Goal: Transaction & Acquisition: Purchase product/service

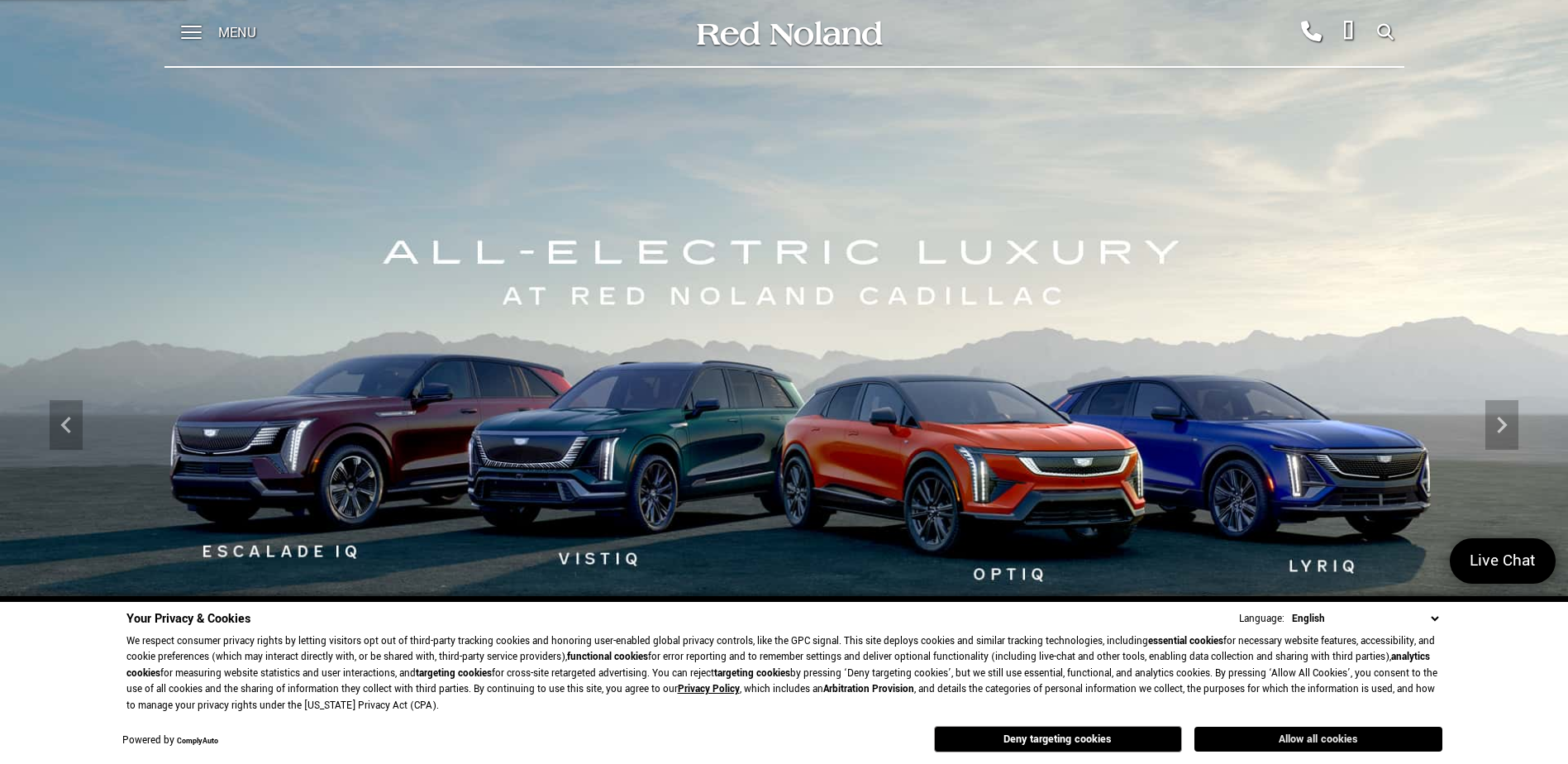
click at [1252, 737] on button "Allow all cookies" at bounding box center [1319, 738] width 248 height 25
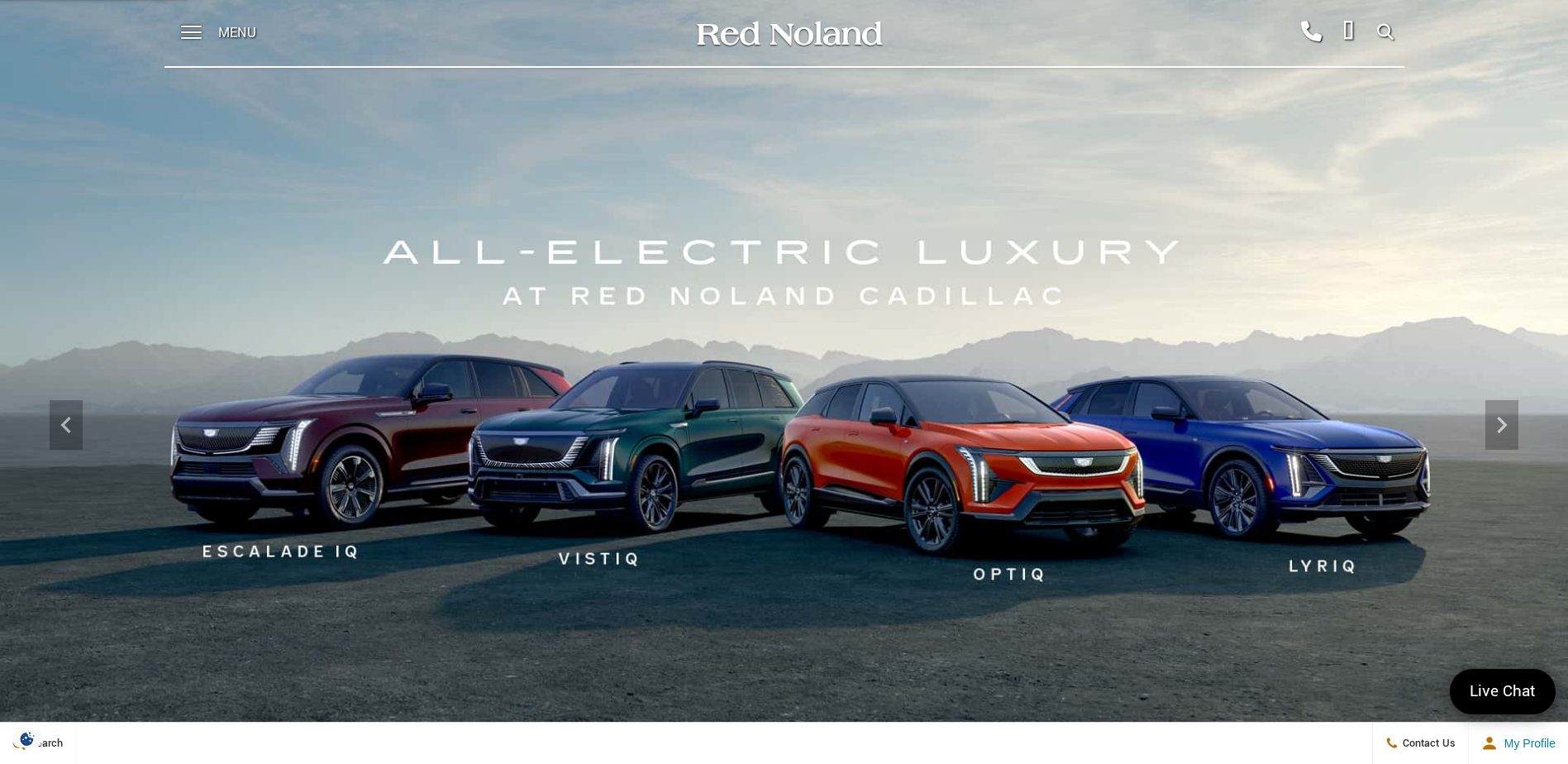
click at [204, 29] on div "Menu" at bounding box center [224, 33] width 120 height 66
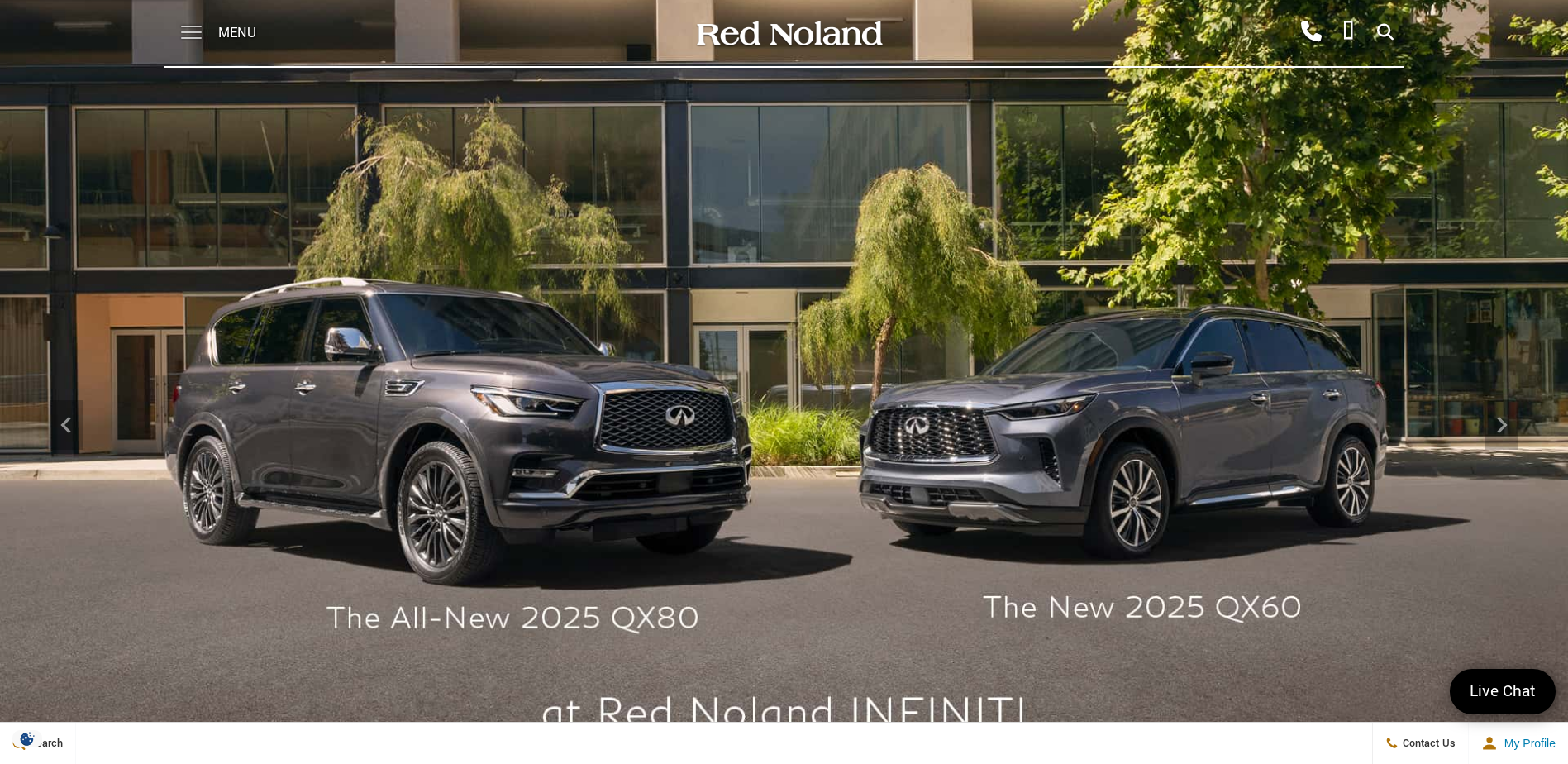
click at [194, 33] on span at bounding box center [191, 33] width 21 height 66
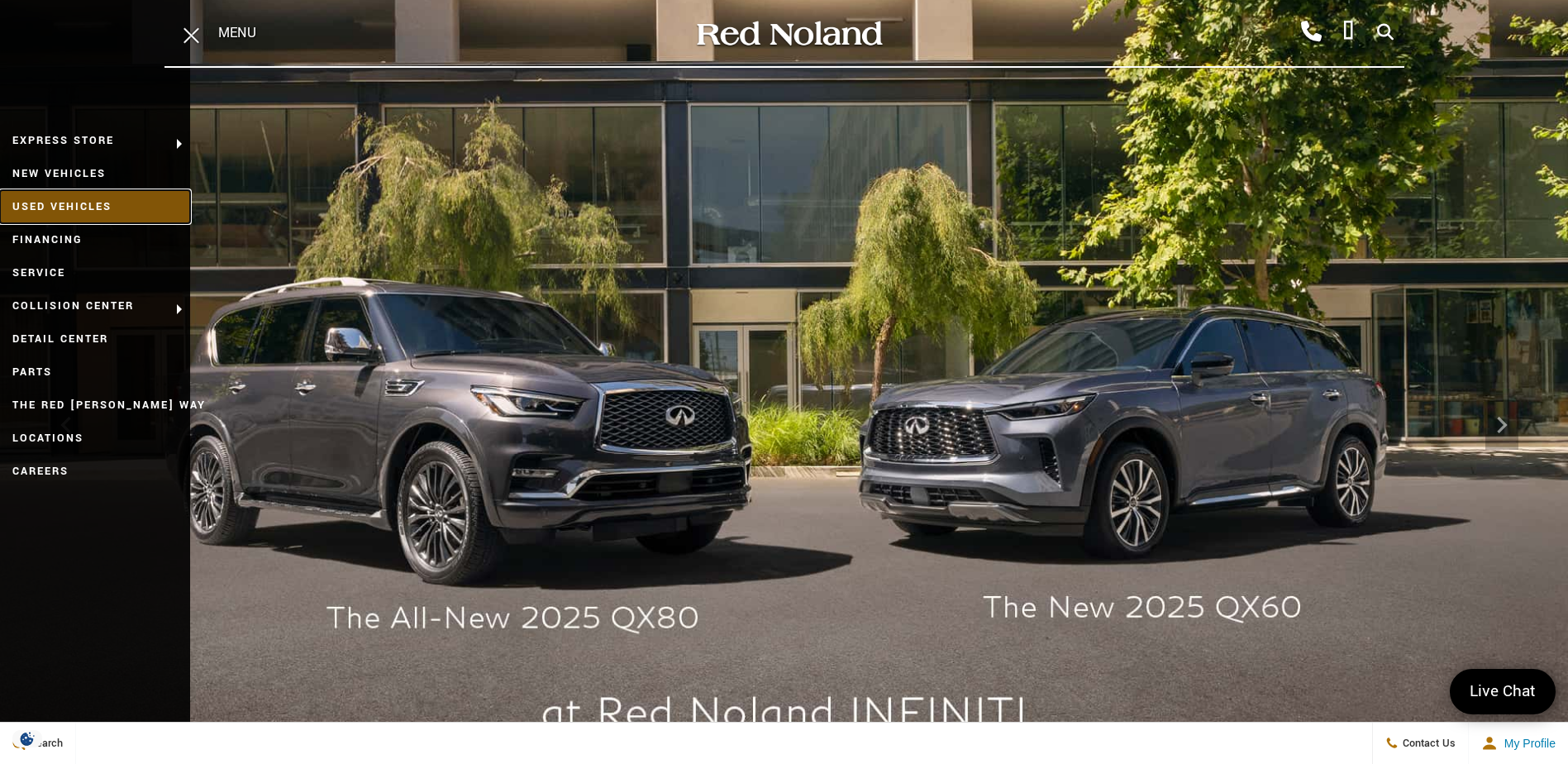
click at [91, 204] on link "Used Vehicles" at bounding box center [95, 206] width 190 height 33
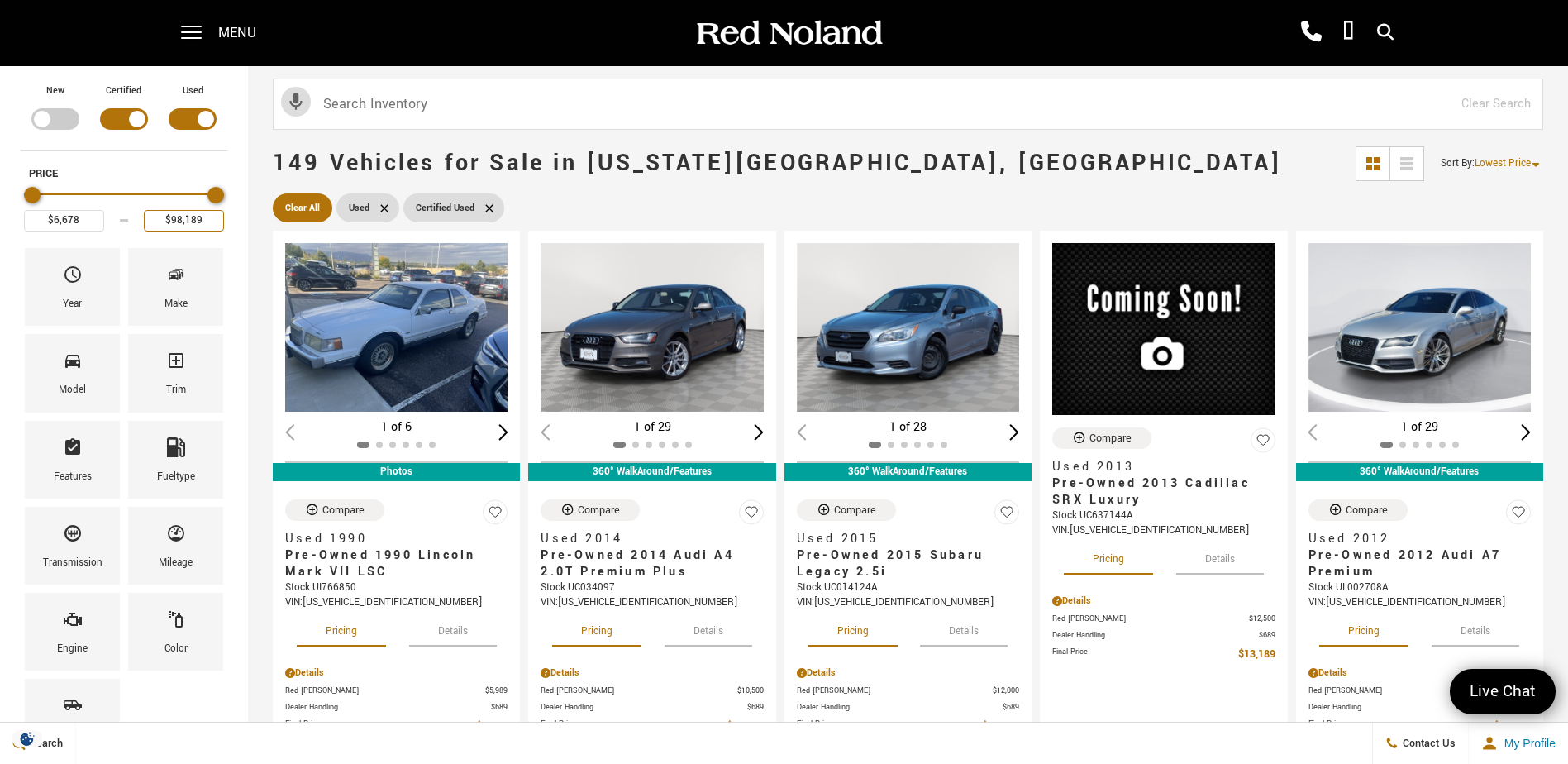
drag, startPoint x: 215, startPoint y: 220, endPoint x: 144, endPoint y: 218, distance: 71.0
click at [144, 218] on input "$98,189" at bounding box center [183, 221] width 80 height 22
type input "$41,000"
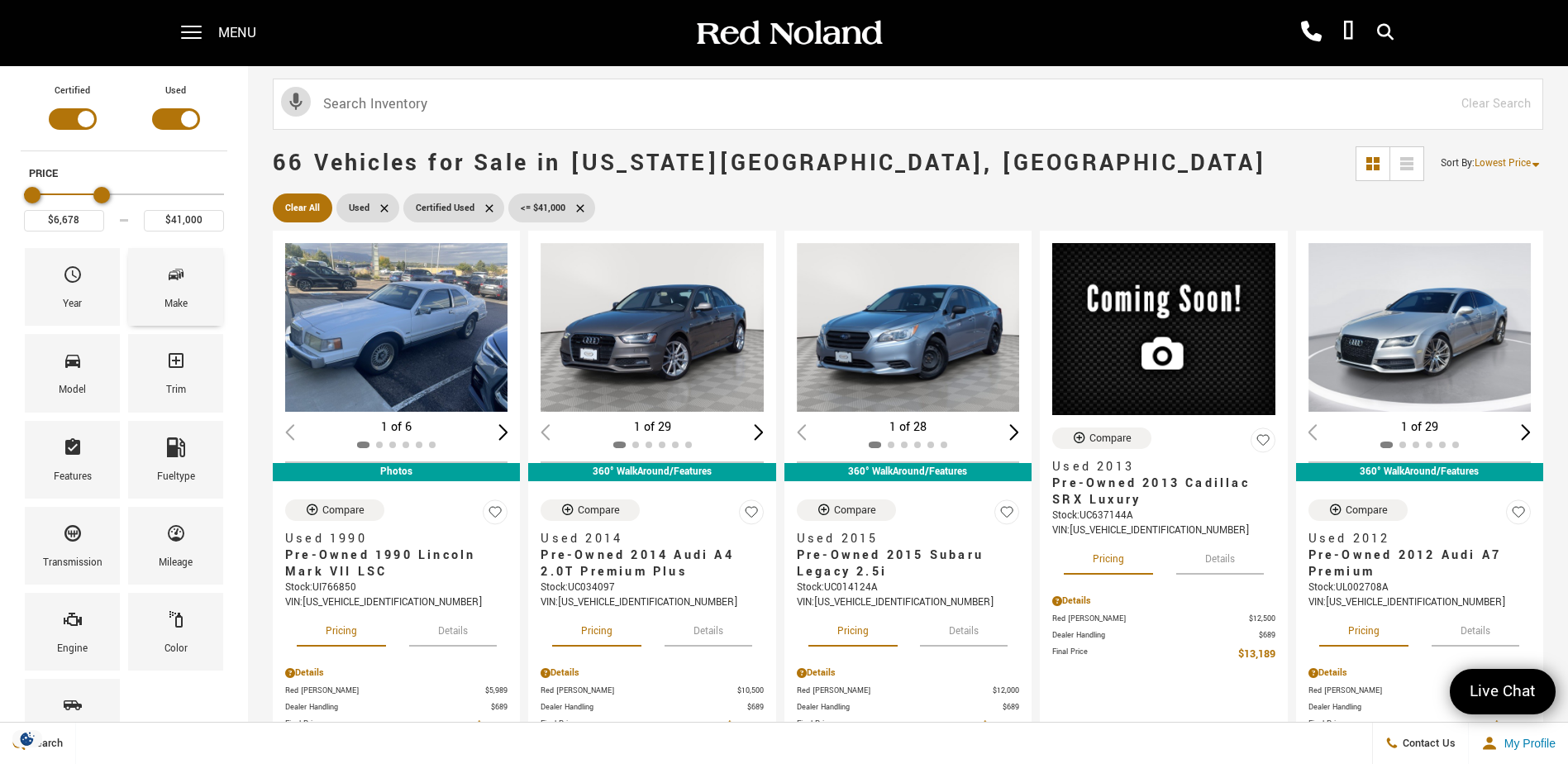
click at [170, 287] on span "Make" at bounding box center [176, 277] width 20 height 35
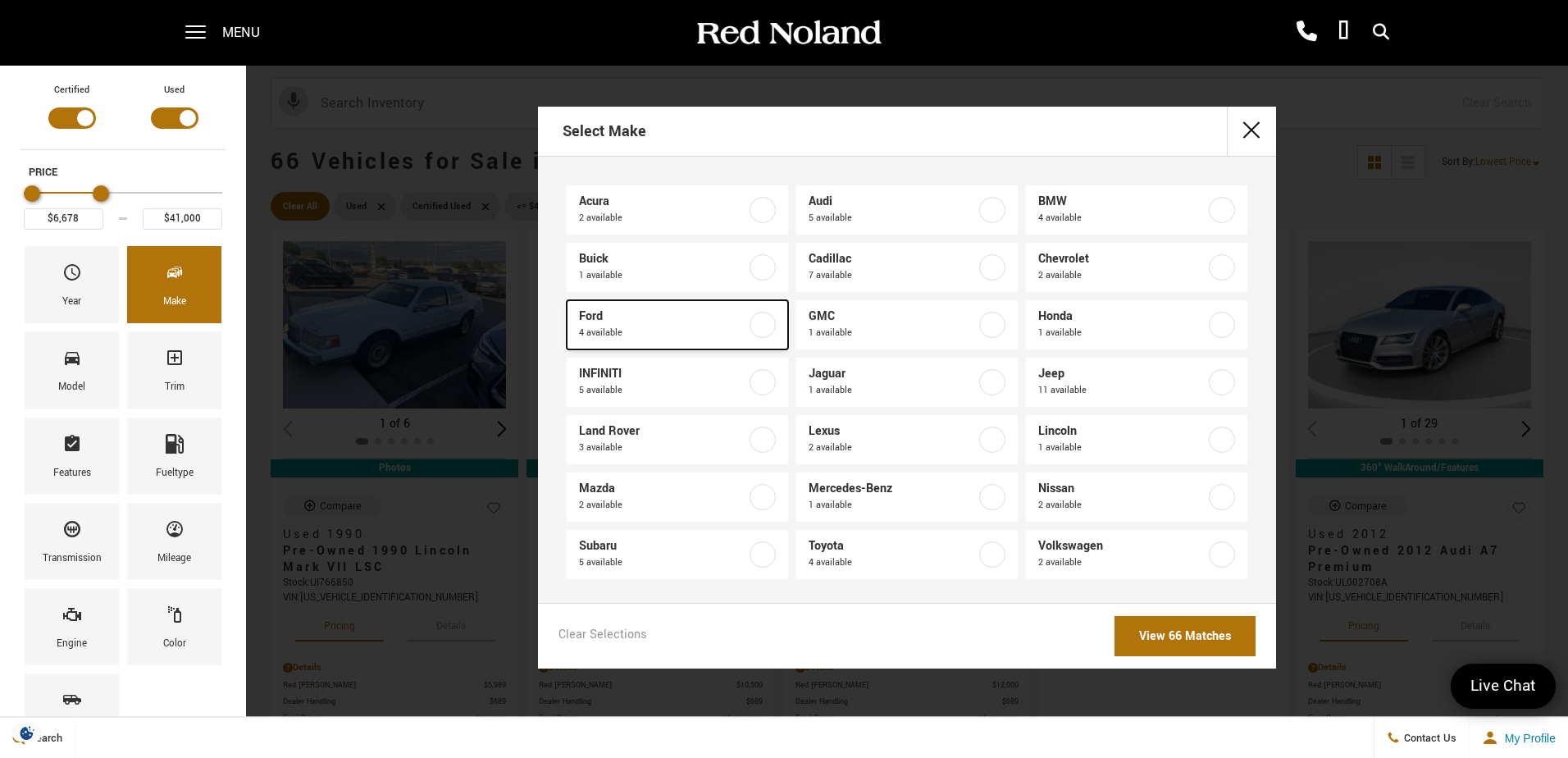
click at [764, 326] on label at bounding box center [762, 324] width 27 height 27
type input "$15,577"
checkbox input "true"
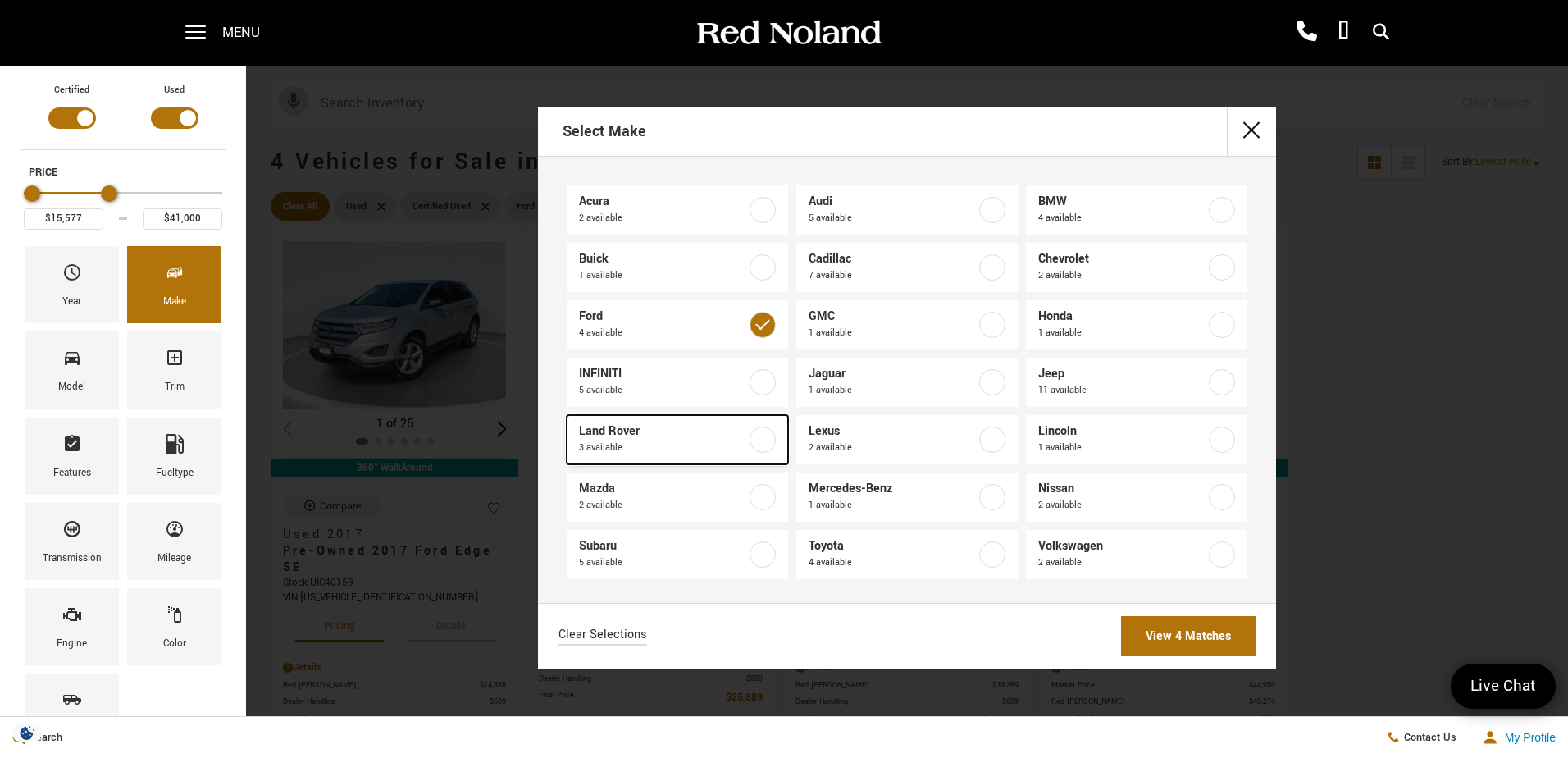
click at [754, 438] on label at bounding box center [762, 439] width 27 height 27
checkbox input "true"
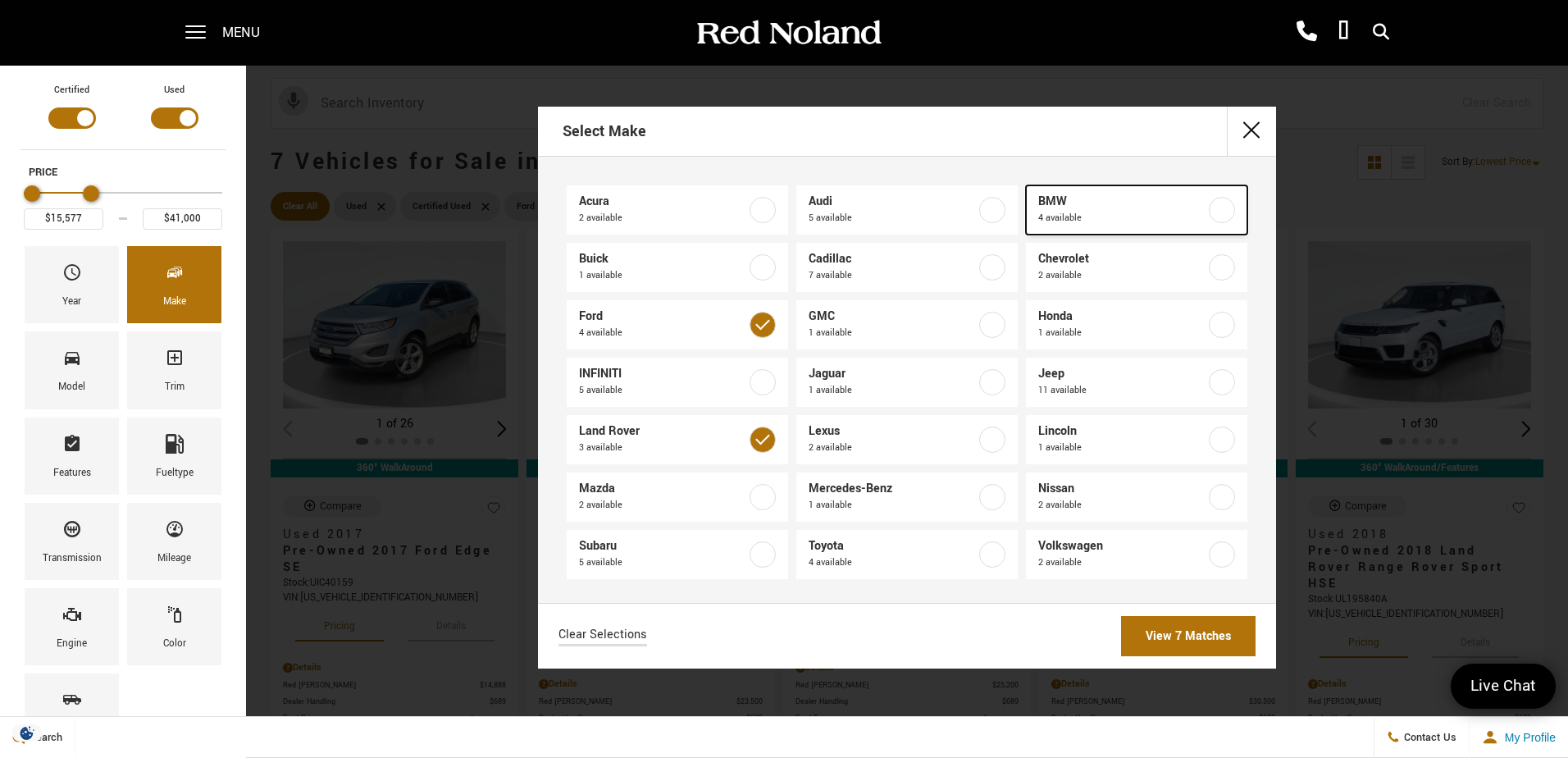
click at [1216, 213] on label at bounding box center [1221, 209] width 27 height 27
checkbox input "true"
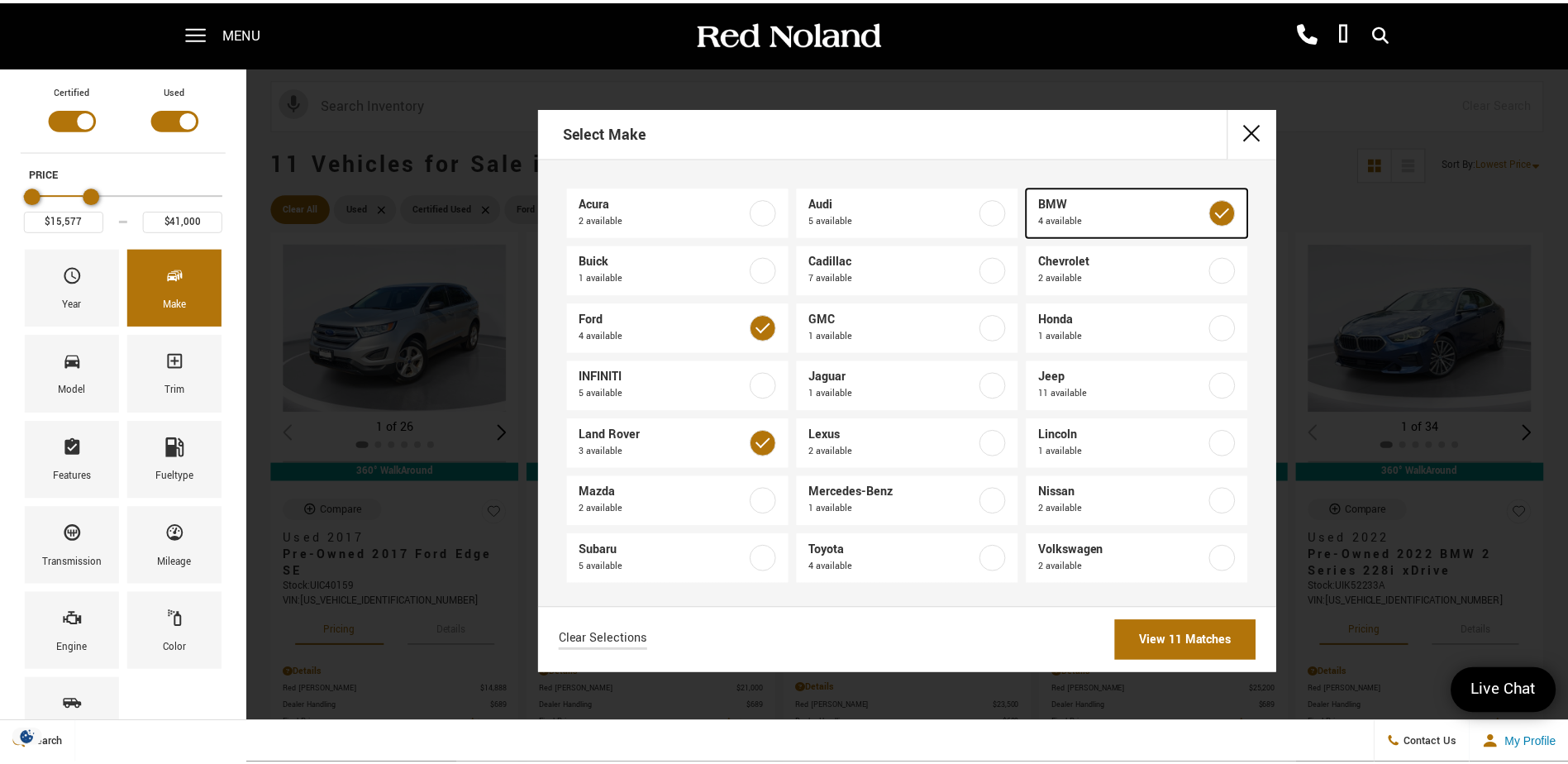
scroll to position [5, 0]
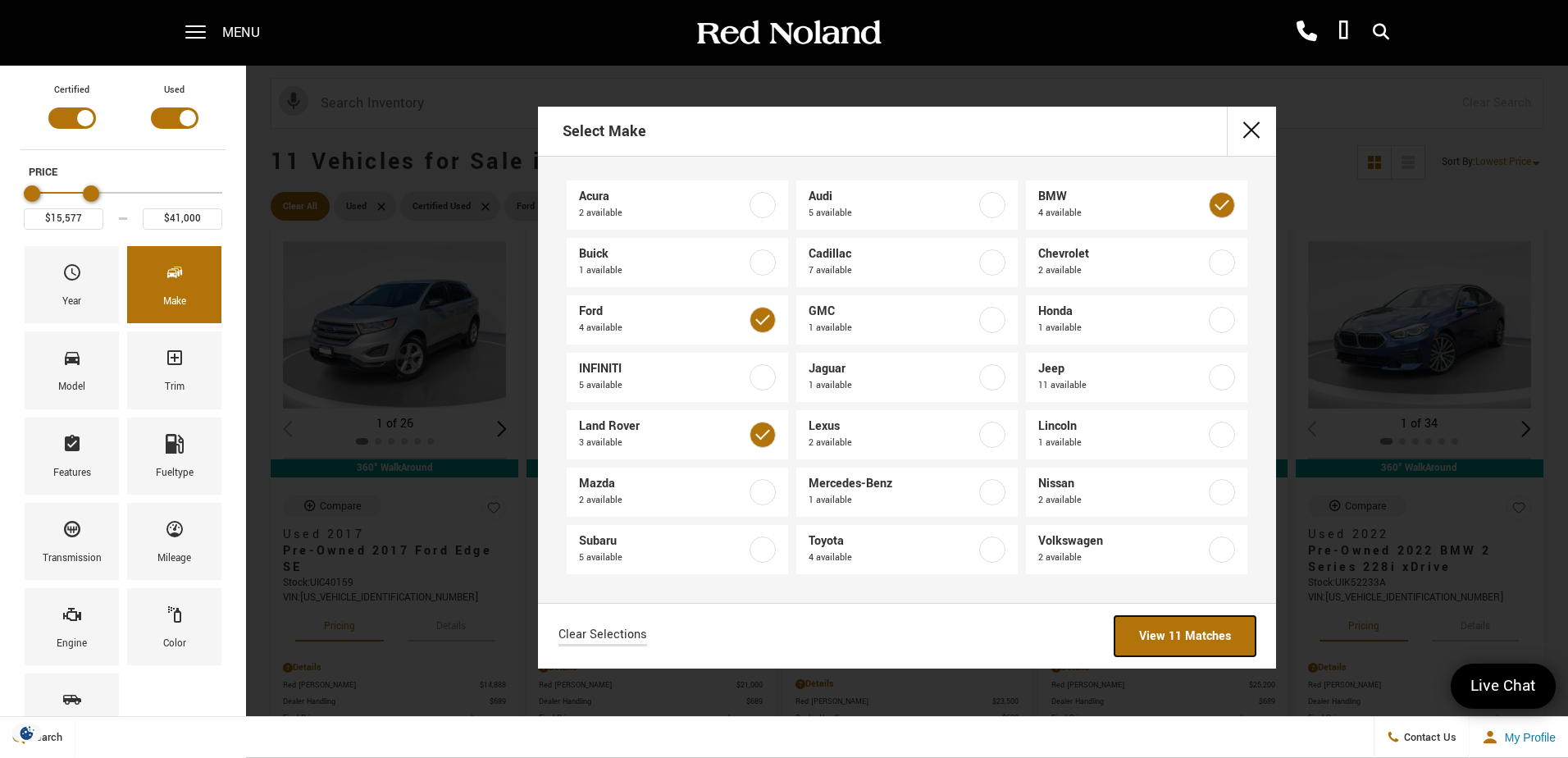
click at [1170, 632] on link "View 11 Matches" at bounding box center [1185, 635] width 141 height 40
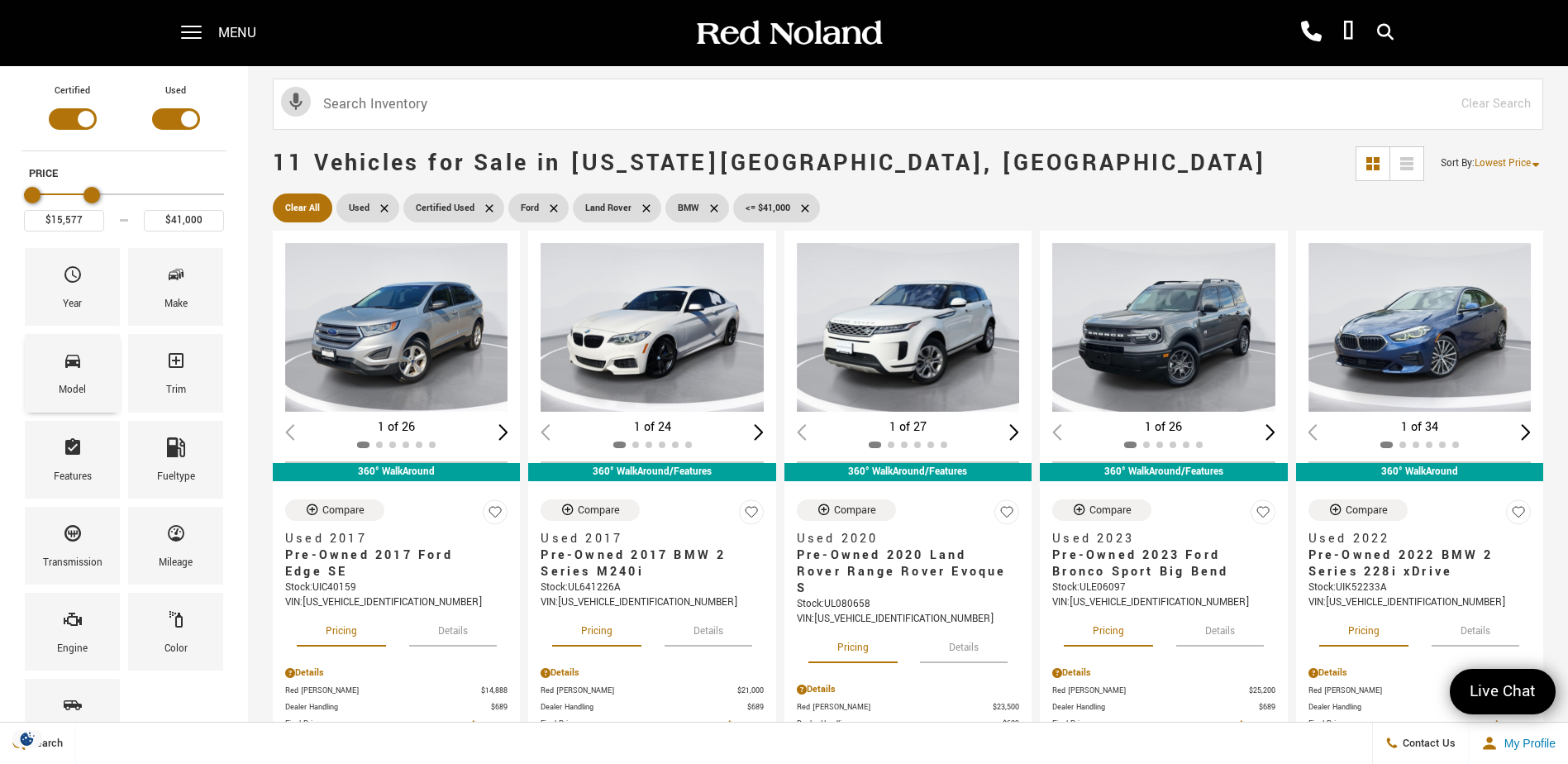
click at [68, 359] on icon "Model" at bounding box center [72, 360] width 20 height 20
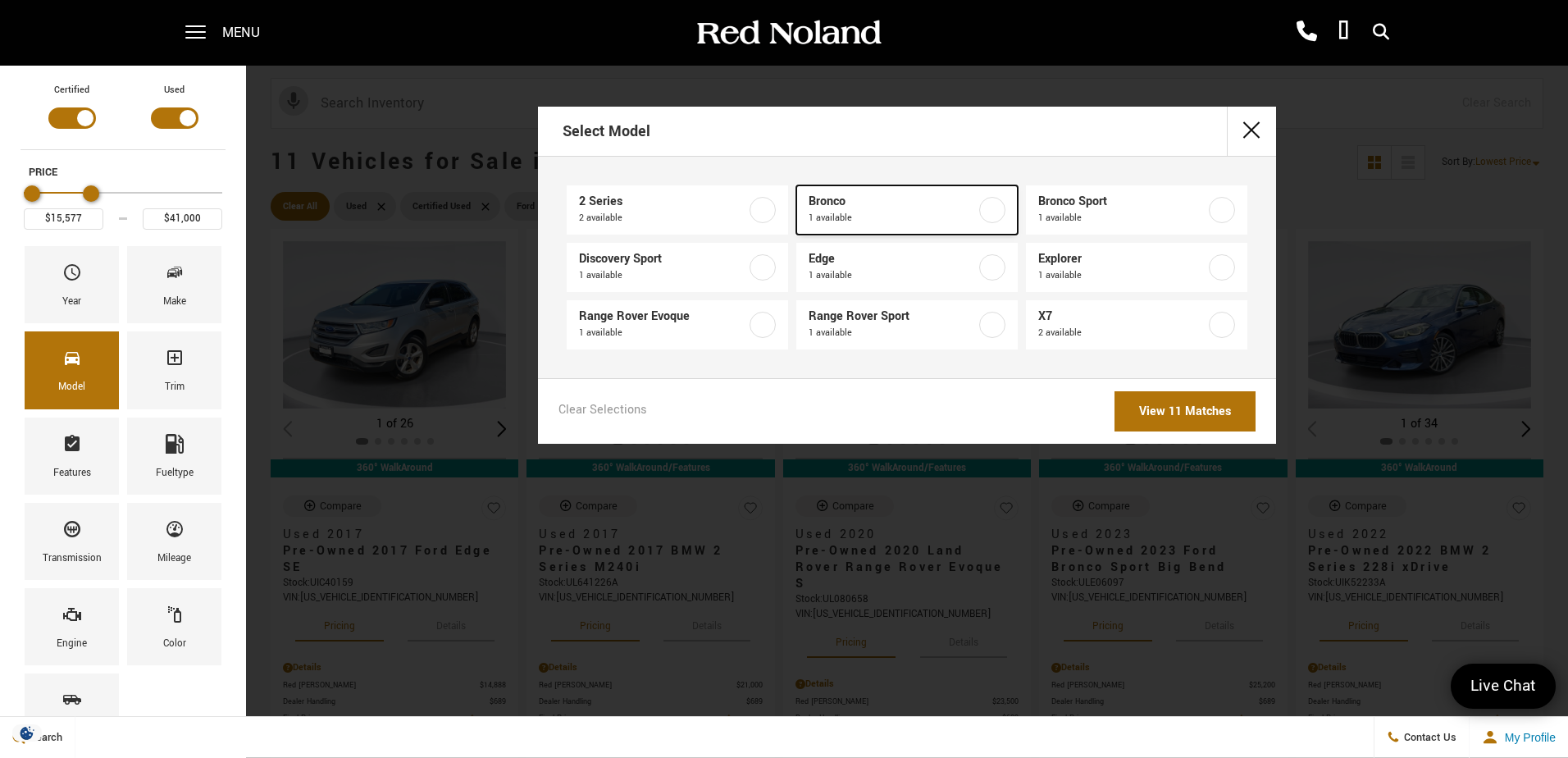
click at [987, 208] on label at bounding box center [992, 209] width 27 height 27
type input "$40,963"
checkbox input "true"
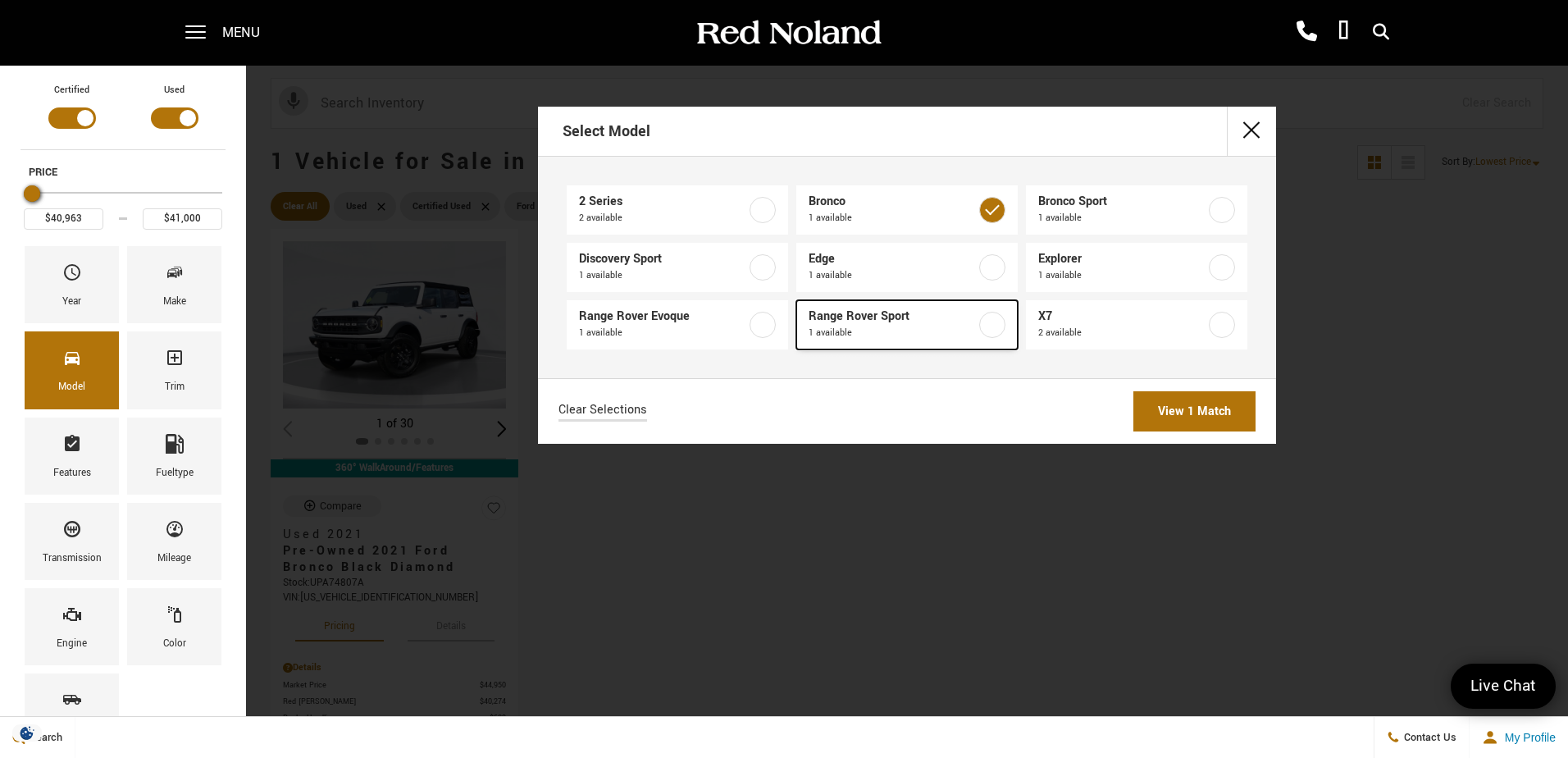
click at [988, 325] on label at bounding box center [992, 324] width 27 height 27
type input "$31,489"
checkbox input "true"
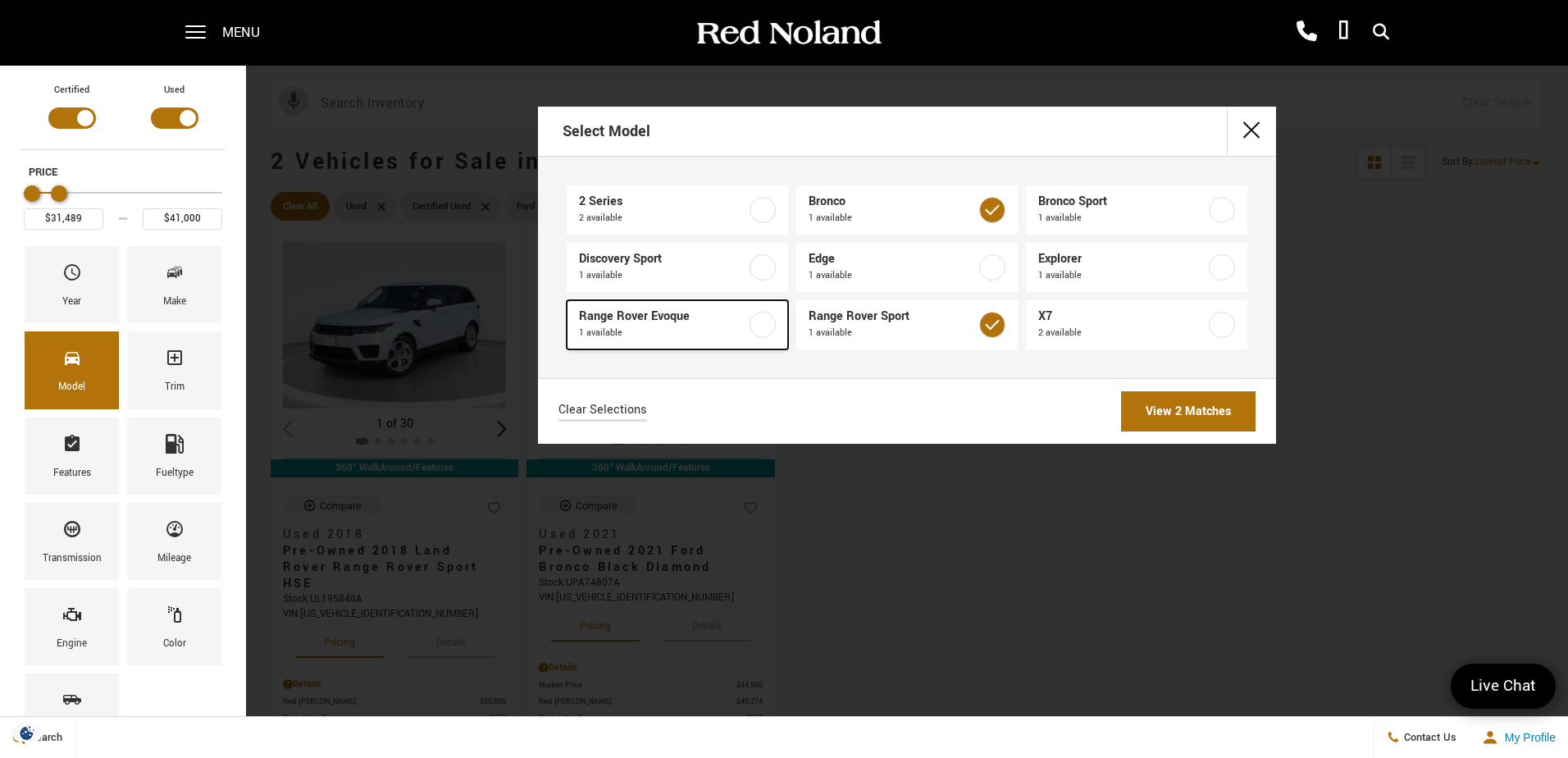
click at [765, 328] on label at bounding box center [762, 324] width 27 height 27
type input "$24,189"
checkbox input "true"
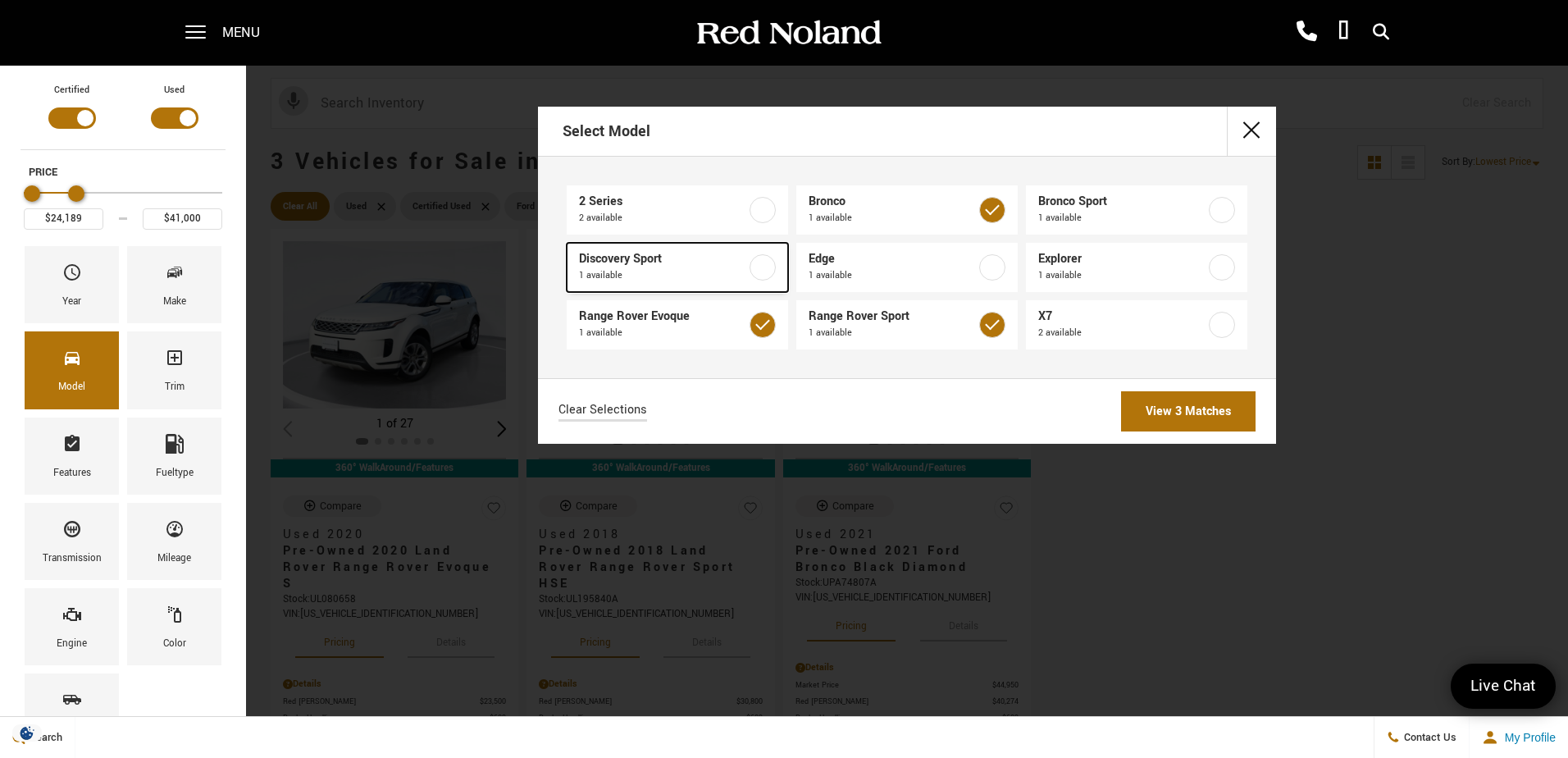
click at [756, 259] on label at bounding box center [762, 267] width 27 height 27
checkbox input "true"
click at [769, 211] on label at bounding box center [762, 209] width 27 height 27
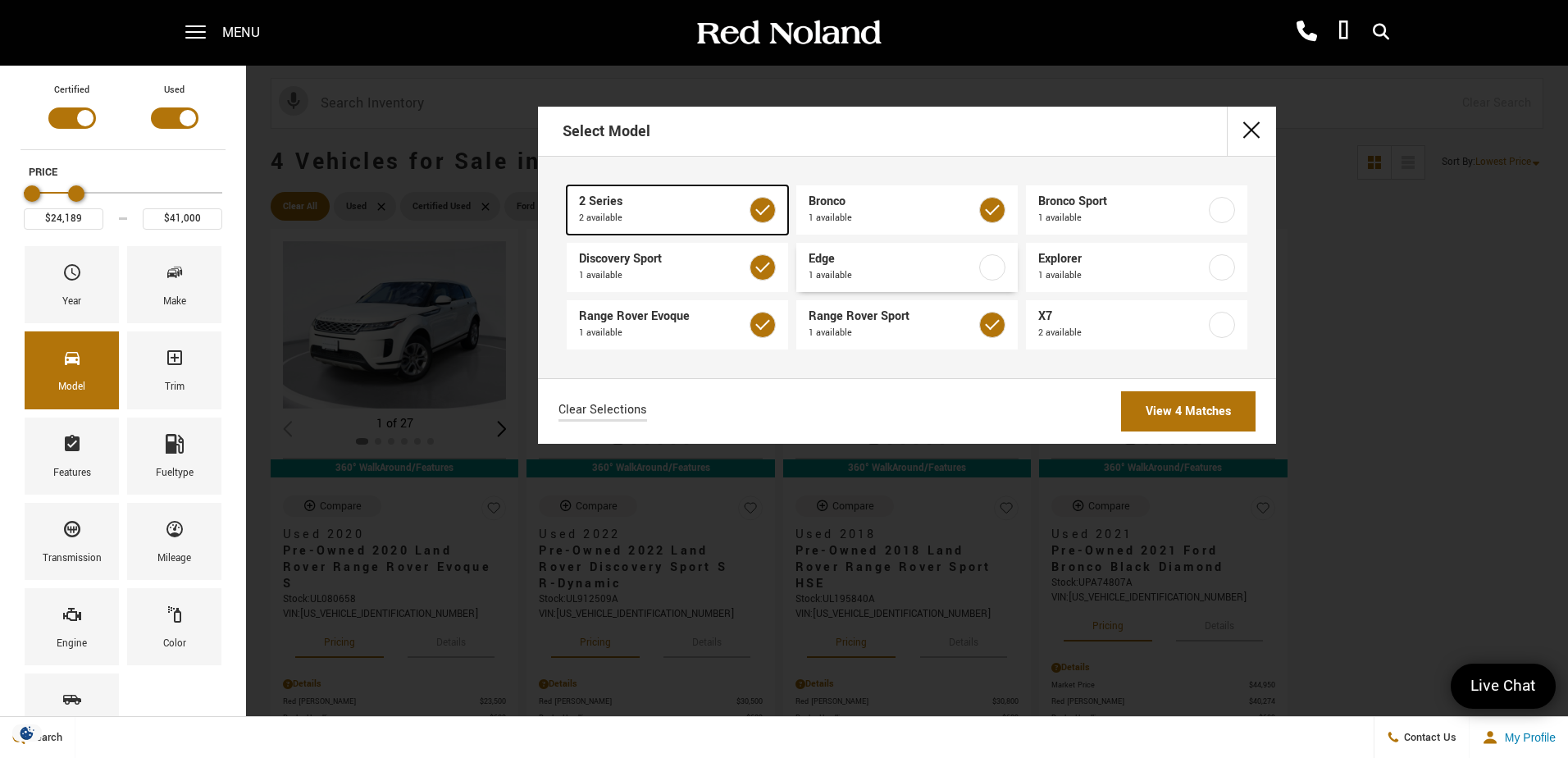
type input "$21,689"
checkbox input "true"
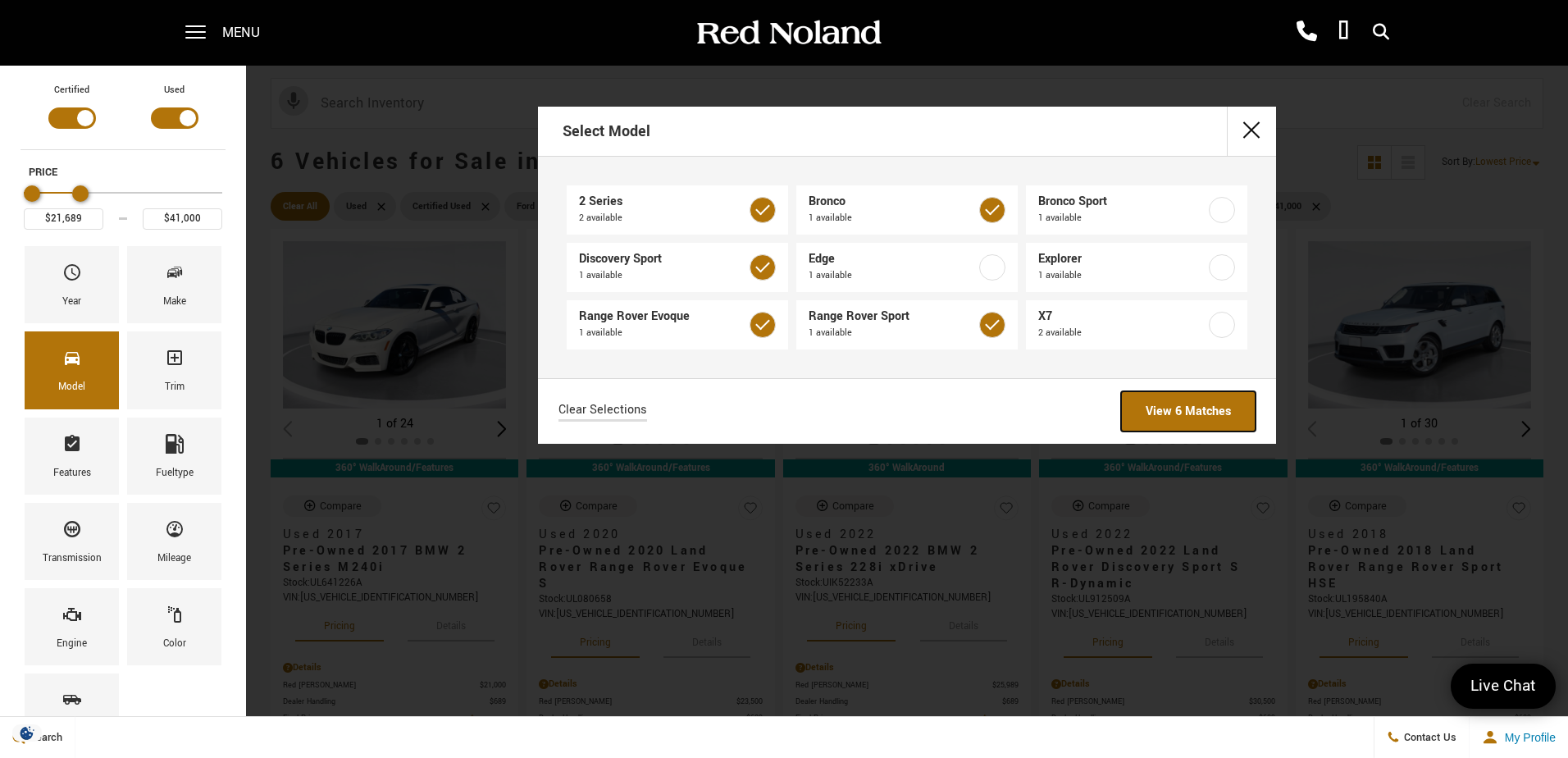
click at [1145, 417] on link "View 6 Matches" at bounding box center [1188, 410] width 135 height 40
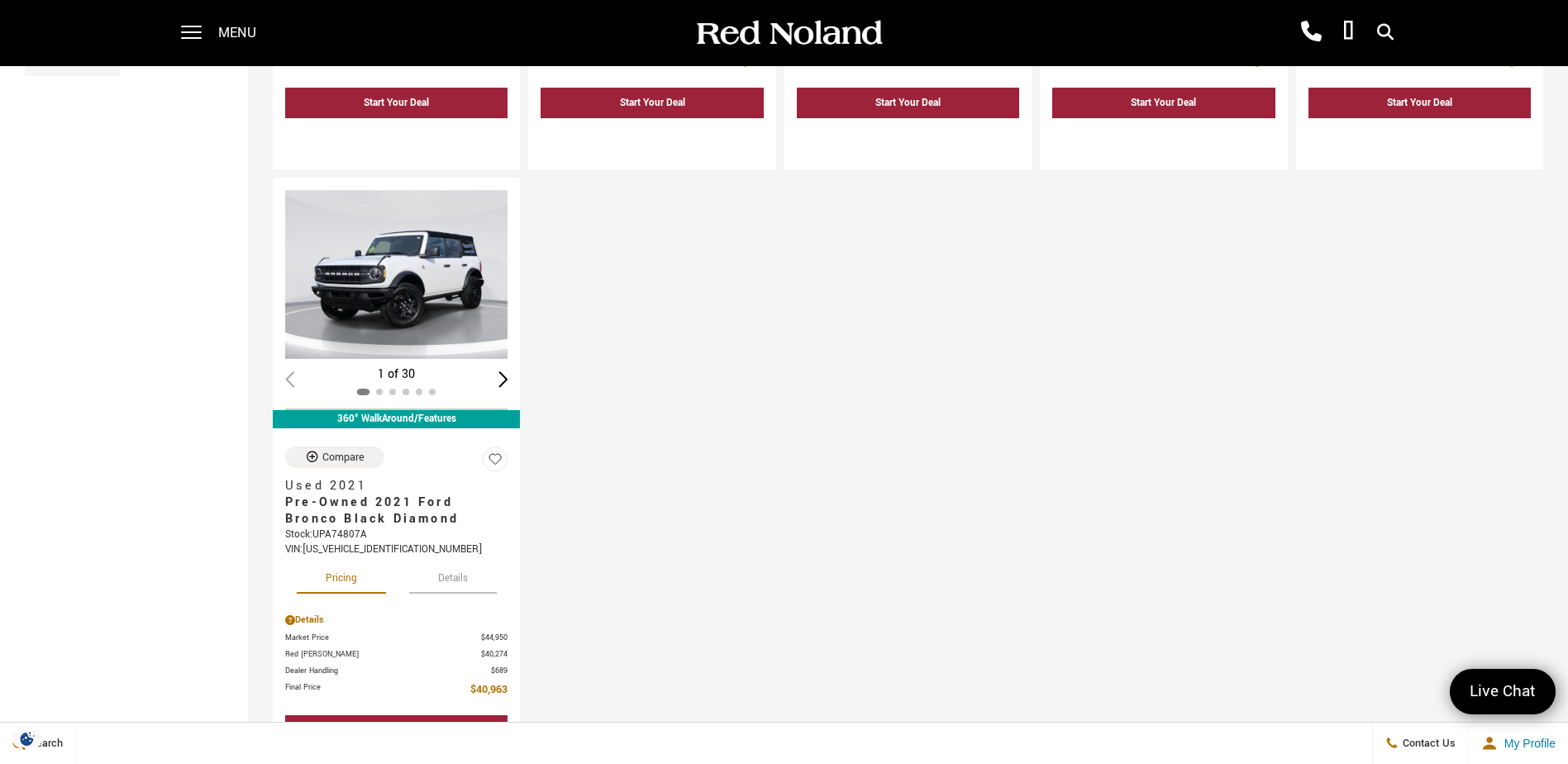
scroll to position [661, 0]
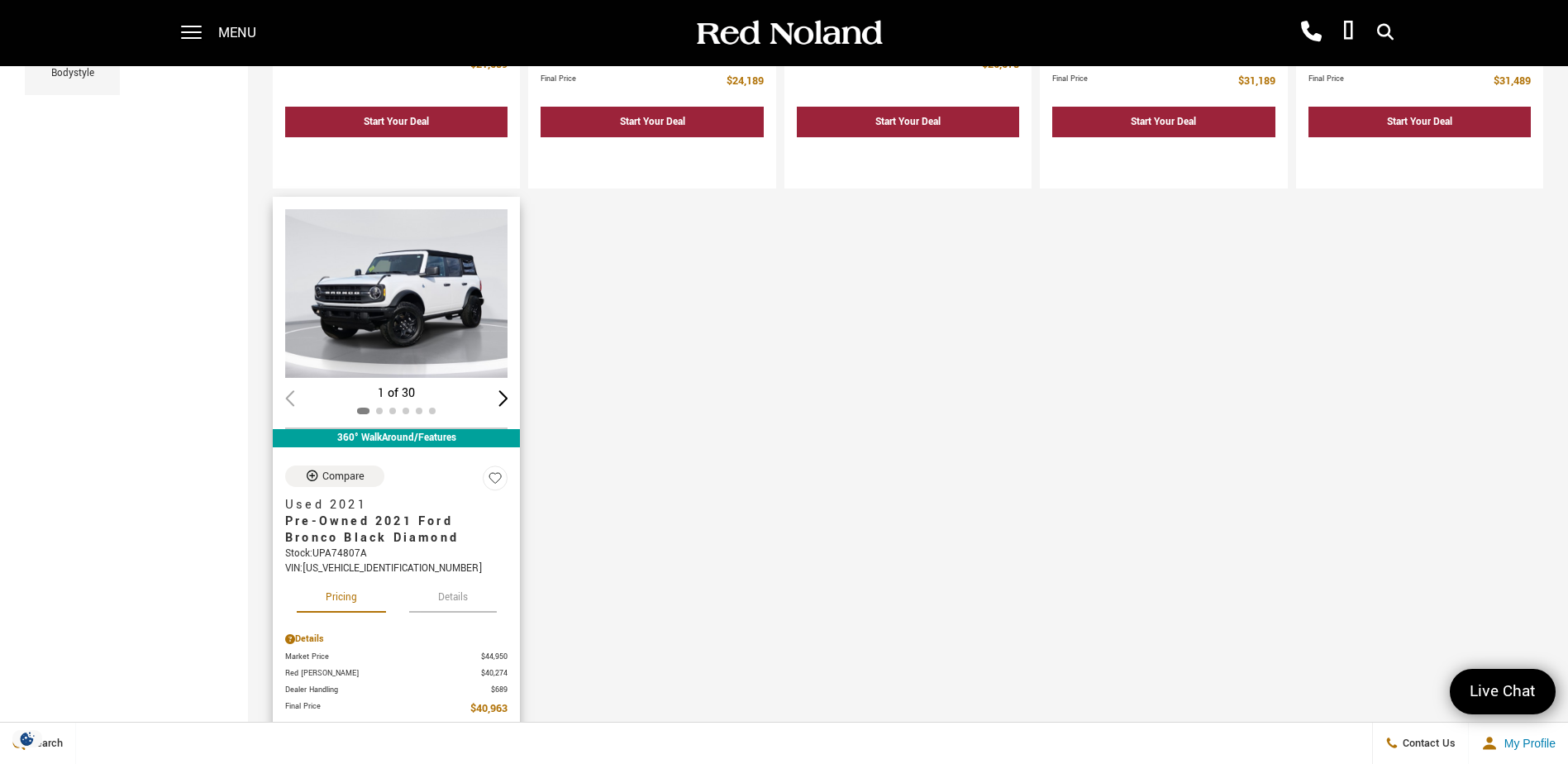
click at [424, 295] on img "1 / 2" at bounding box center [397, 293] width 225 height 168
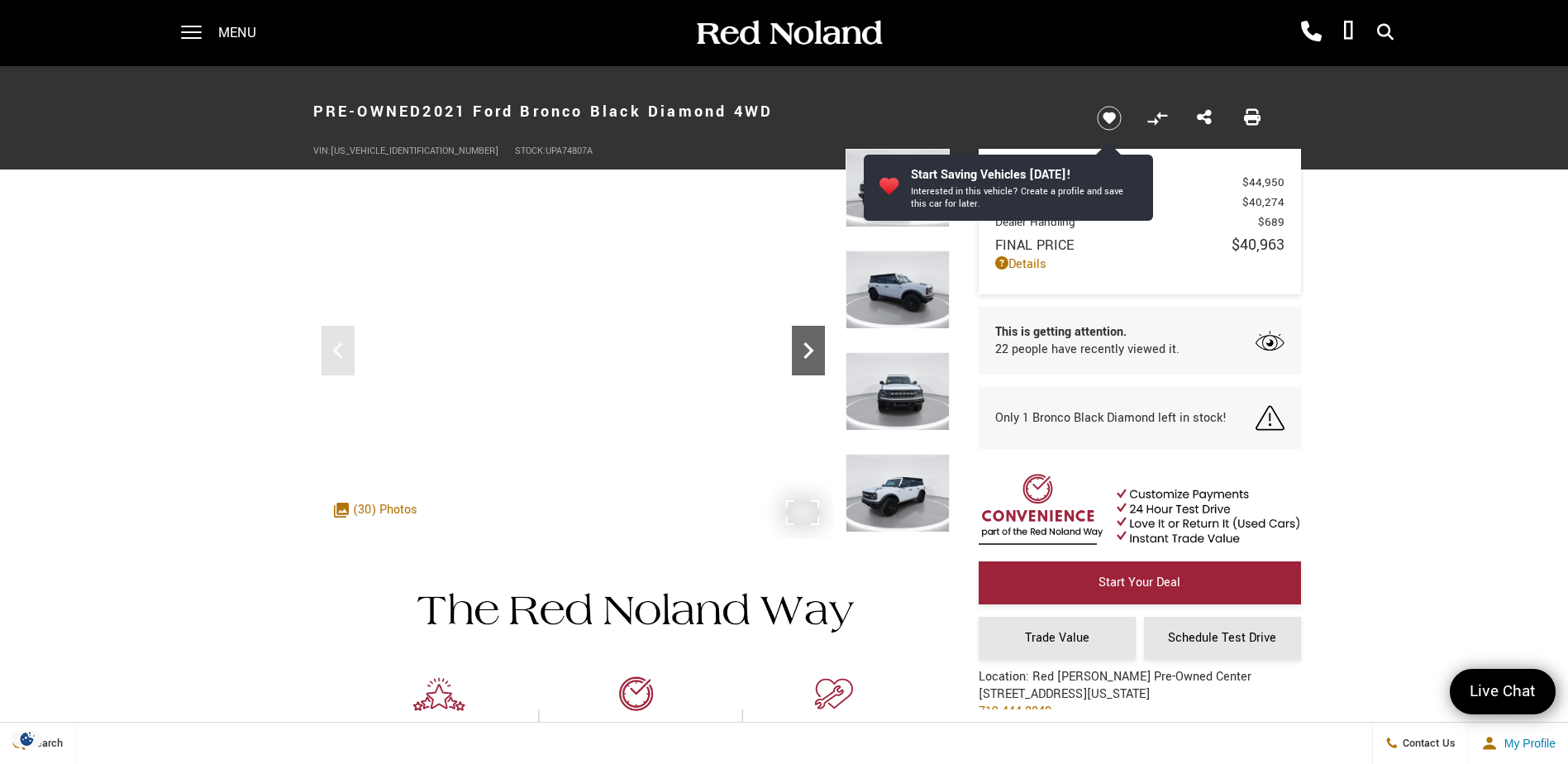
click at [810, 342] on icon "Next" at bounding box center [808, 349] width 33 height 33
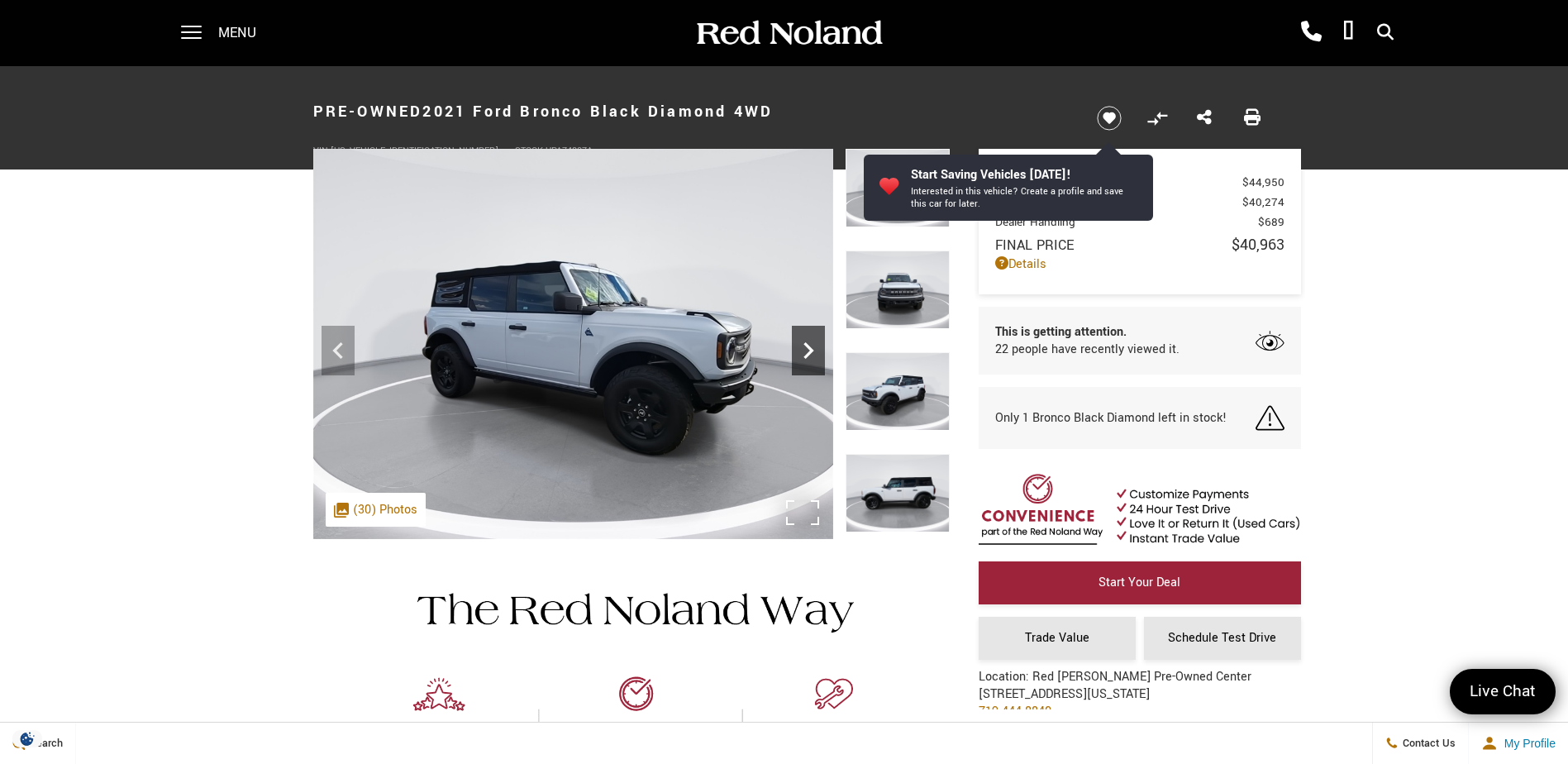
click at [810, 342] on icon "Next" at bounding box center [808, 349] width 33 height 33
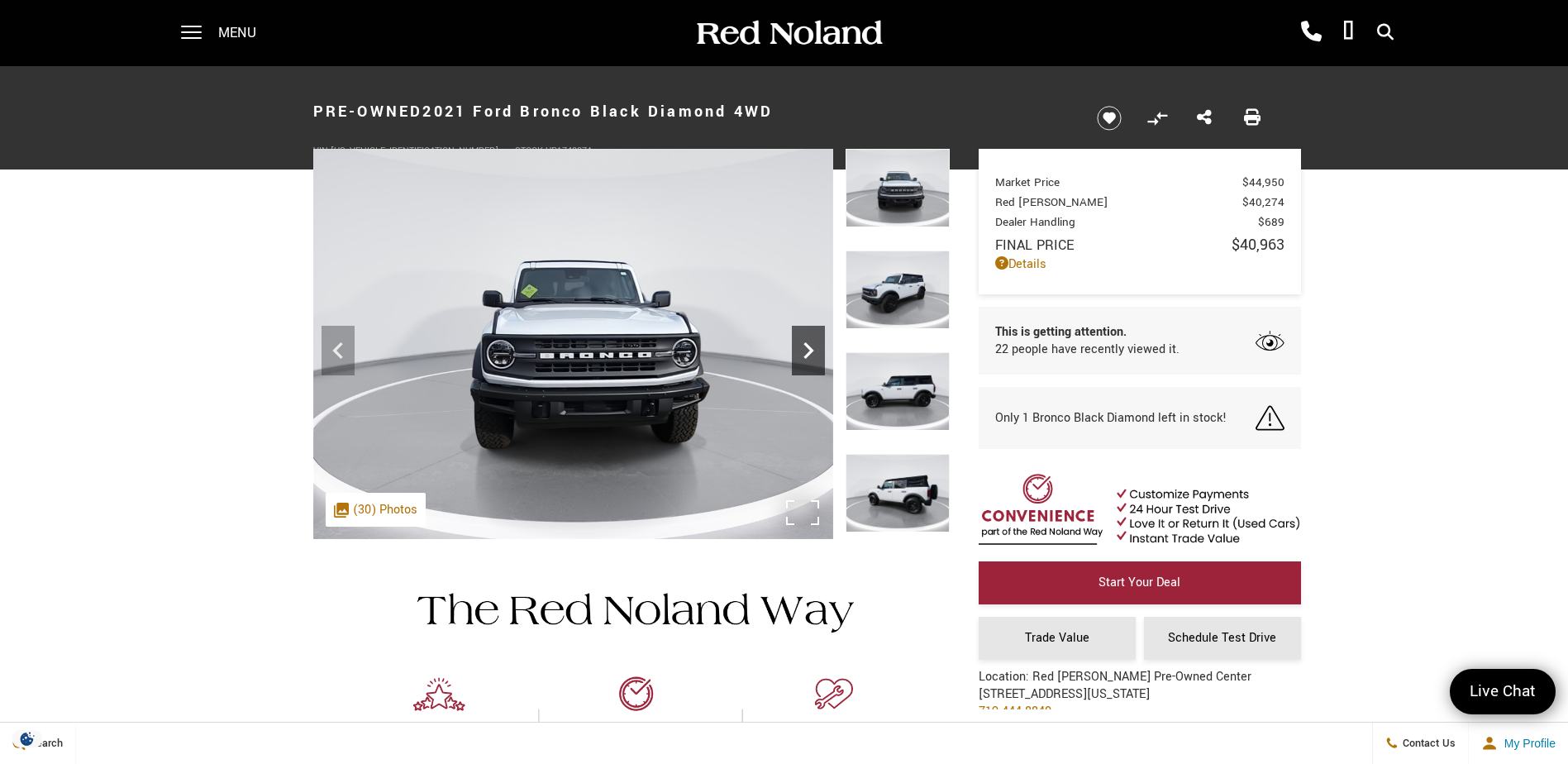
click at [810, 342] on icon "Next" at bounding box center [808, 349] width 33 height 33
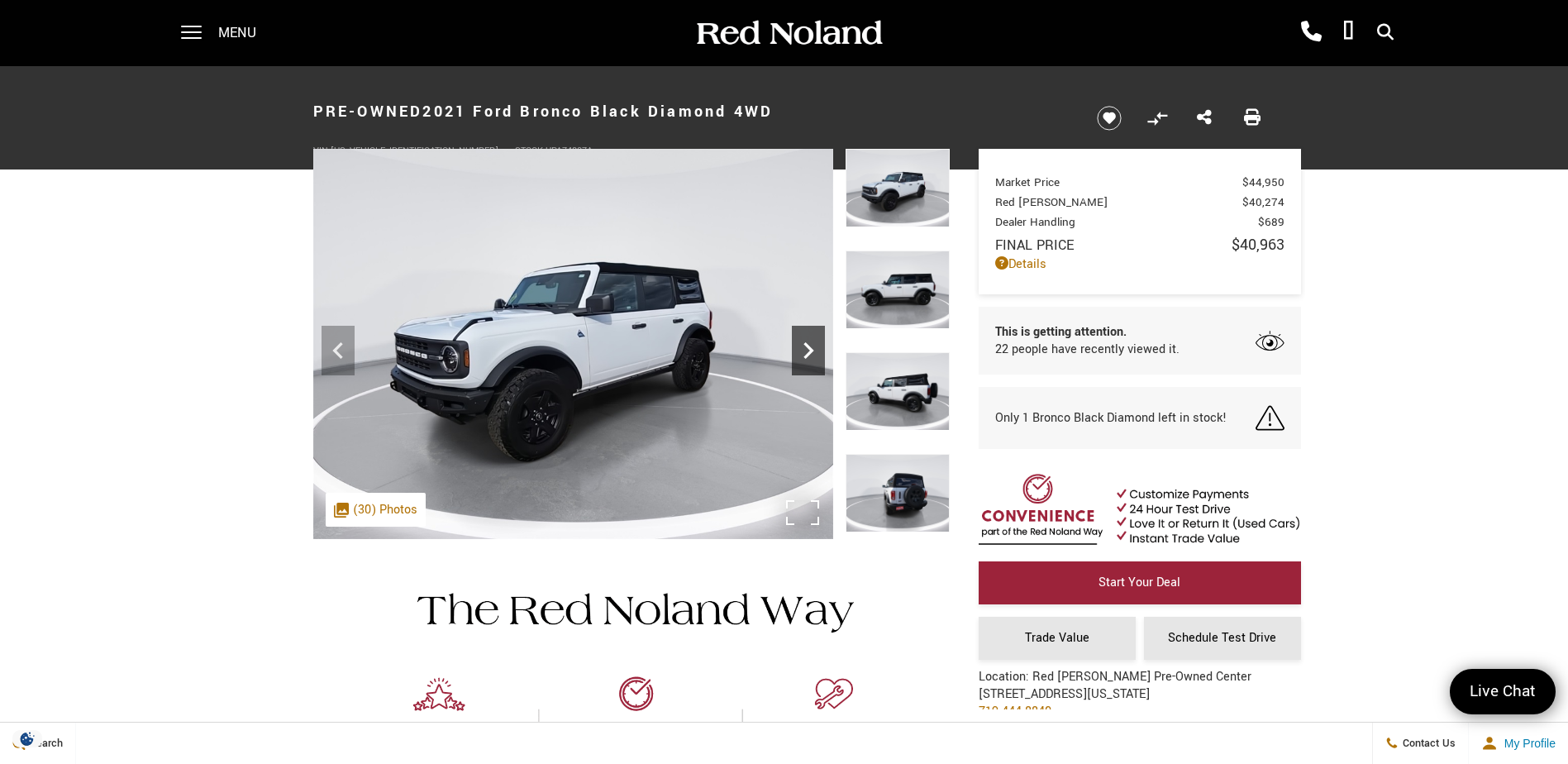
click at [810, 342] on icon "Next" at bounding box center [808, 349] width 33 height 33
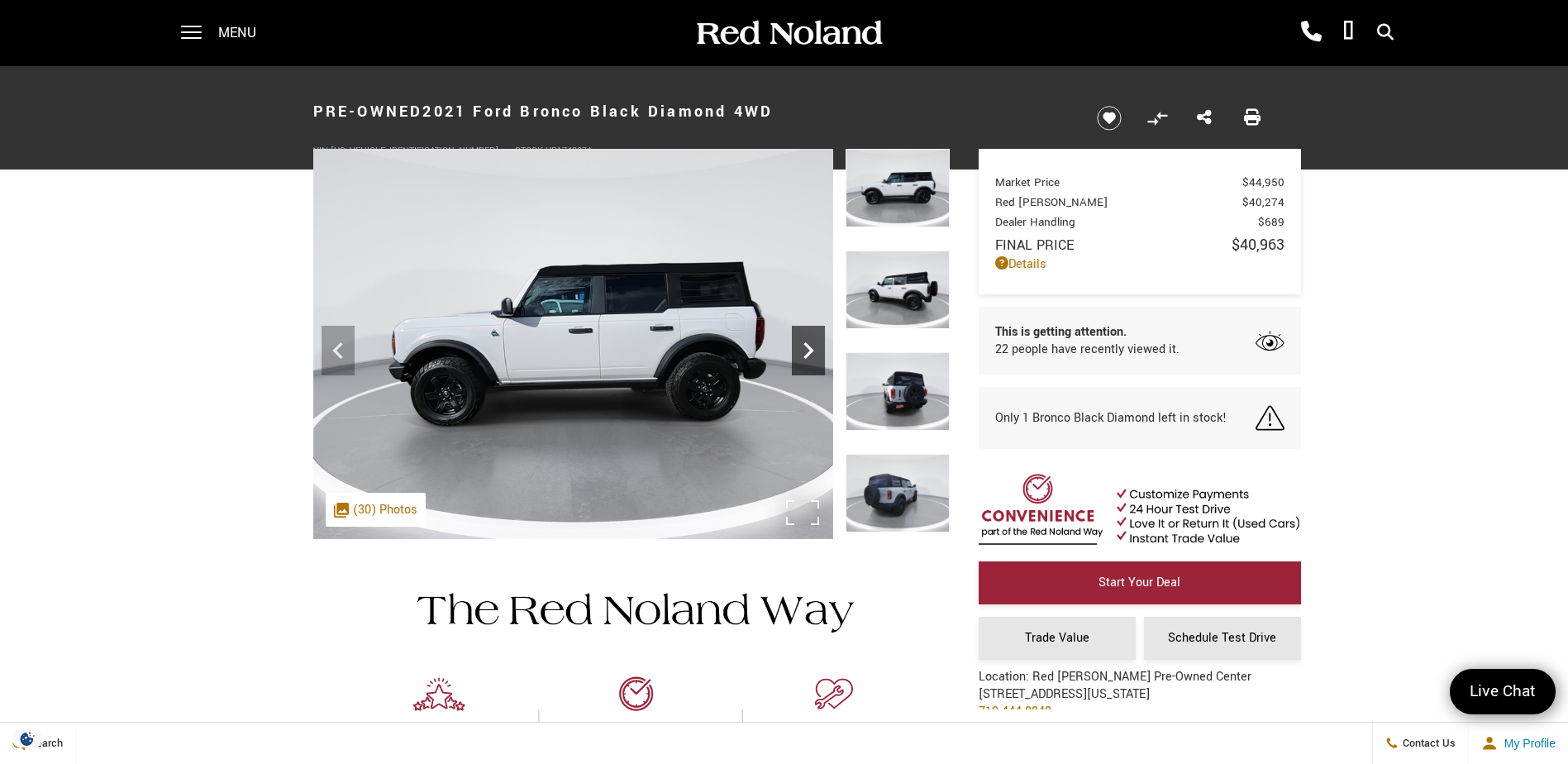
click at [810, 342] on icon "Next" at bounding box center [808, 349] width 33 height 33
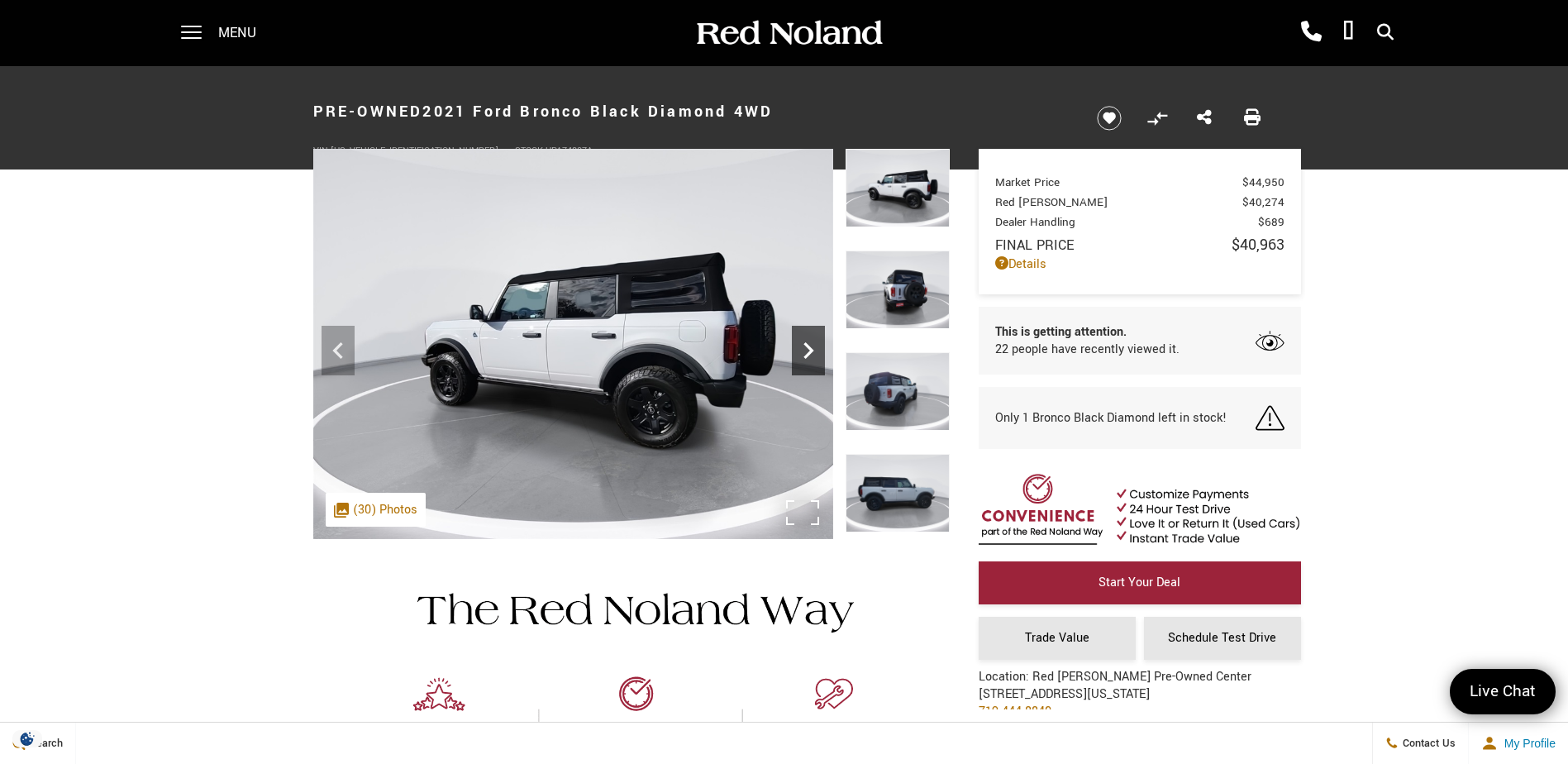
click at [810, 342] on icon "Next" at bounding box center [808, 349] width 33 height 33
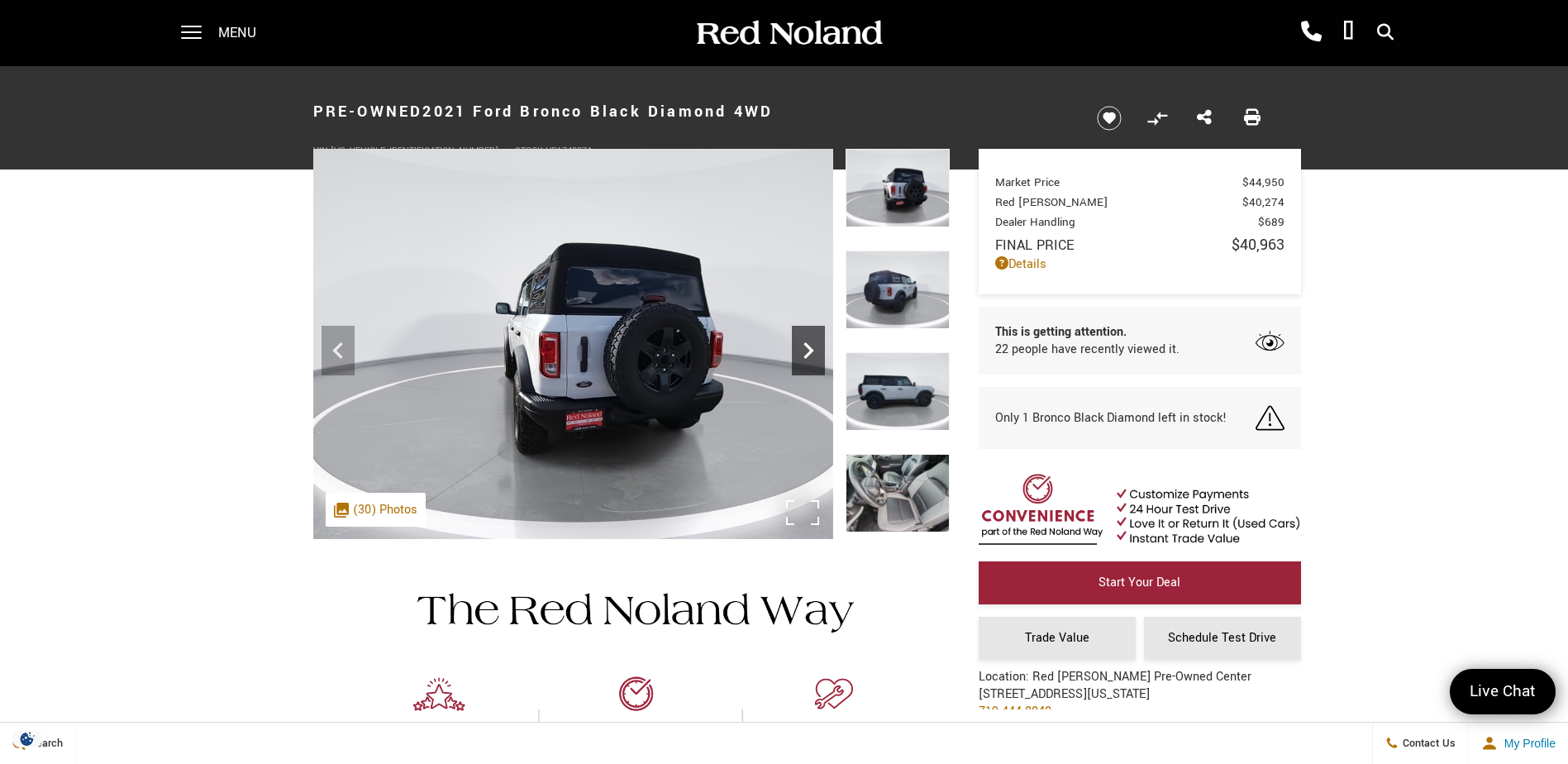
click at [807, 342] on icon "Next" at bounding box center [808, 349] width 33 height 33
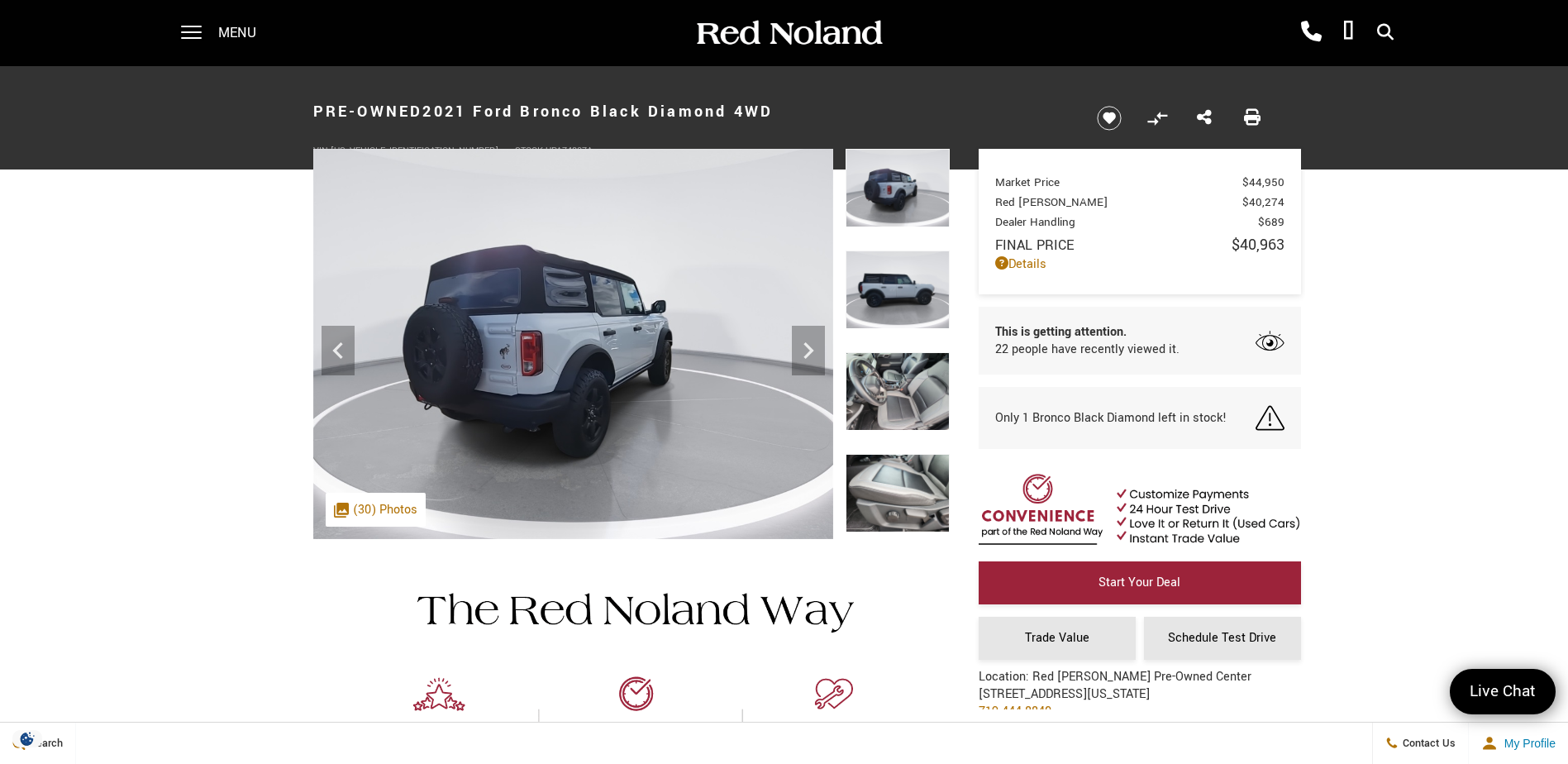
click at [875, 376] on img at bounding box center [897, 391] width 104 height 78
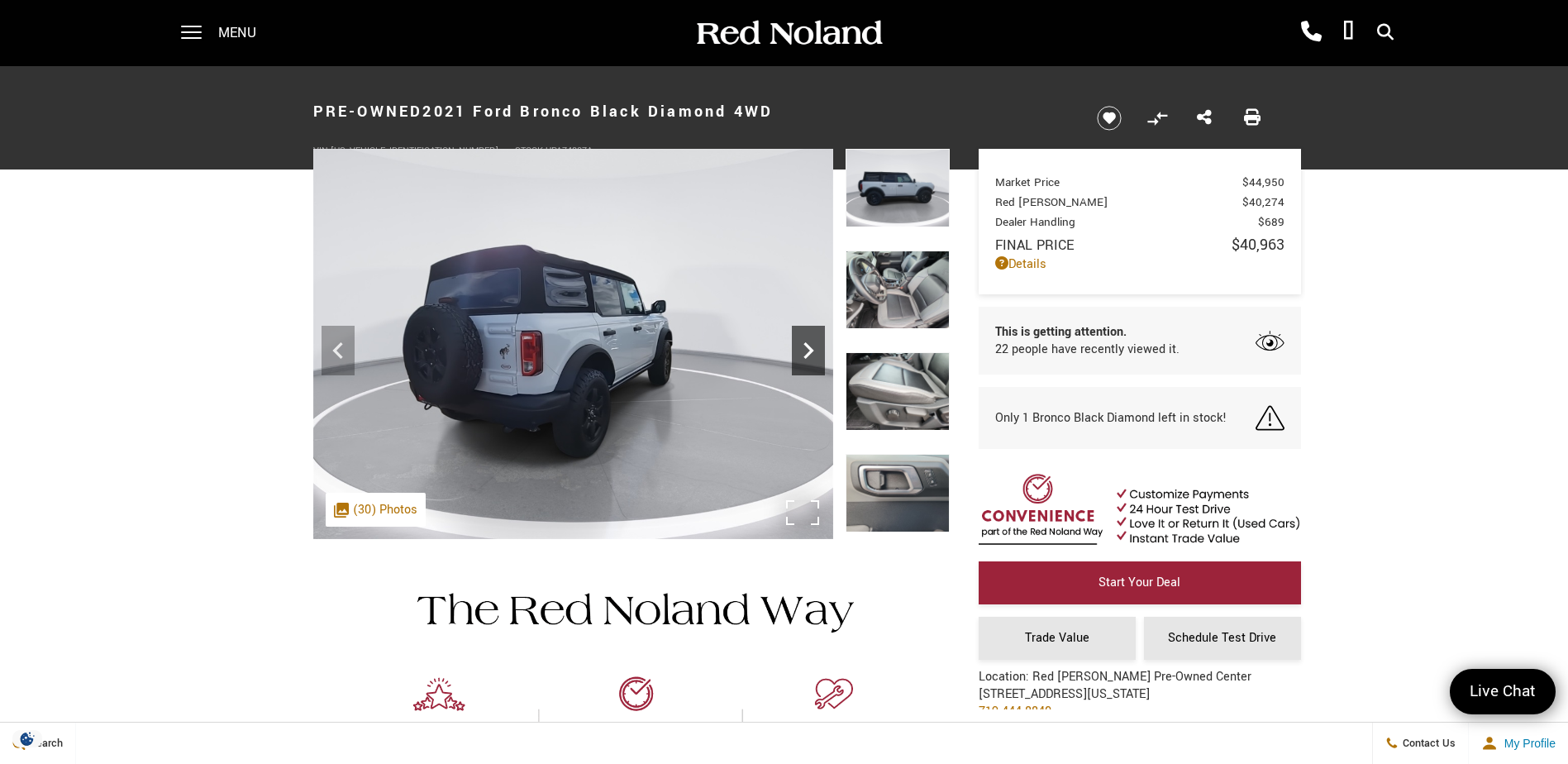
click at [812, 358] on icon "Next" at bounding box center [808, 349] width 33 height 33
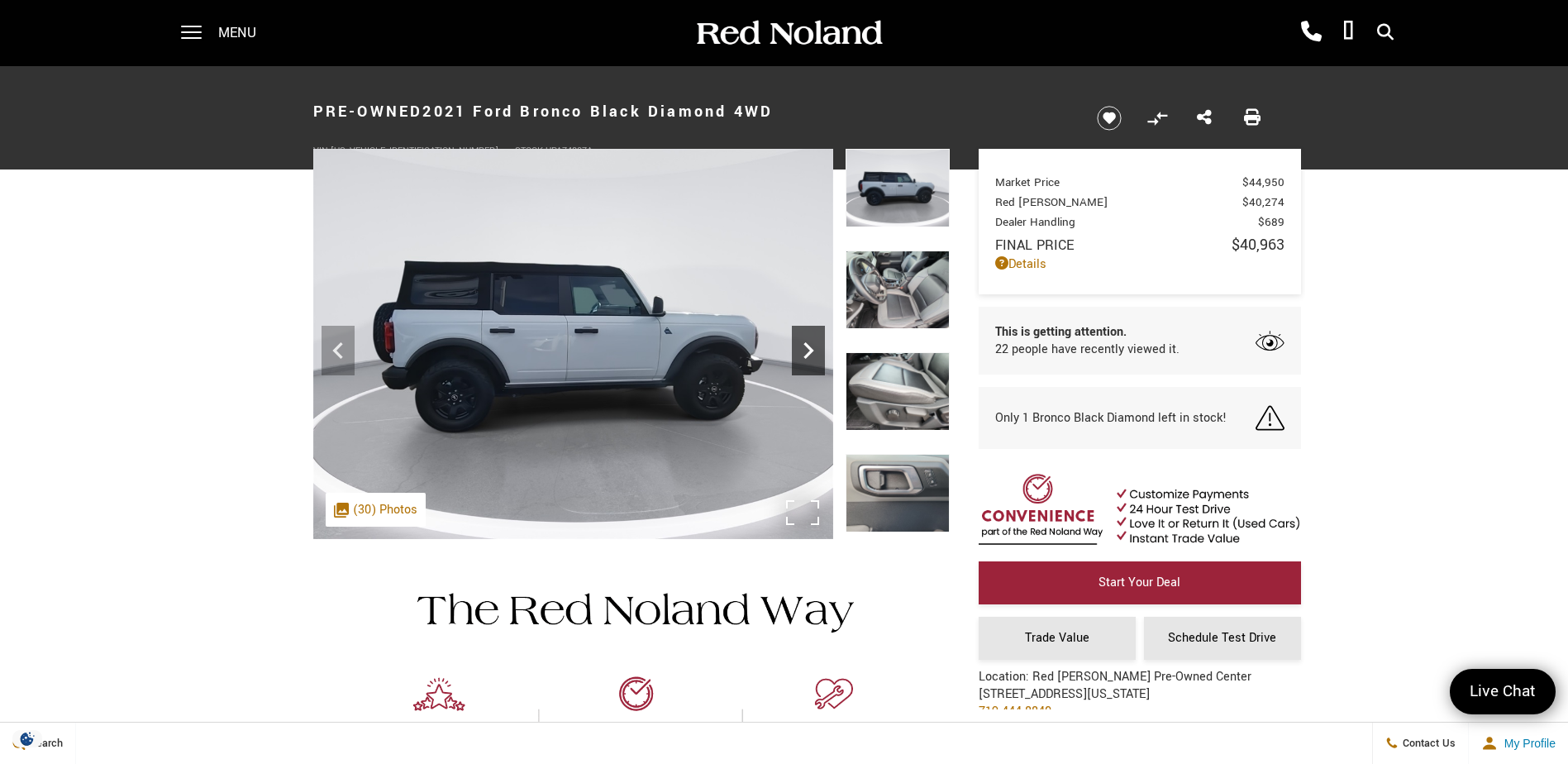
click at [812, 358] on icon "Next" at bounding box center [808, 349] width 33 height 33
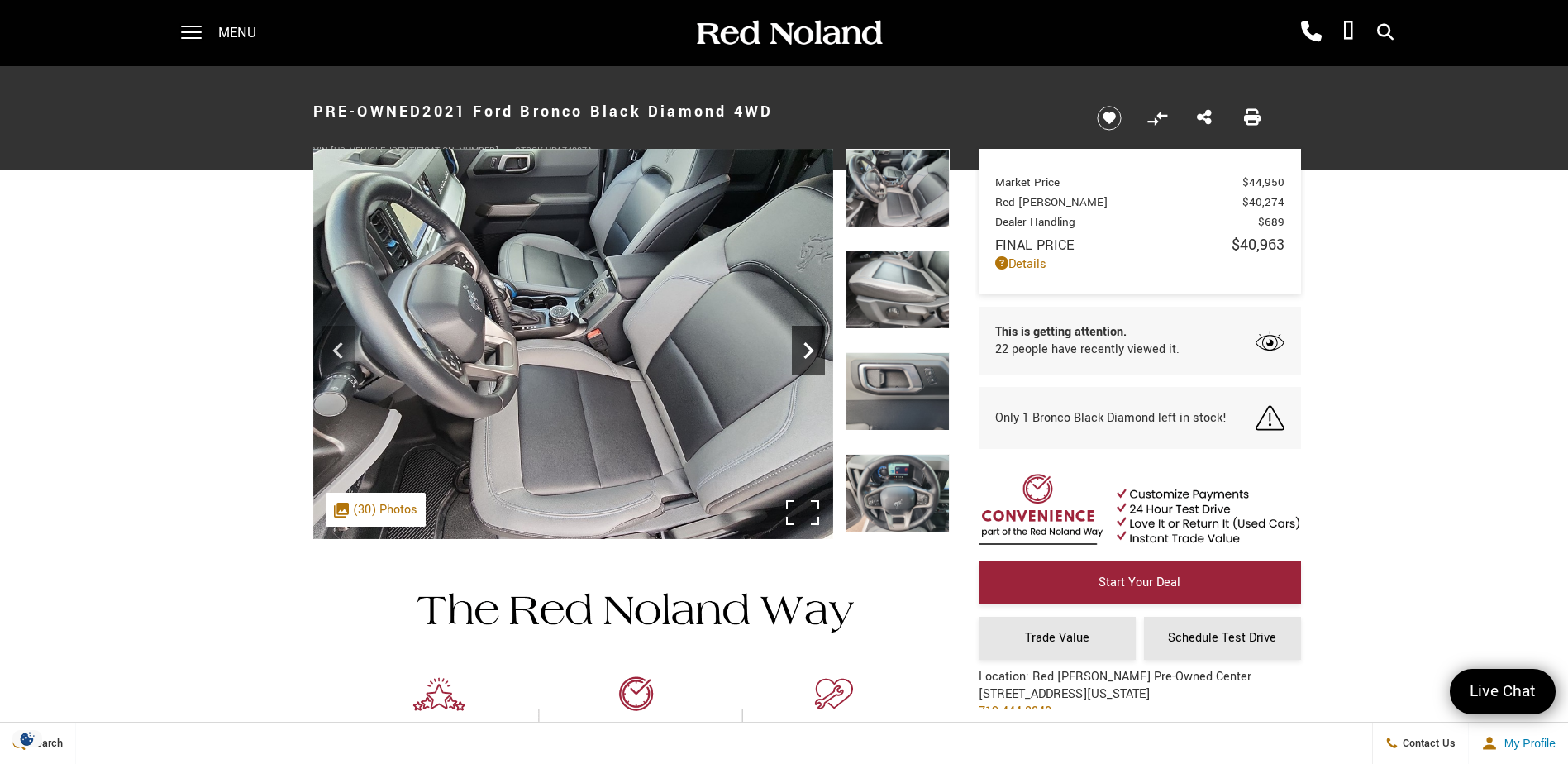
click at [812, 358] on icon "Next" at bounding box center [808, 349] width 33 height 33
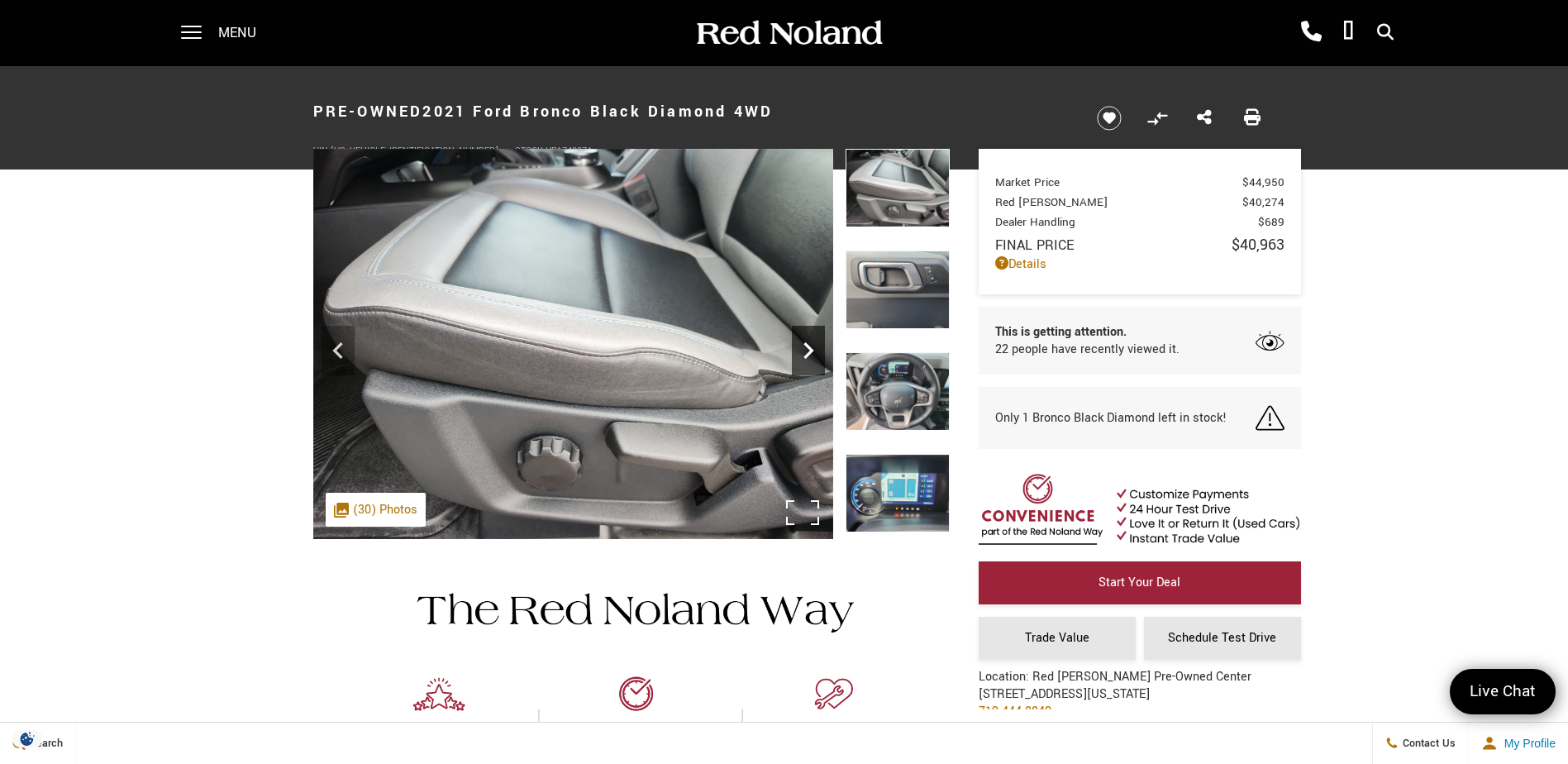
click at [812, 358] on icon "Next" at bounding box center [808, 349] width 33 height 33
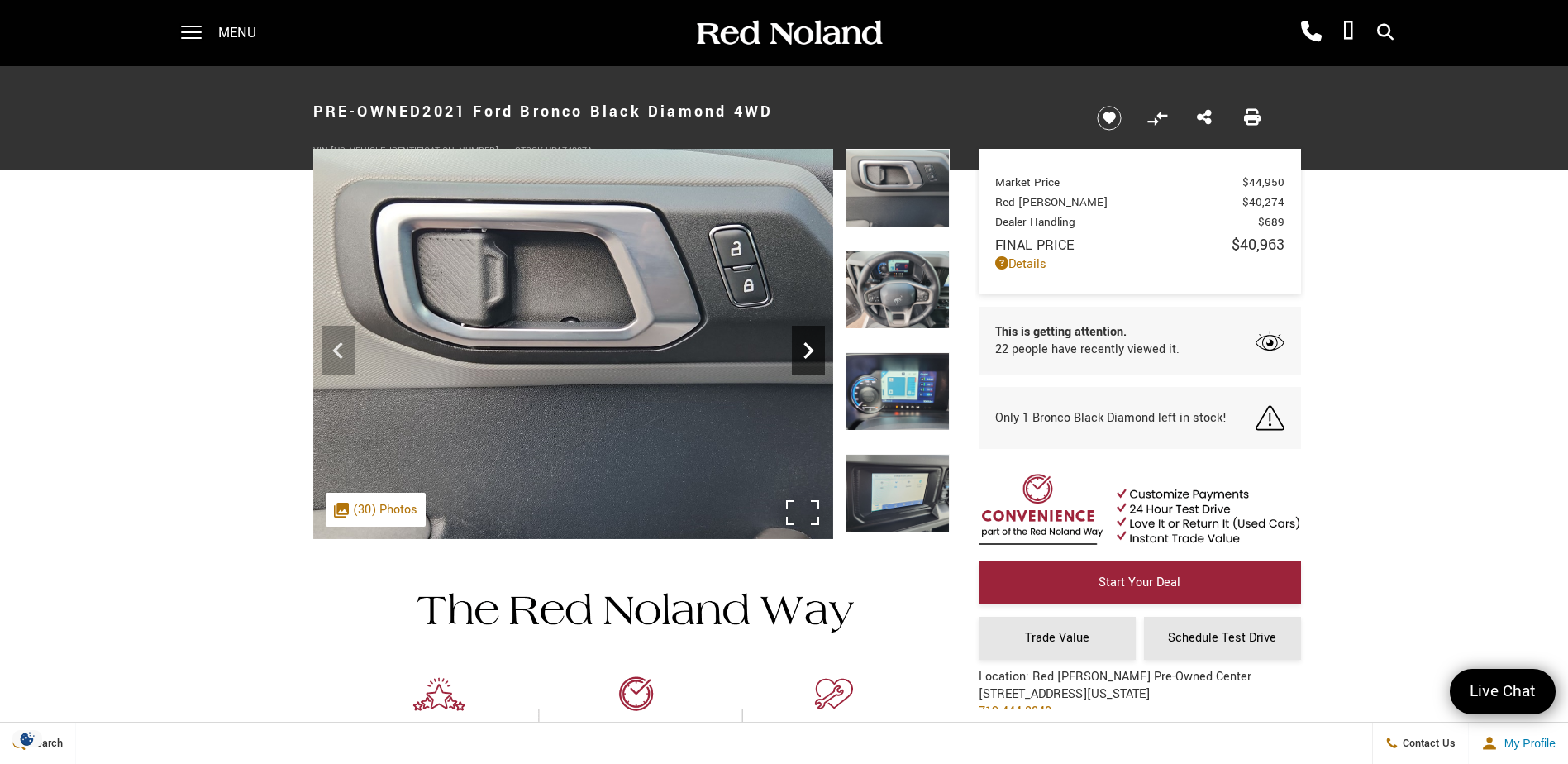
click at [812, 358] on icon "Next" at bounding box center [808, 349] width 33 height 33
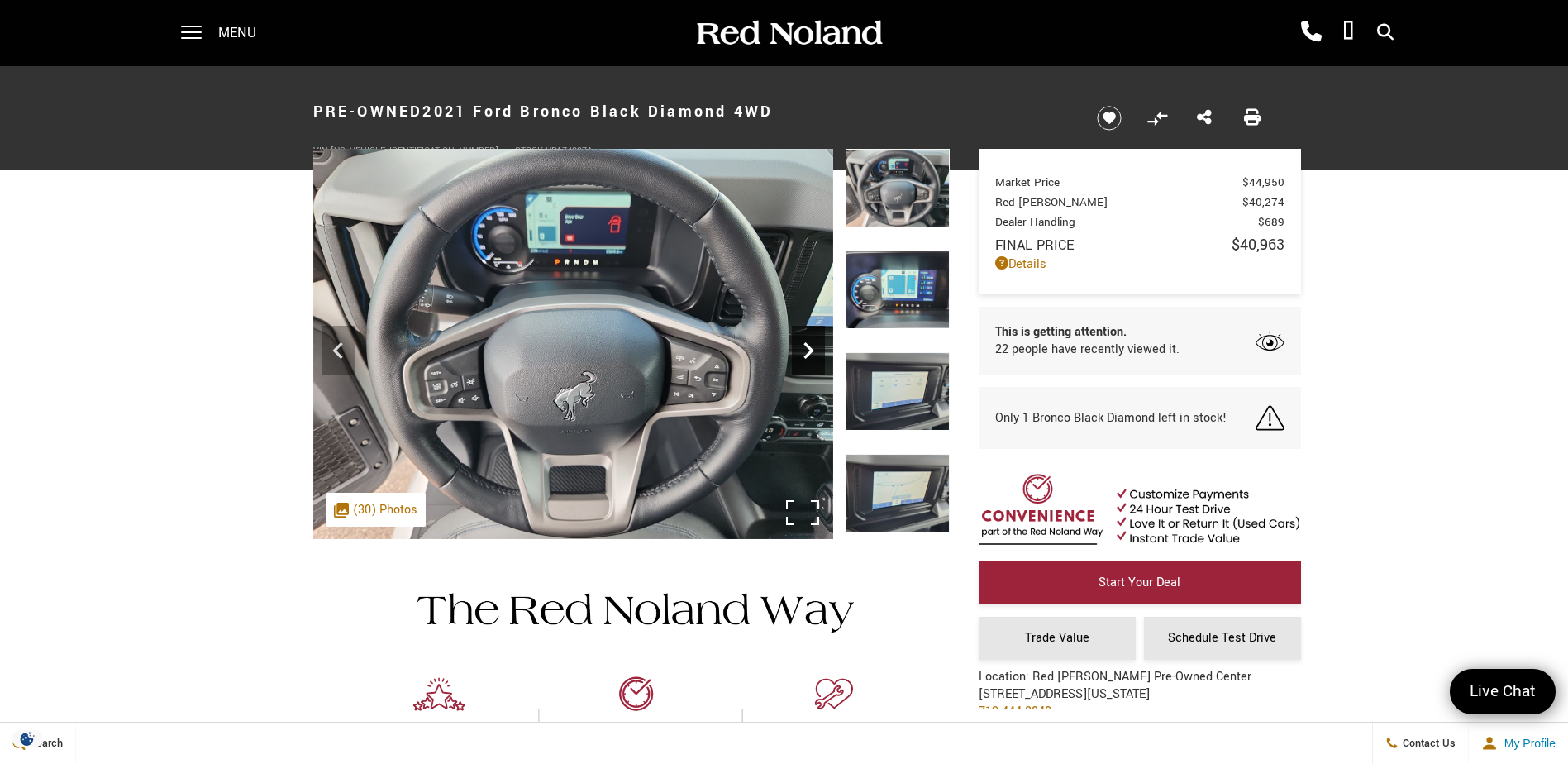
click at [812, 358] on icon "Next" at bounding box center [808, 349] width 33 height 33
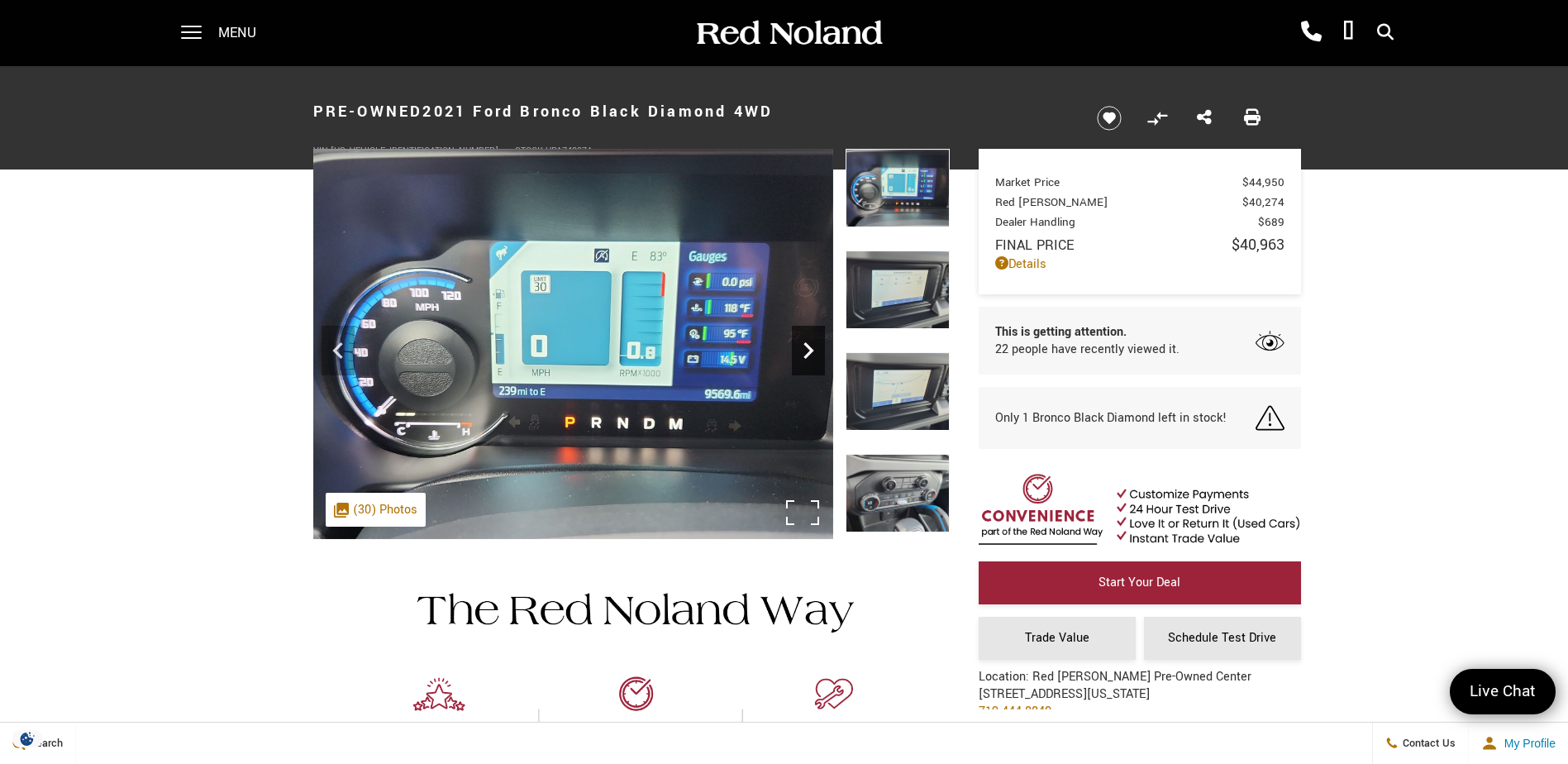
click at [812, 358] on icon "Next" at bounding box center [808, 349] width 33 height 33
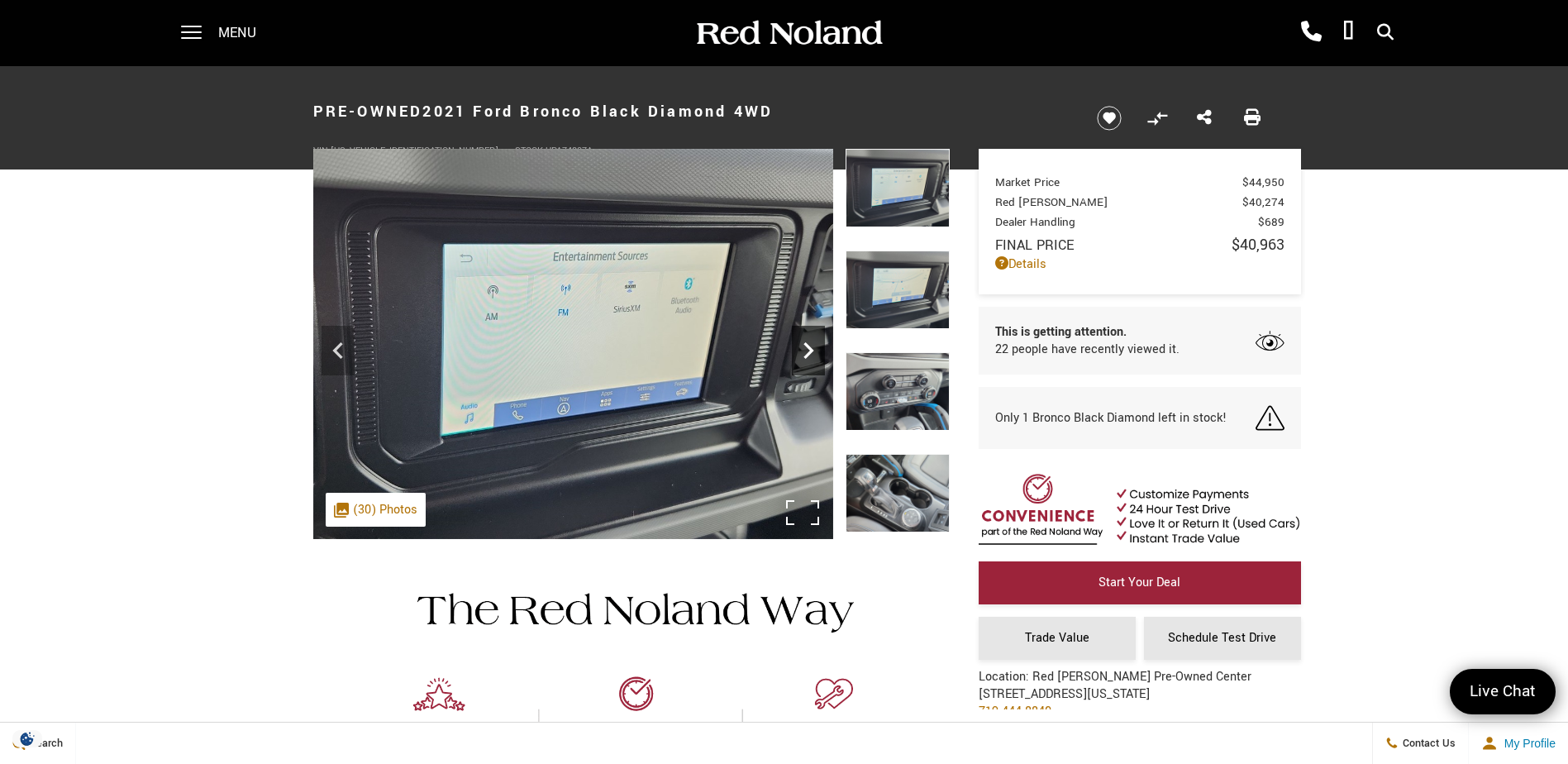
click at [812, 358] on icon "Next" at bounding box center [808, 349] width 33 height 33
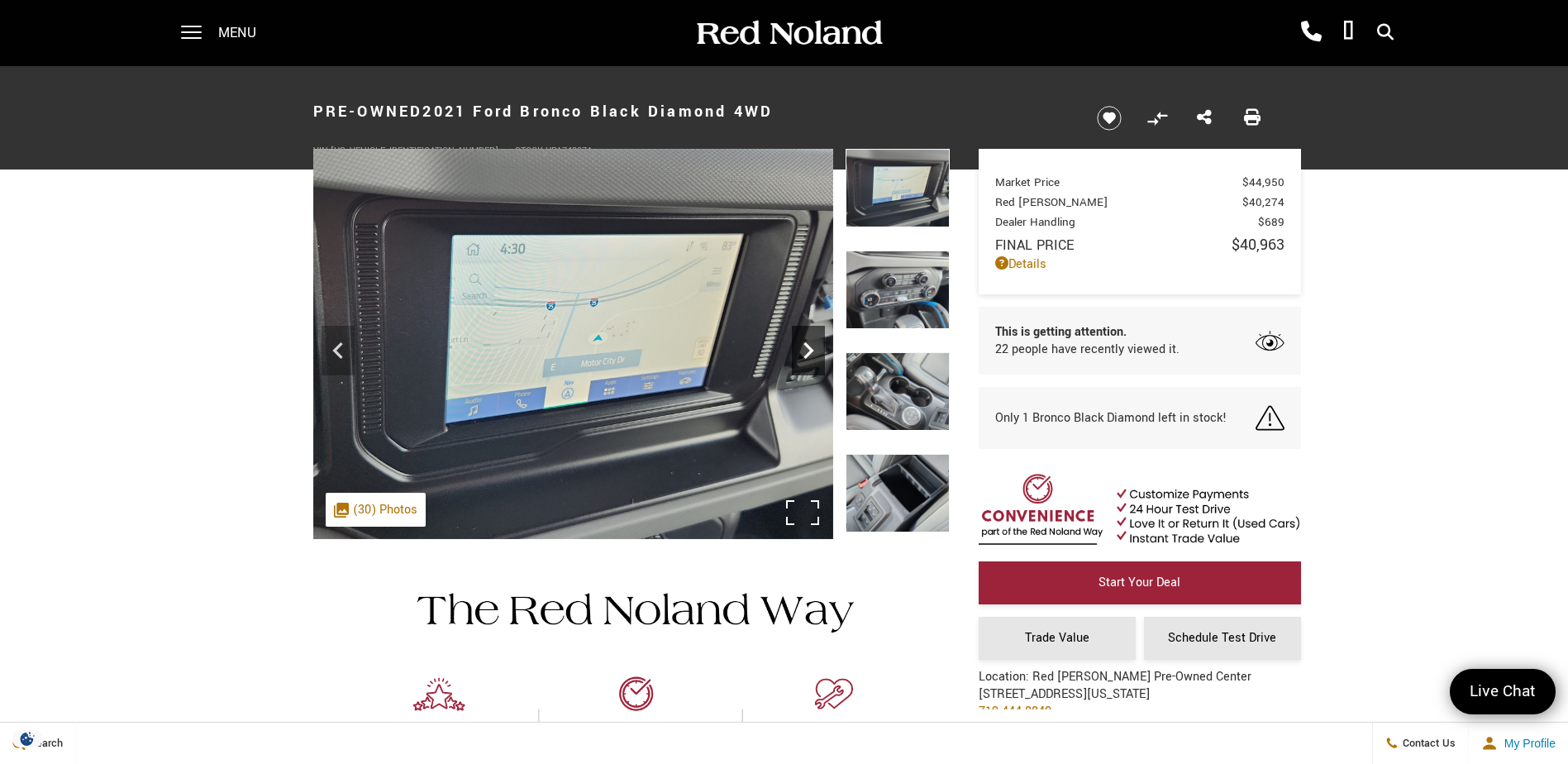
click at [812, 358] on icon "Next" at bounding box center [808, 349] width 33 height 33
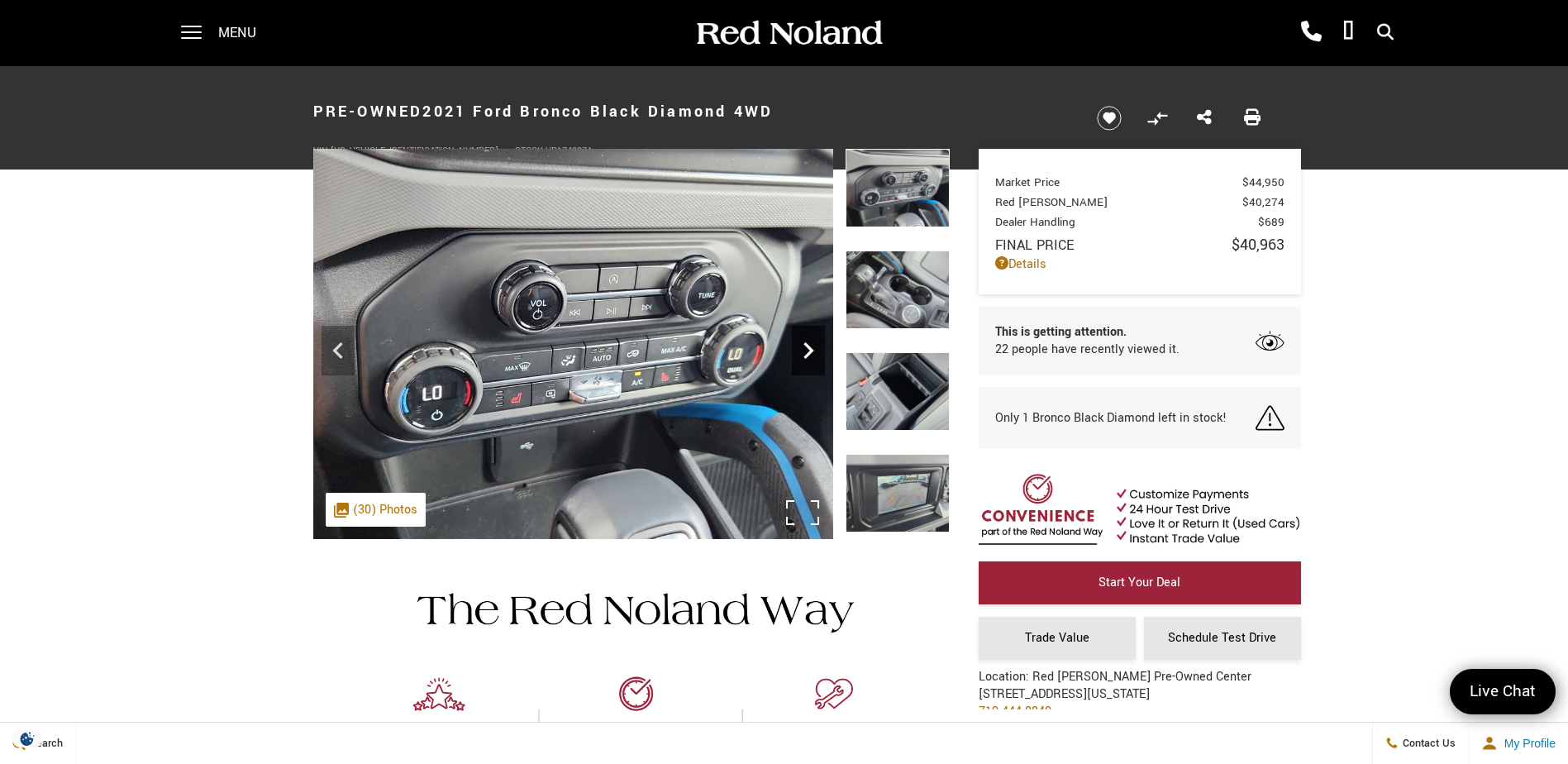
click at [812, 358] on icon "Next" at bounding box center [808, 349] width 33 height 33
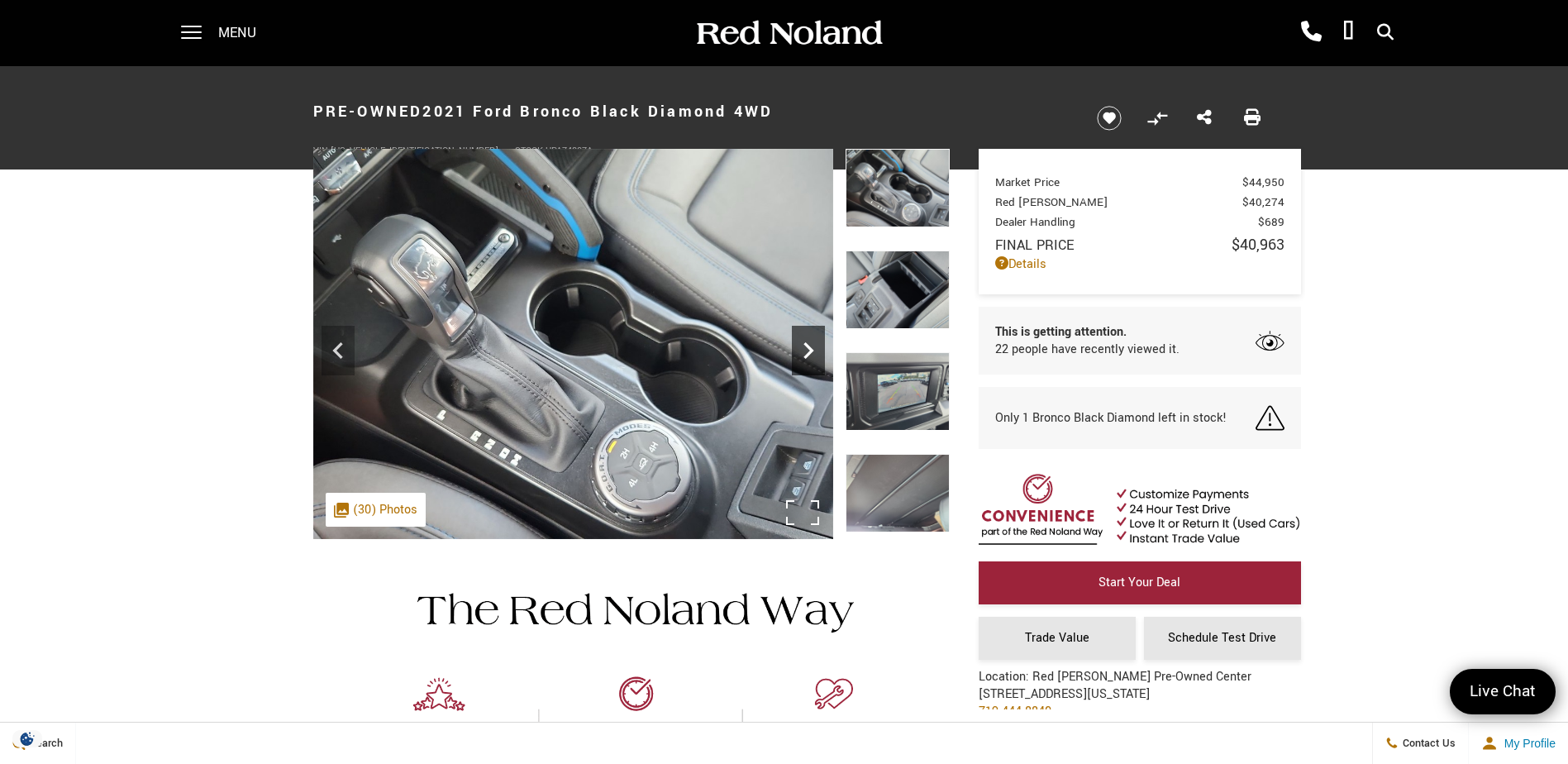
click at [812, 358] on icon "Next" at bounding box center [808, 349] width 33 height 33
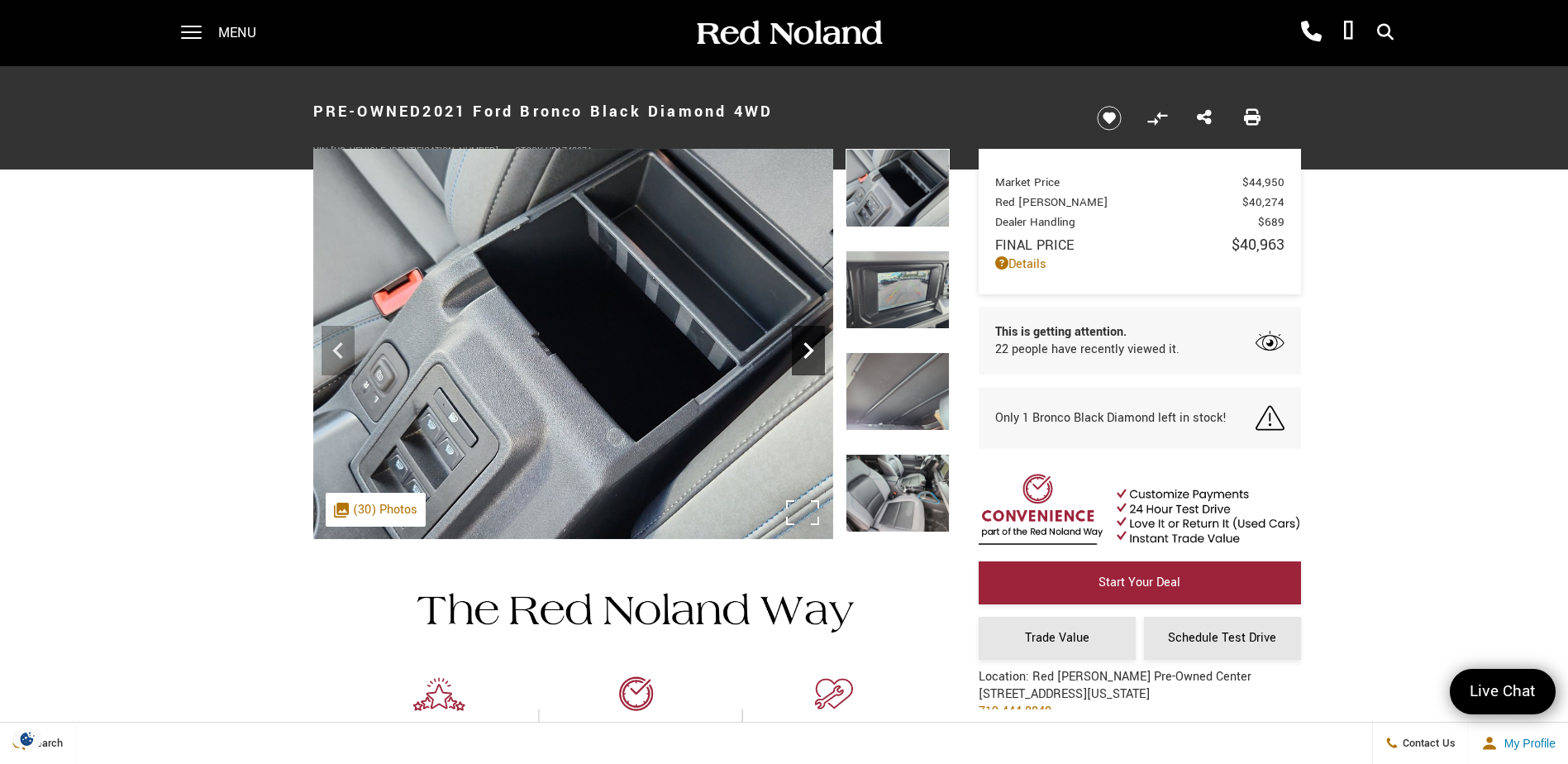
click at [812, 358] on icon "Next" at bounding box center [808, 349] width 33 height 33
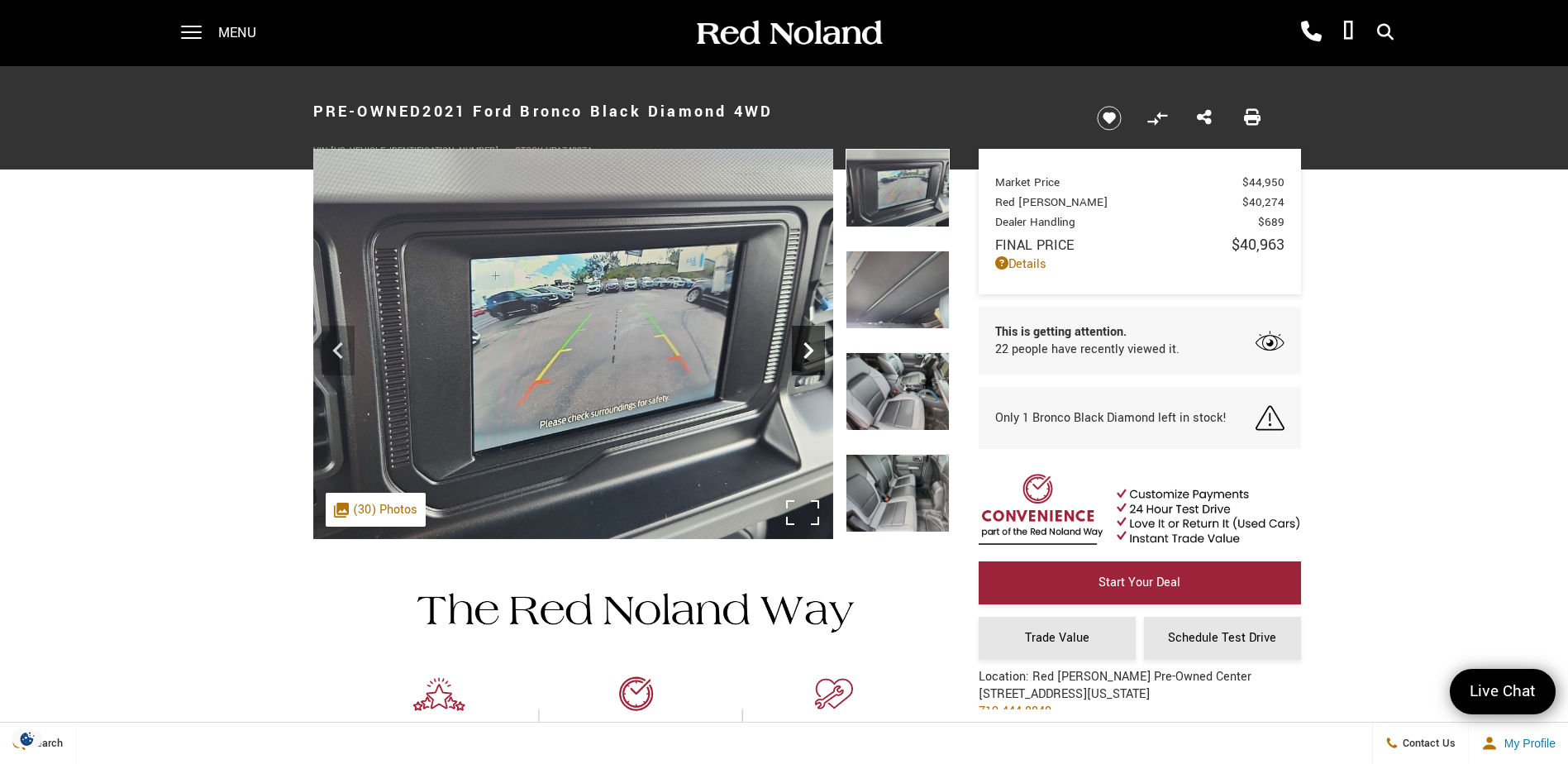
click at [812, 358] on icon "Next" at bounding box center [808, 349] width 33 height 33
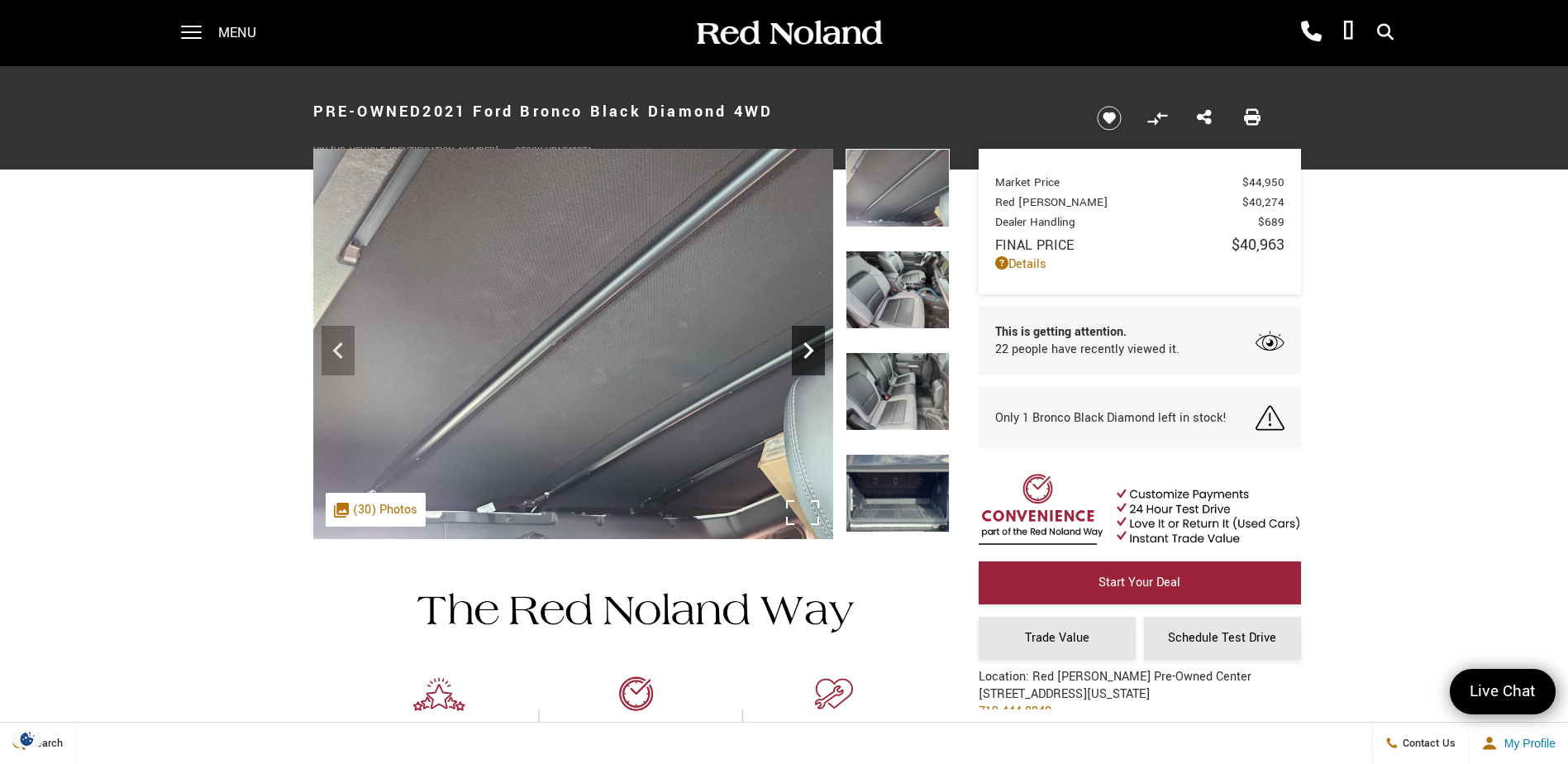
click at [812, 358] on icon "Next" at bounding box center [808, 349] width 33 height 33
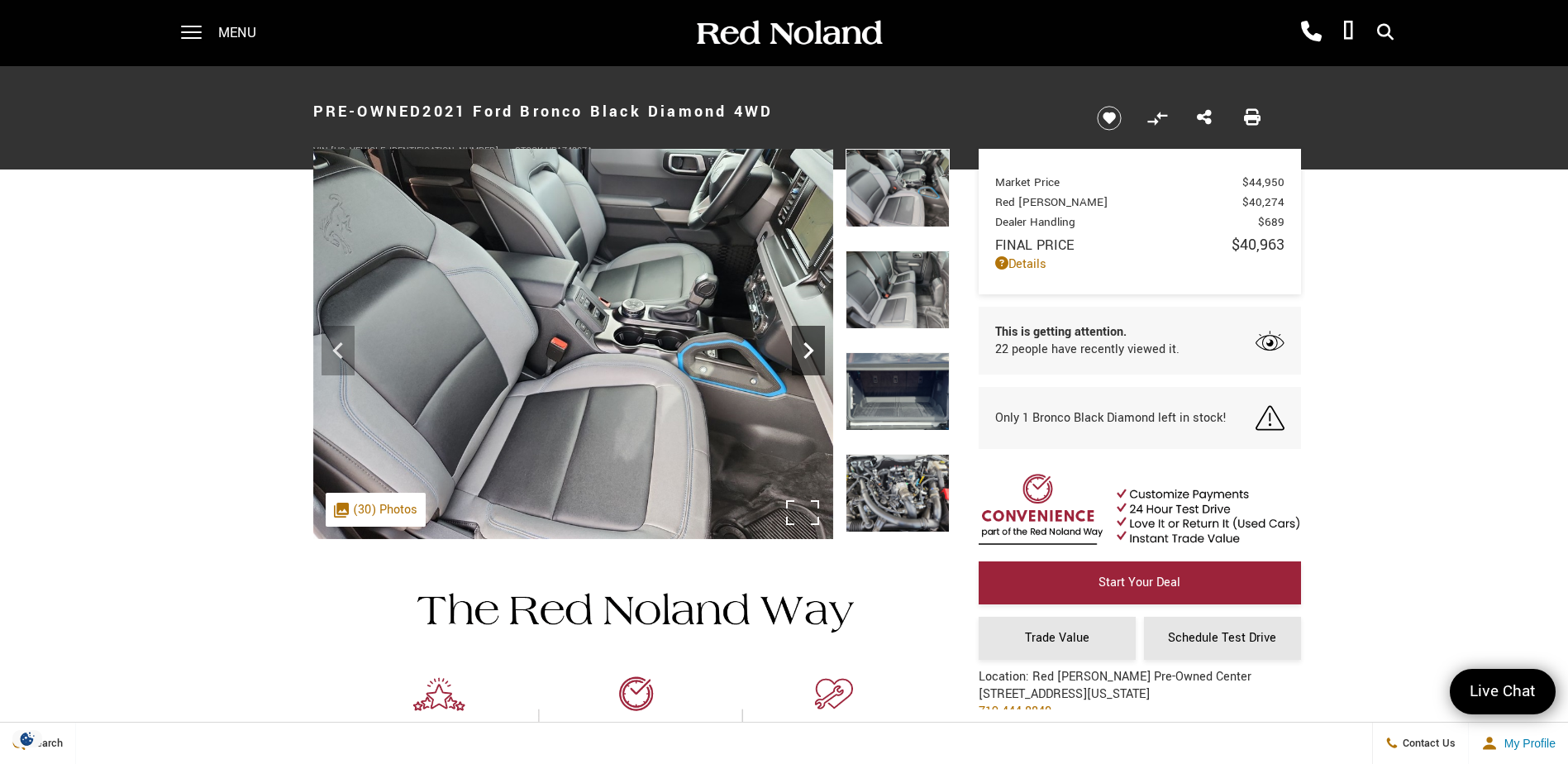
click at [812, 358] on icon "Next" at bounding box center [808, 349] width 33 height 33
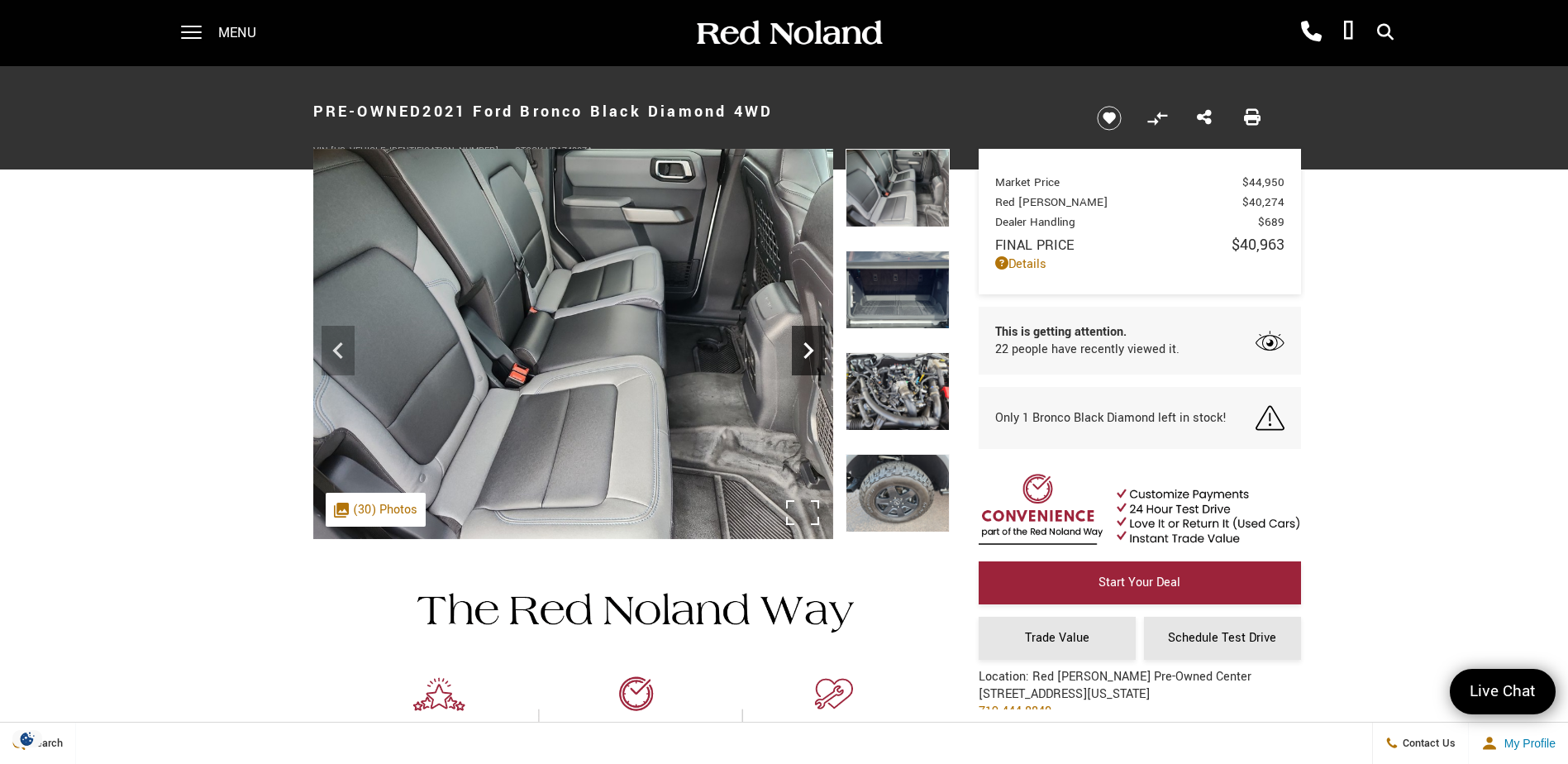
click at [812, 358] on icon "Next" at bounding box center [808, 349] width 33 height 33
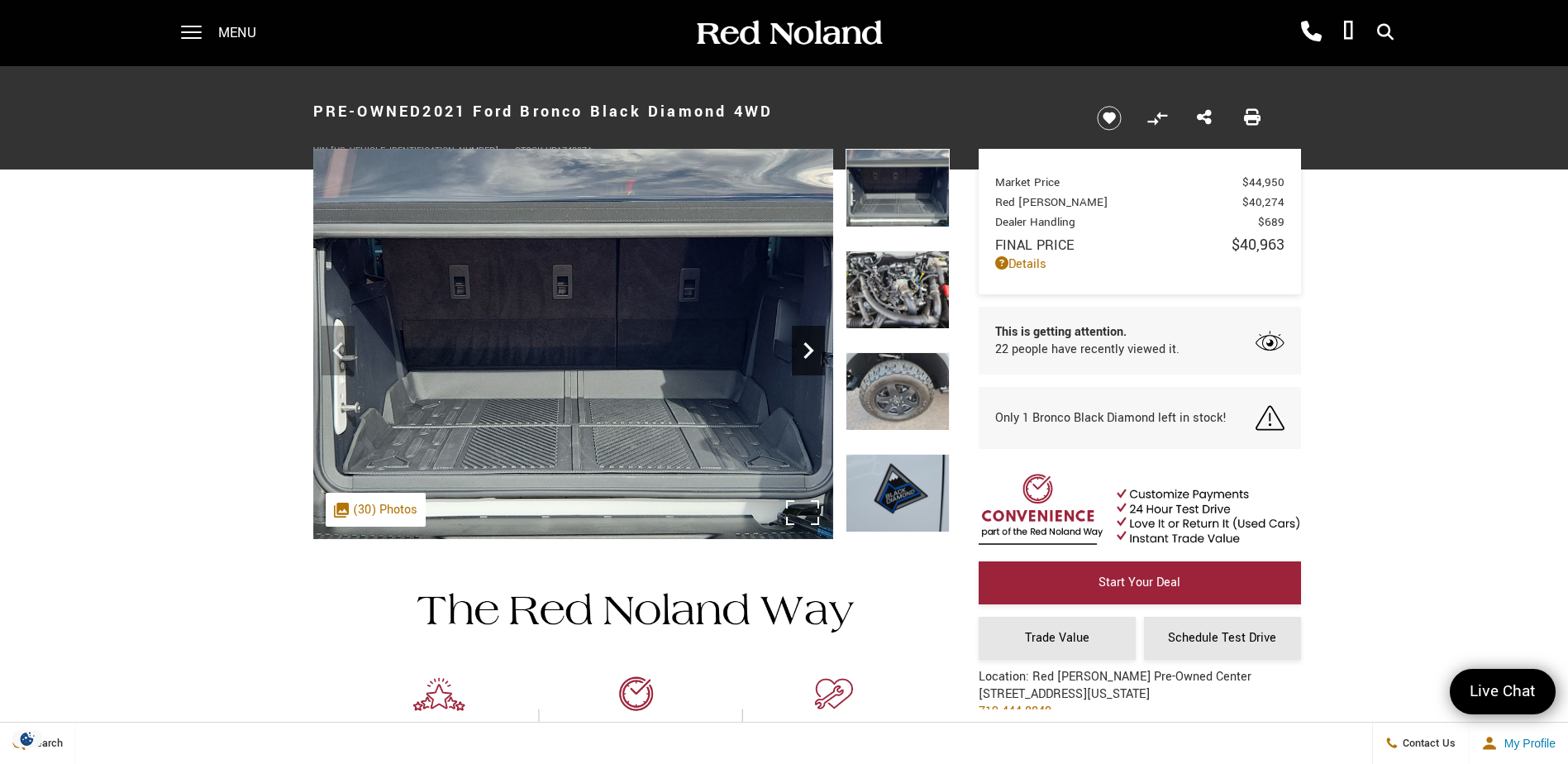
click at [812, 358] on icon "Next" at bounding box center [808, 349] width 33 height 33
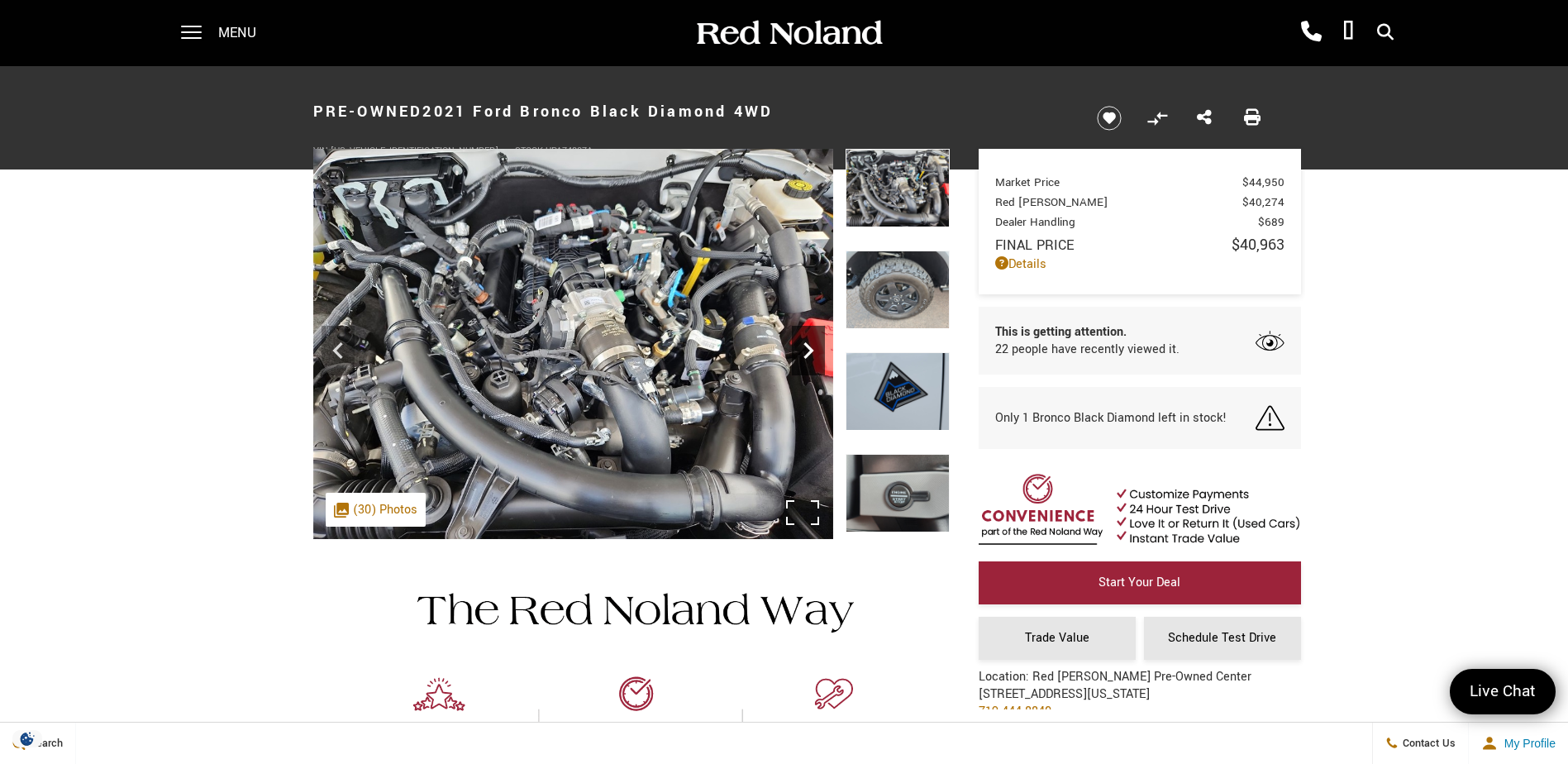
click at [812, 358] on icon "Next" at bounding box center [808, 349] width 33 height 33
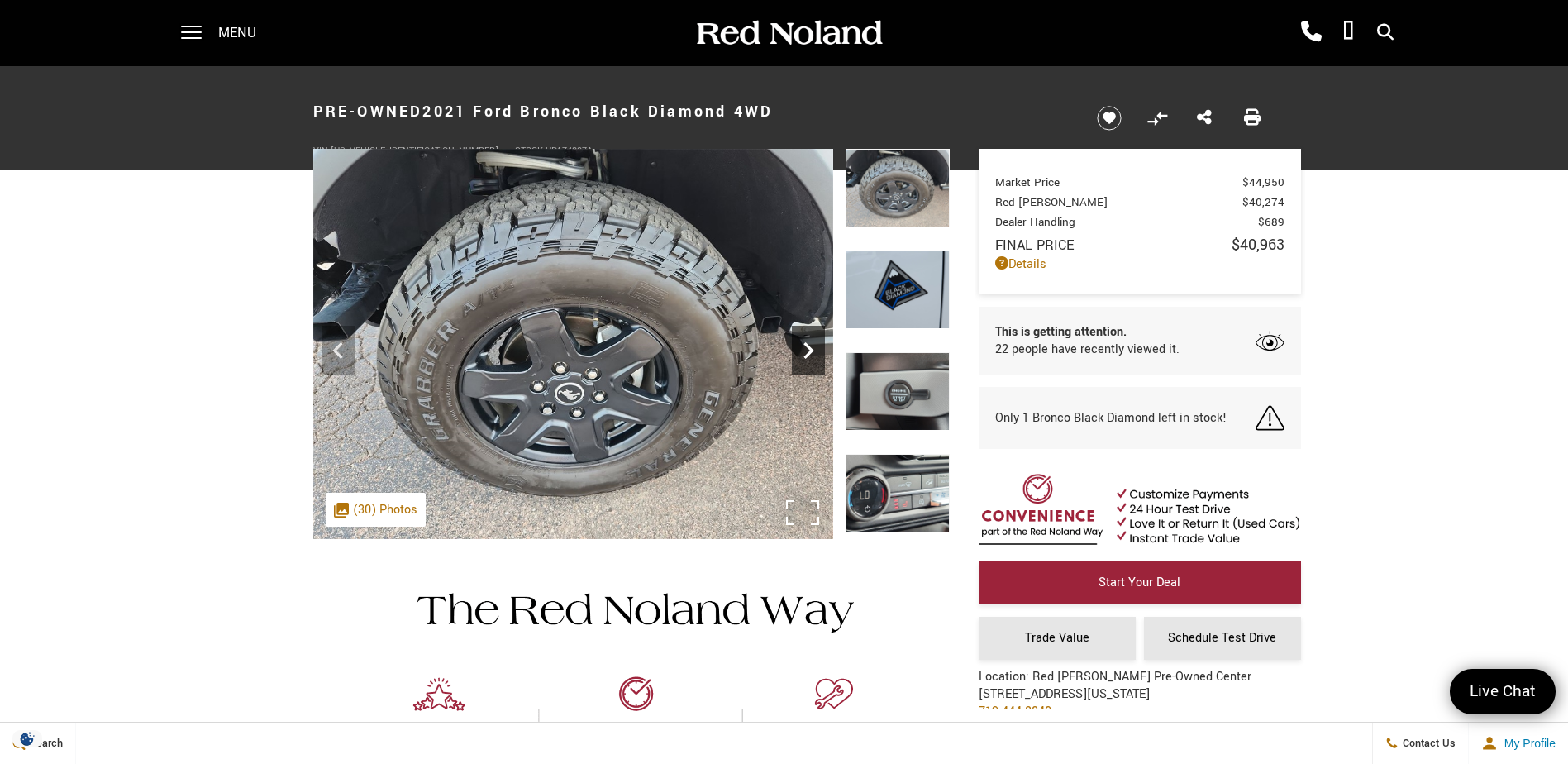
click at [812, 358] on icon "Next" at bounding box center [808, 349] width 33 height 33
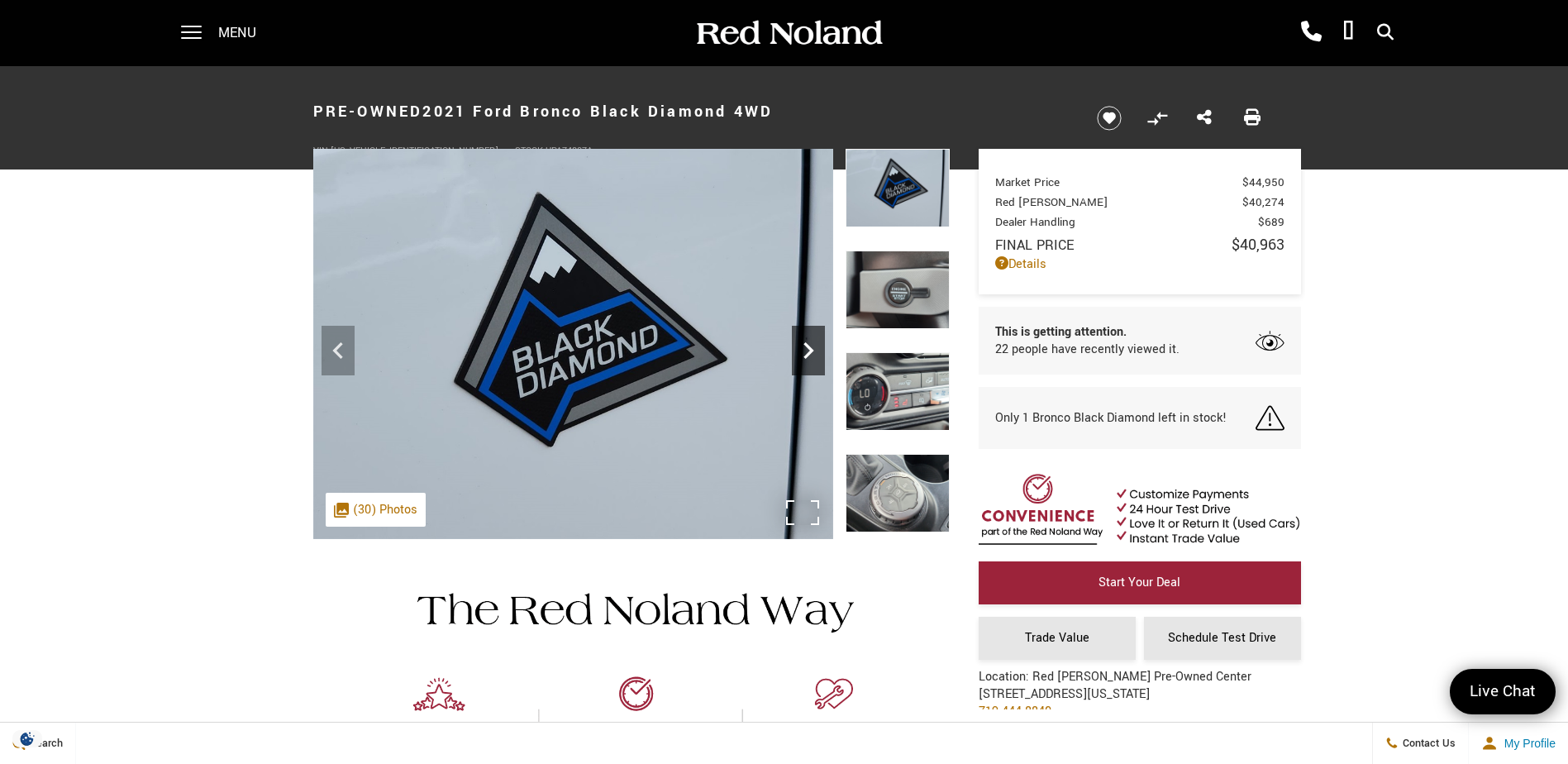
click at [812, 358] on icon "Next" at bounding box center [808, 349] width 33 height 33
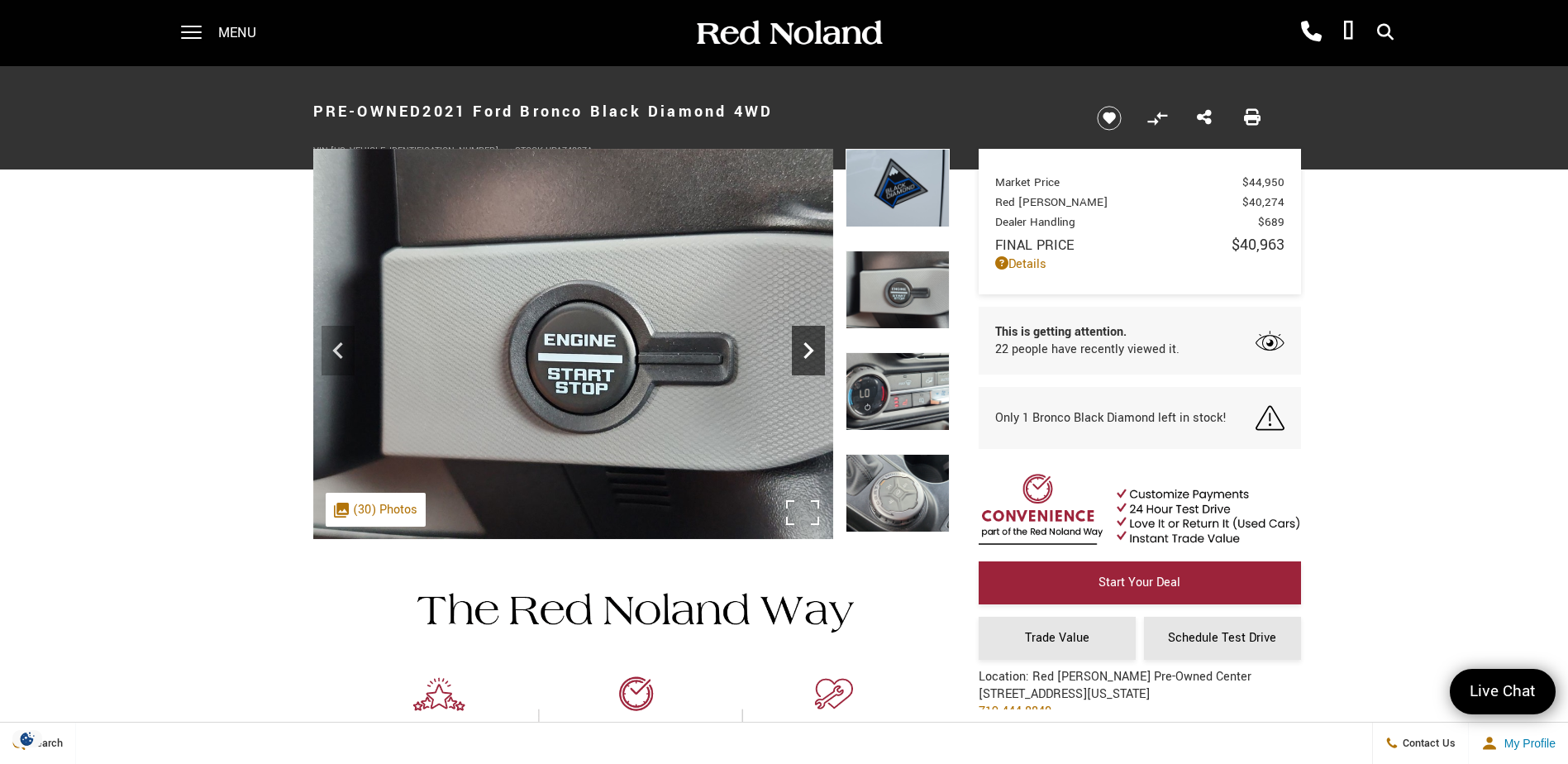
click at [812, 358] on icon "Next" at bounding box center [808, 349] width 33 height 33
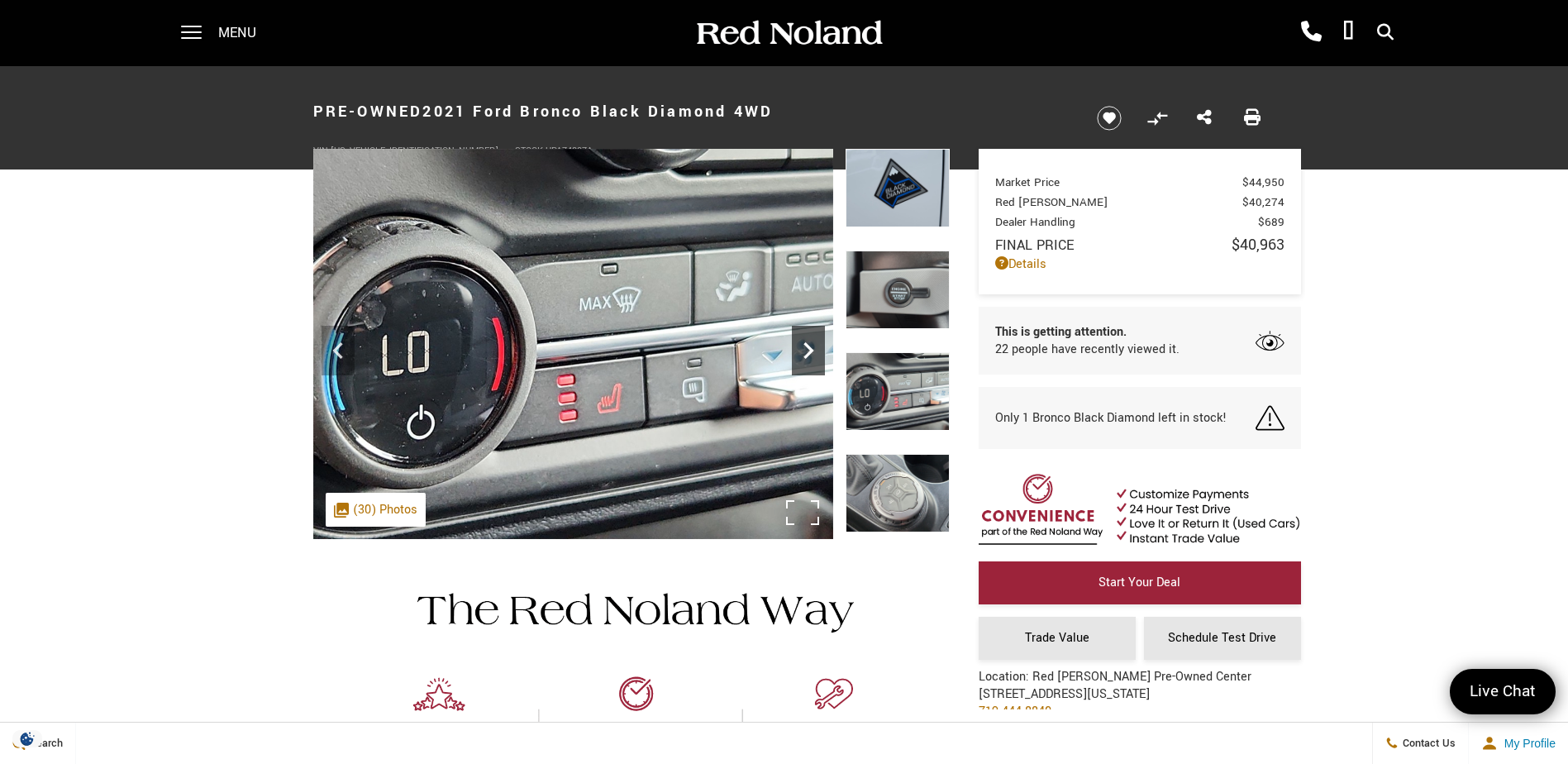
click at [812, 358] on icon "Next" at bounding box center [808, 349] width 33 height 33
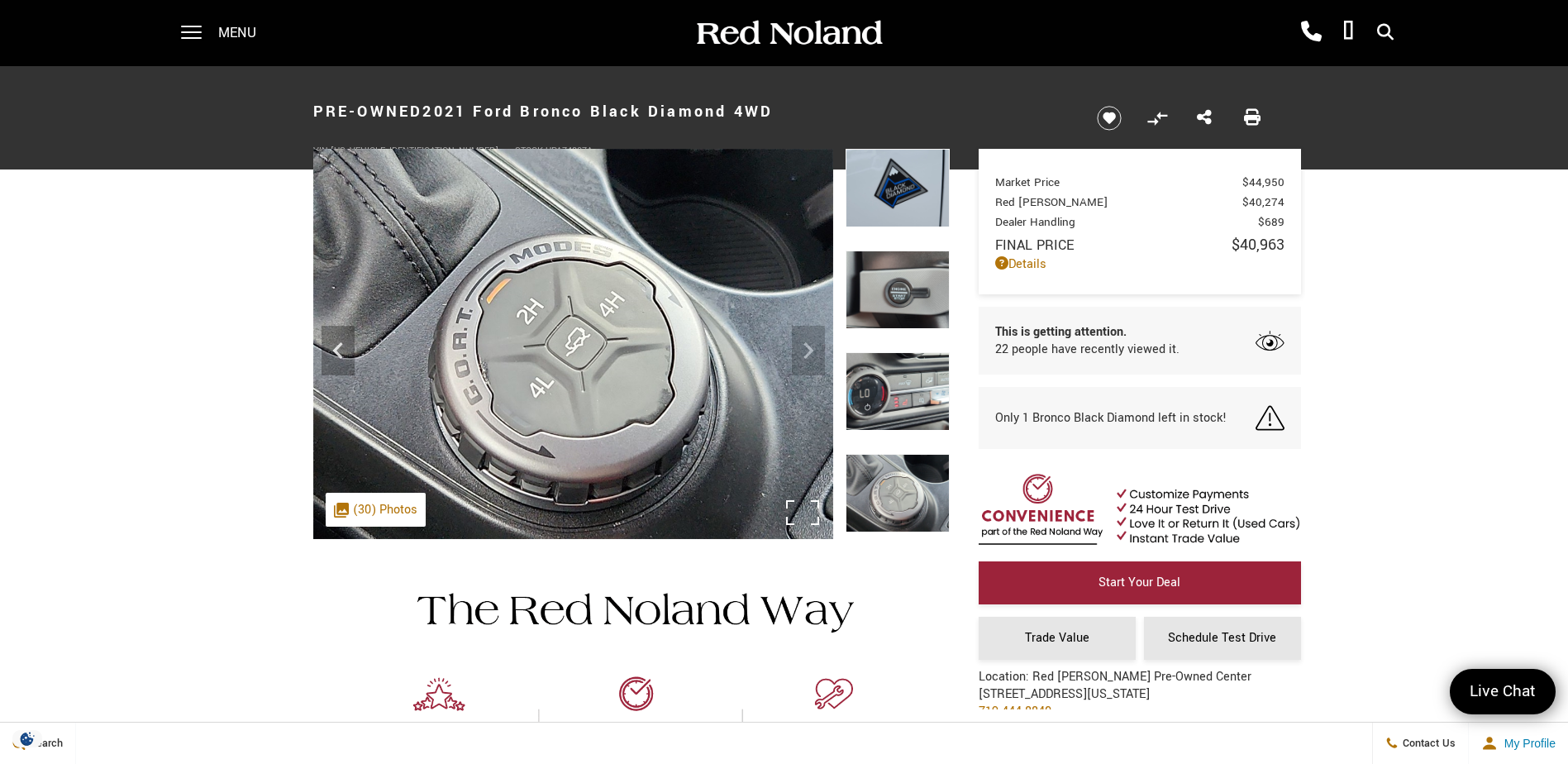
click at [812, 358] on img at bounding box center [573, 343] width 520 height 390
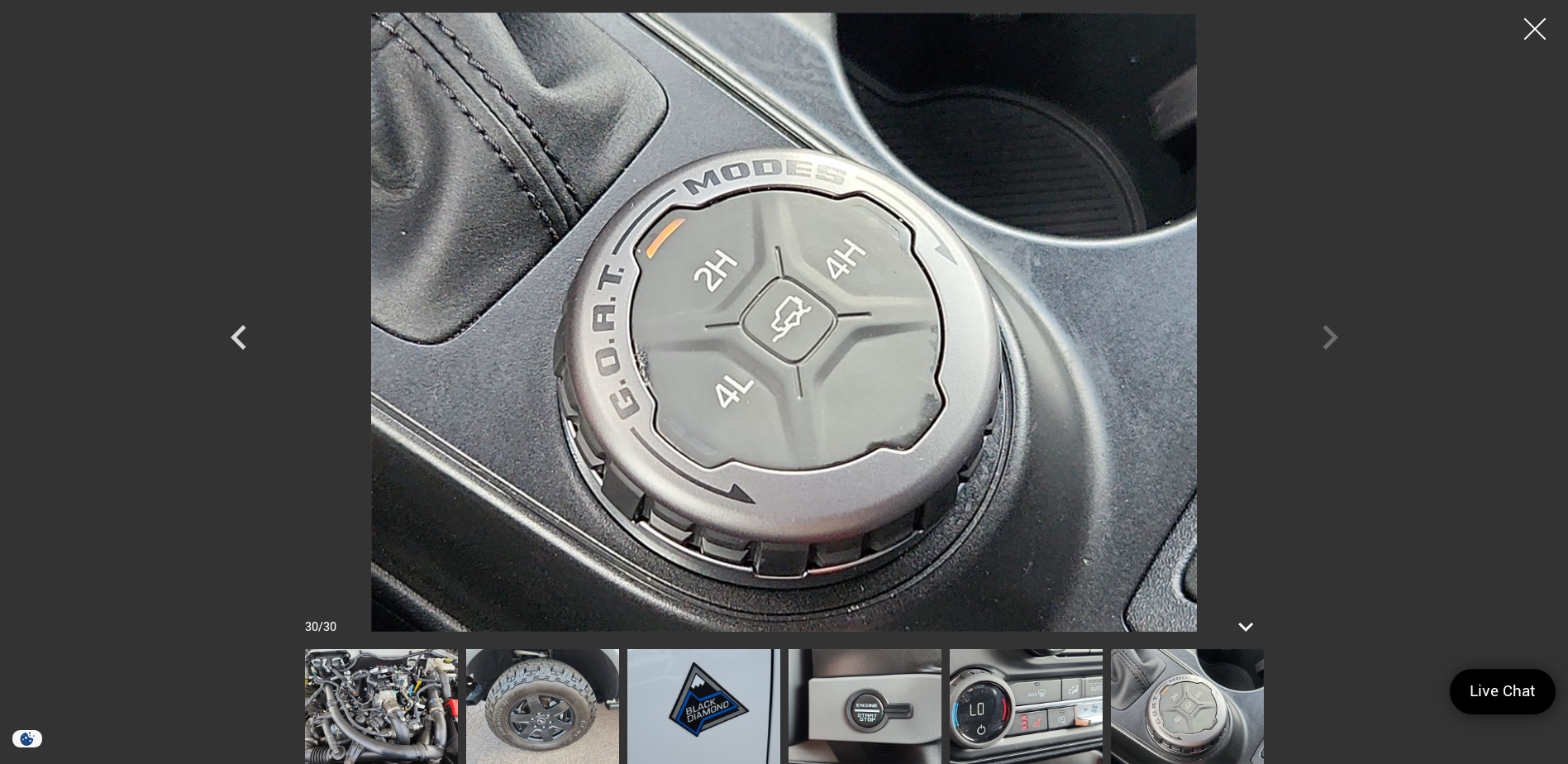
click at [1539, 15] on div at bounding box center [1535, 30] width 44 height 44
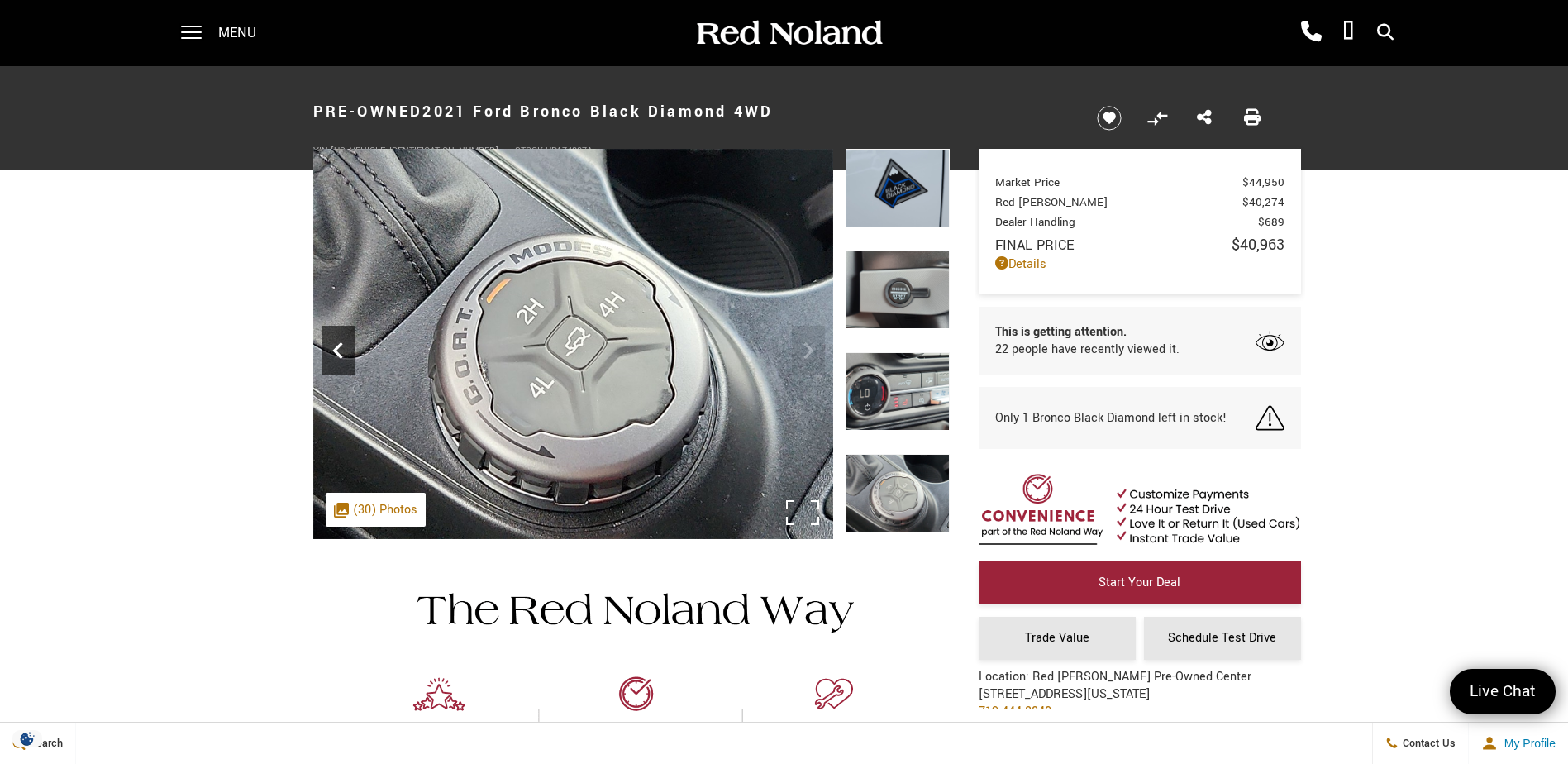
click at [340, 363] on icon "Previous" at bounding box center [338, 349] width 33 height 33
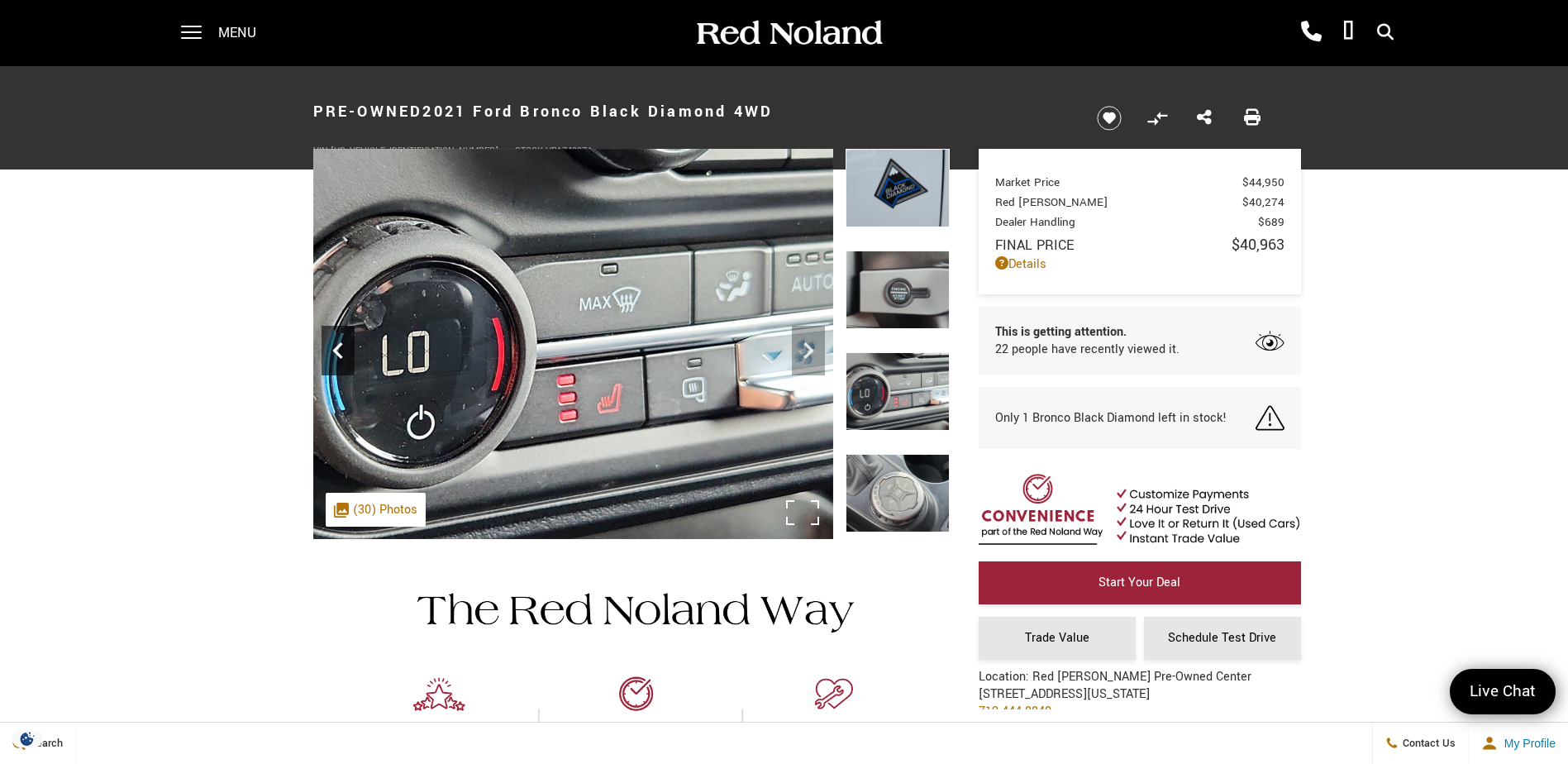
click at [340, 363] on icon "Previous" at bounding box center [338, 349] width 33 height 33
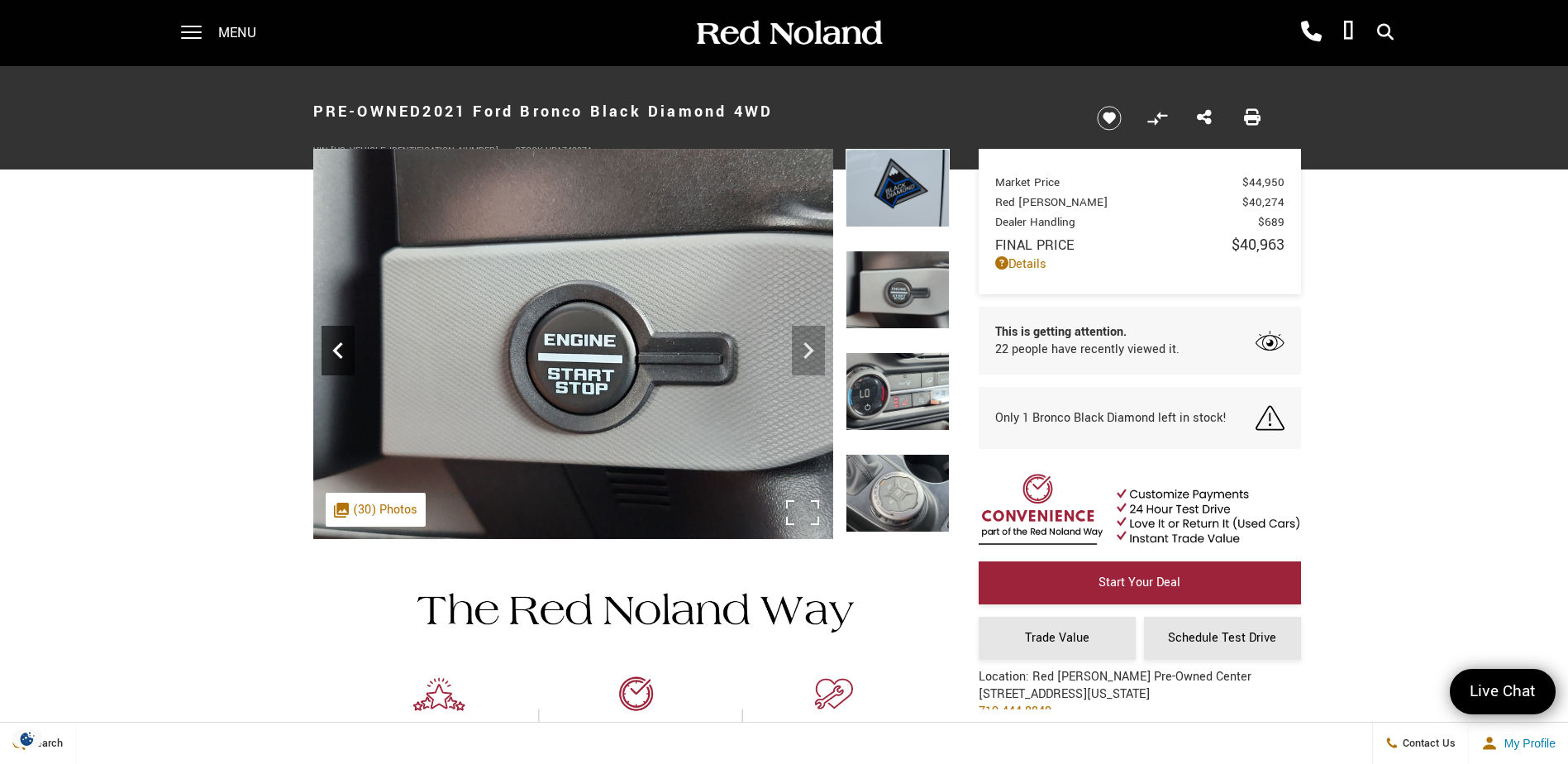
click at [340, 363] on icon "Previous" at bounding box center [338, 349] width 33 height 33
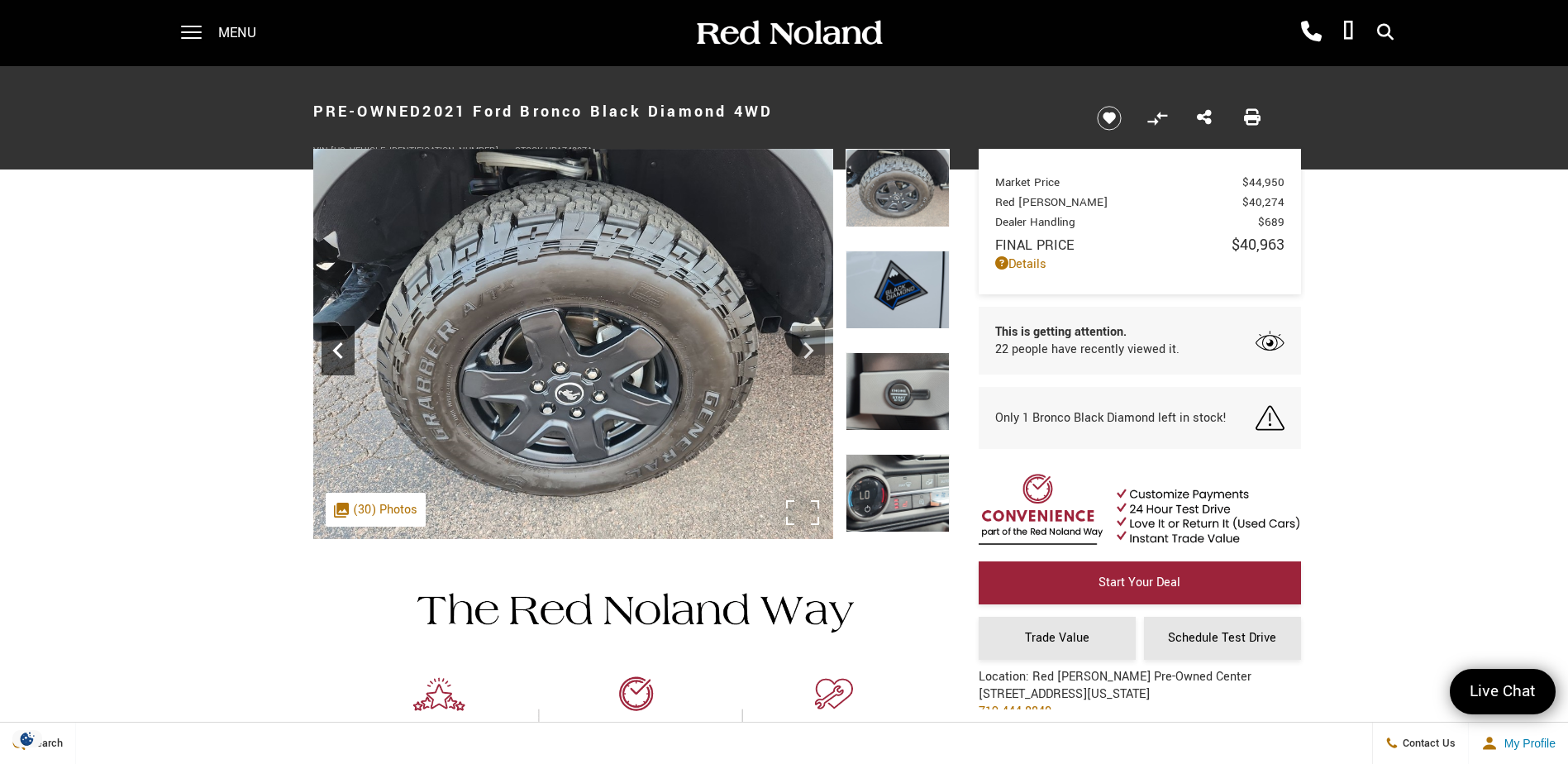
click at [340, 363] on icon "Previous" at bounding box center [338, 349] width 33 height 33
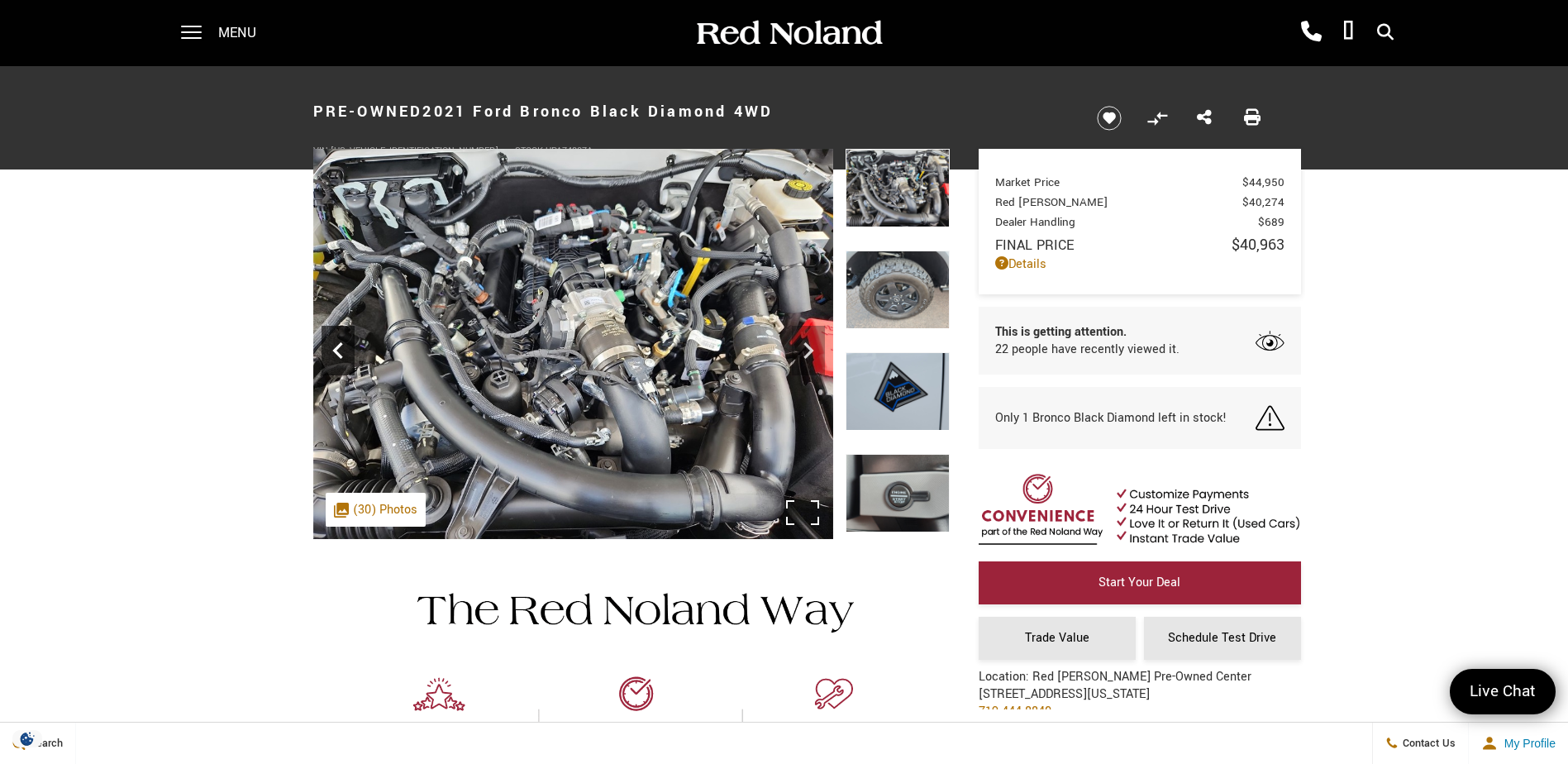
click at [340, 363] on icon "Previous" at bounding box center [338, 349] width 33 height 33
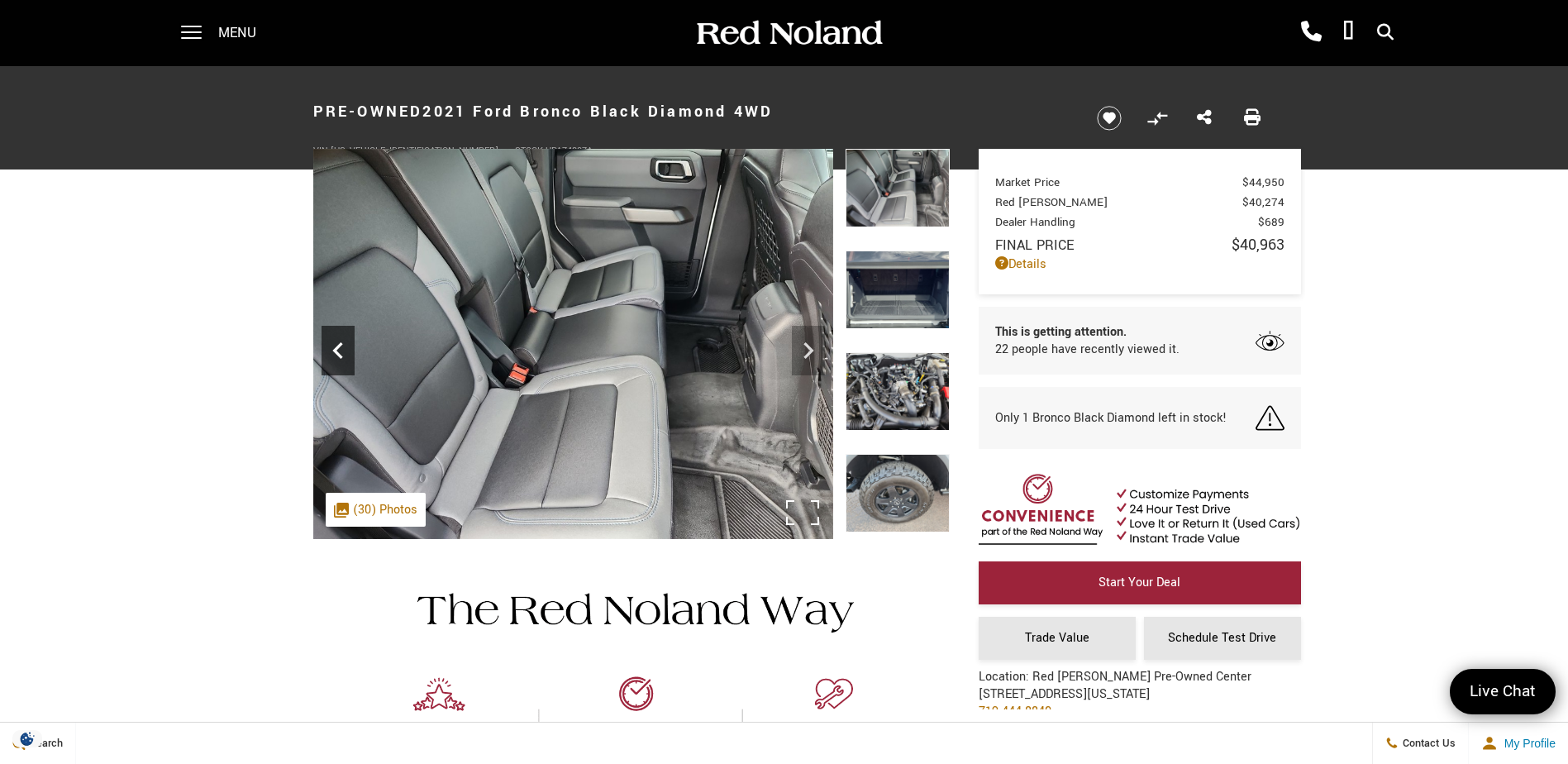
click at [340, 363] on icon "Previous" at bounding box center [338, 349] width 33 height 33
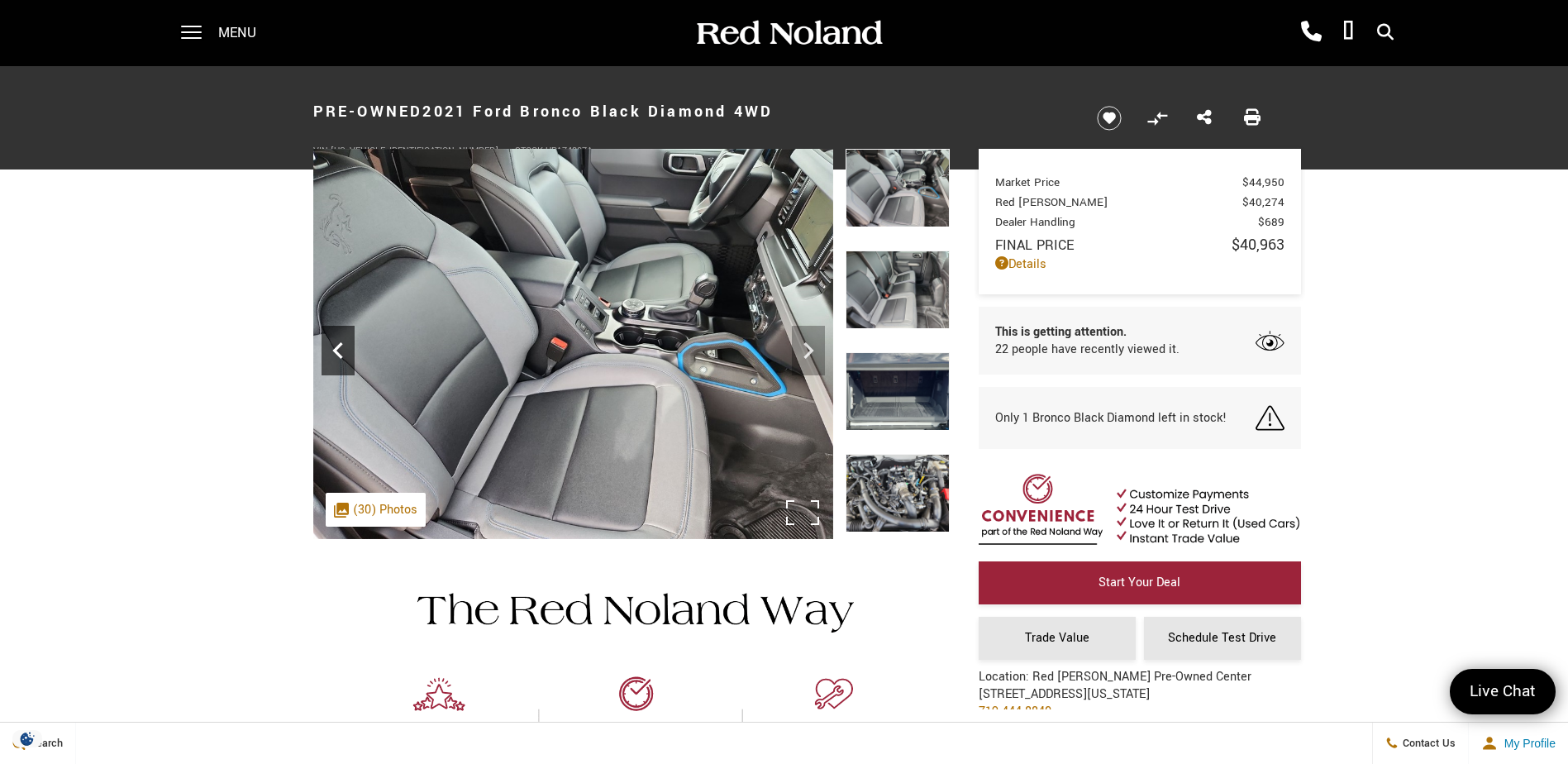
click at [340, 363] on icon "Previous" at bounding box center [338, 349] width 33 height 33
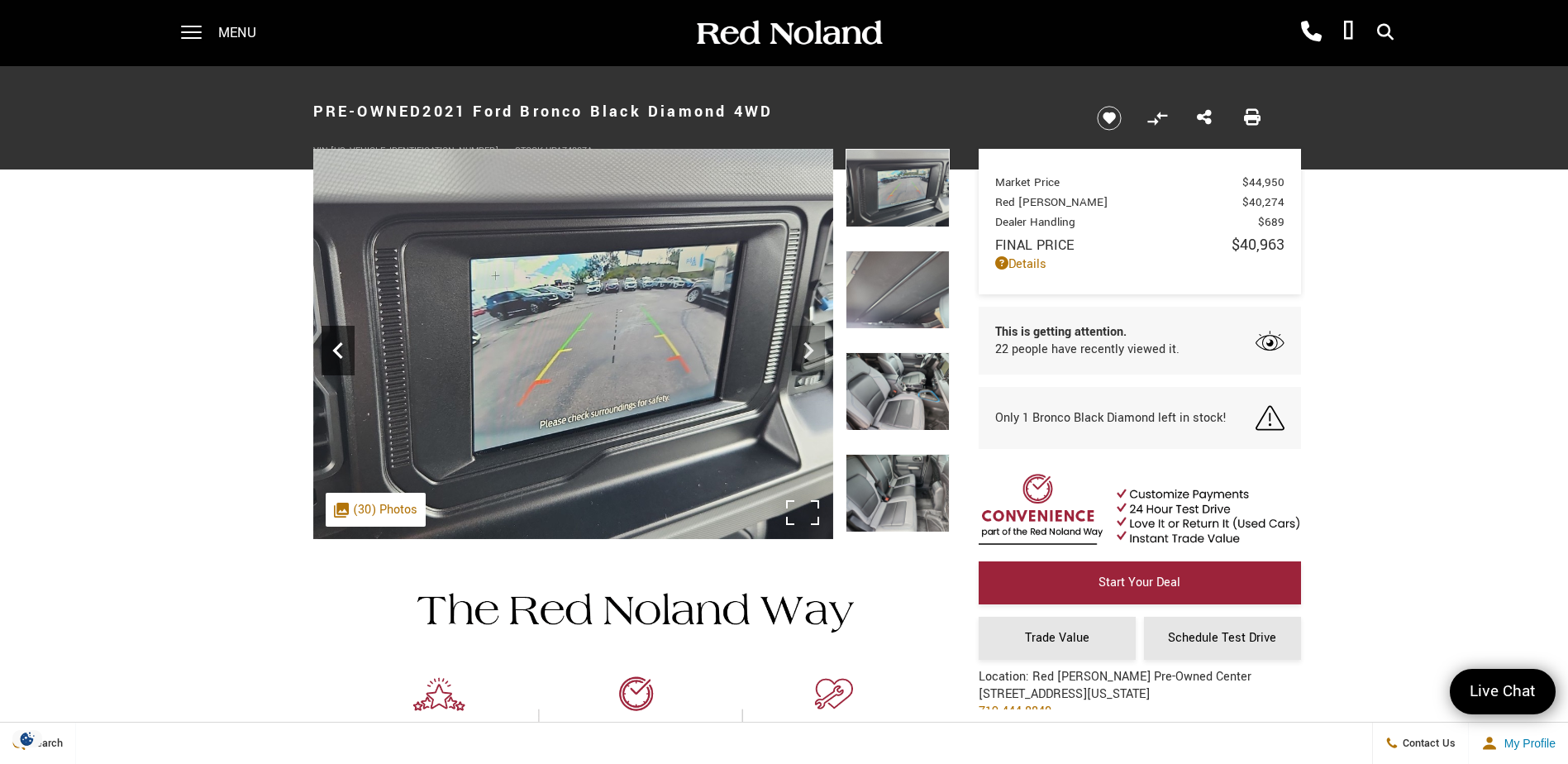
click at [340, 363] on icon "Previous" at bounding box center [338, 349] width 33 height 33
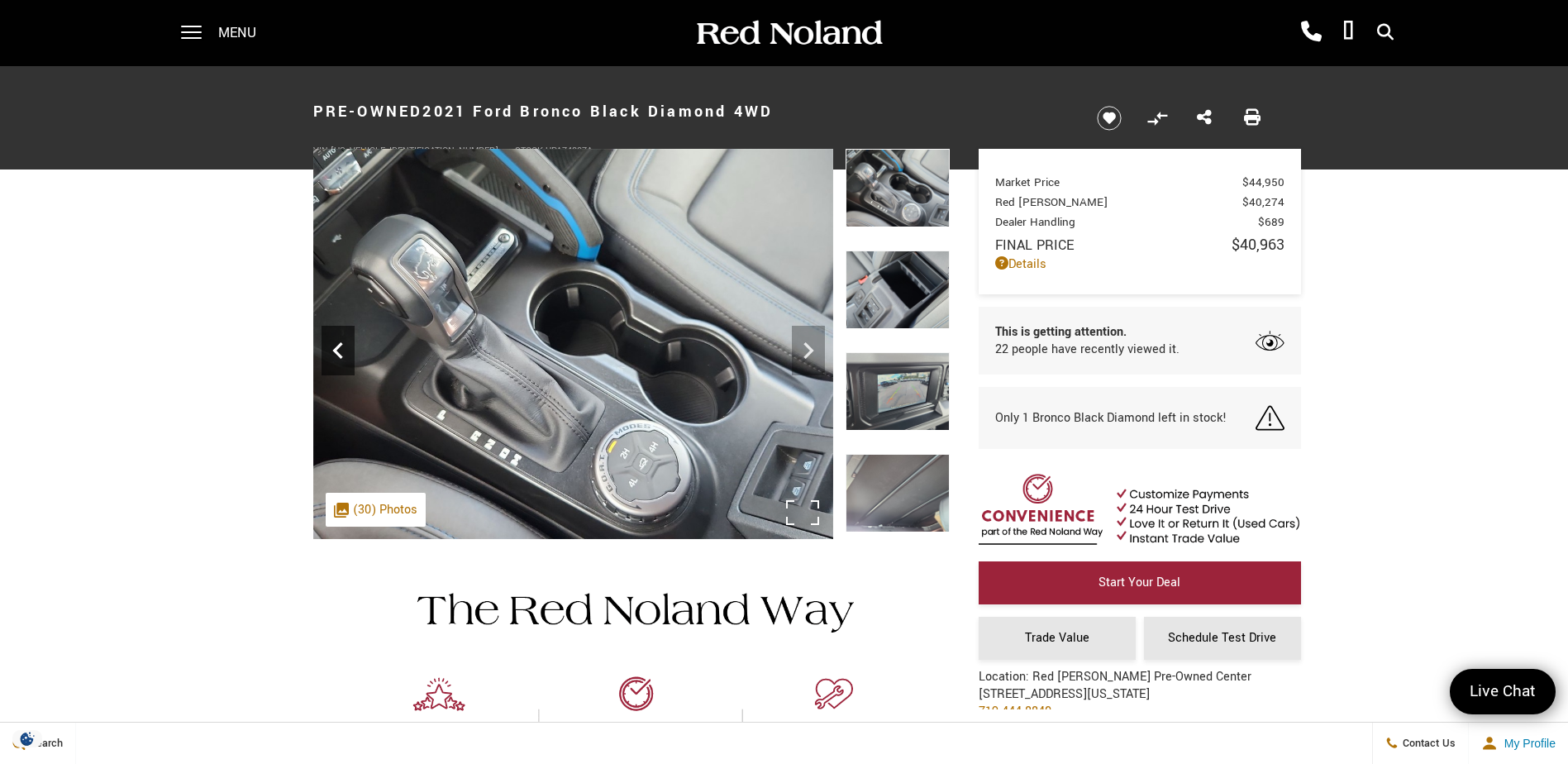
click at [340, 363] on icon "Previous" at bounding box center [338, 349] width 33 height 33
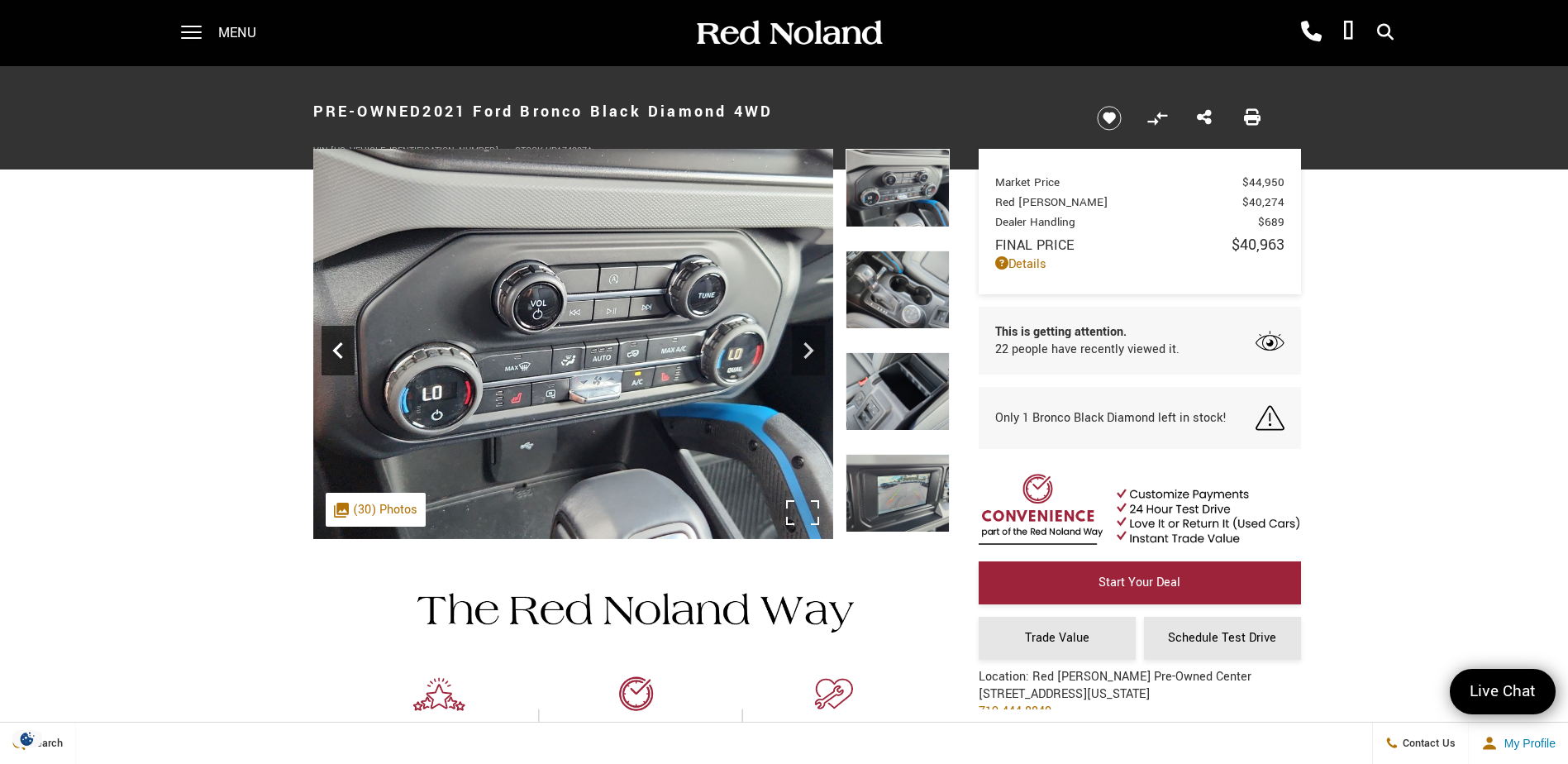
click at [340, 363] on icon "Previous" at bounding box center [338, 349] width 33 height 33
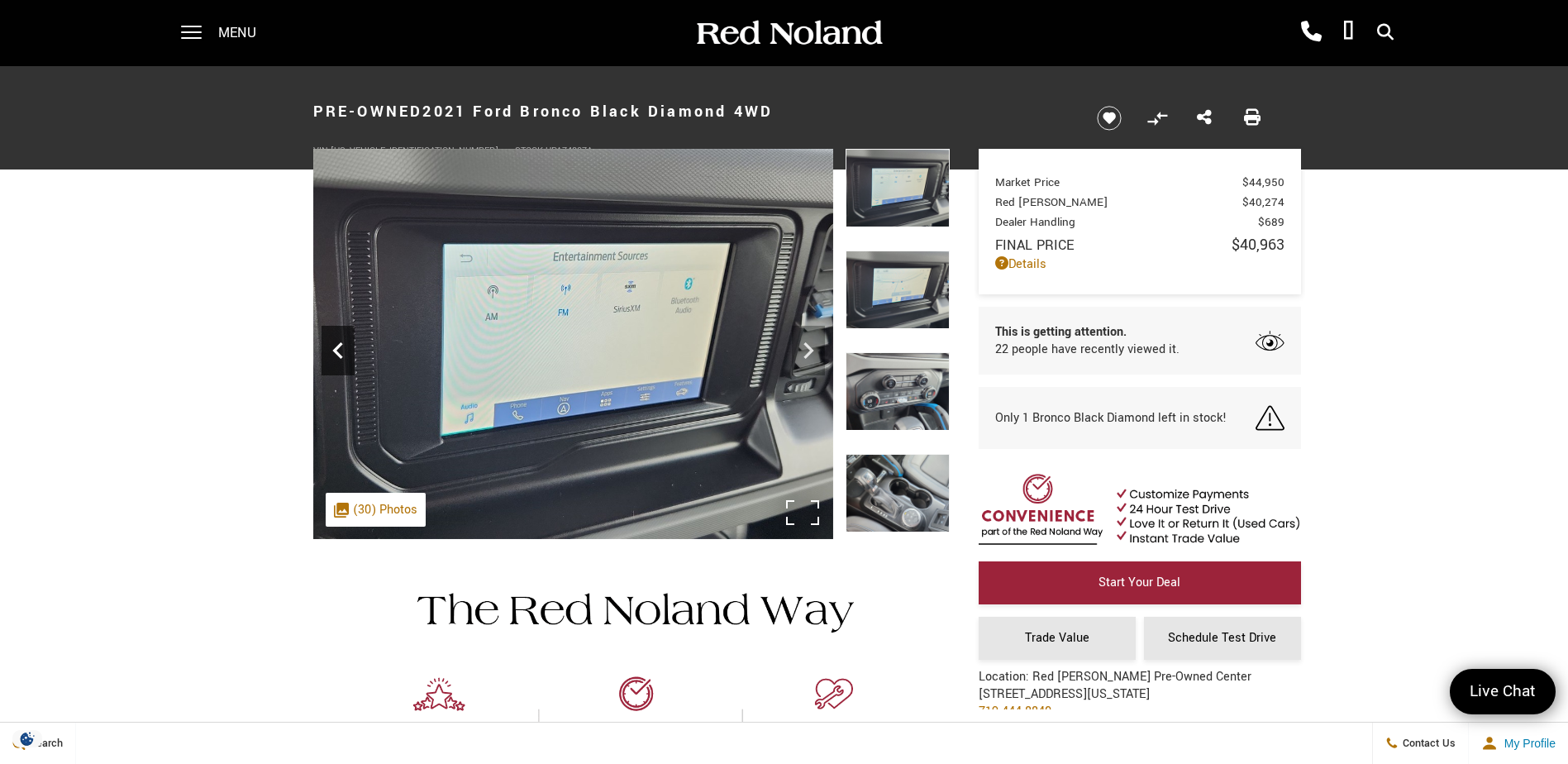
click at [340, 363] on icon "Previous" at bounding box center [338, 349] width 33 height 33
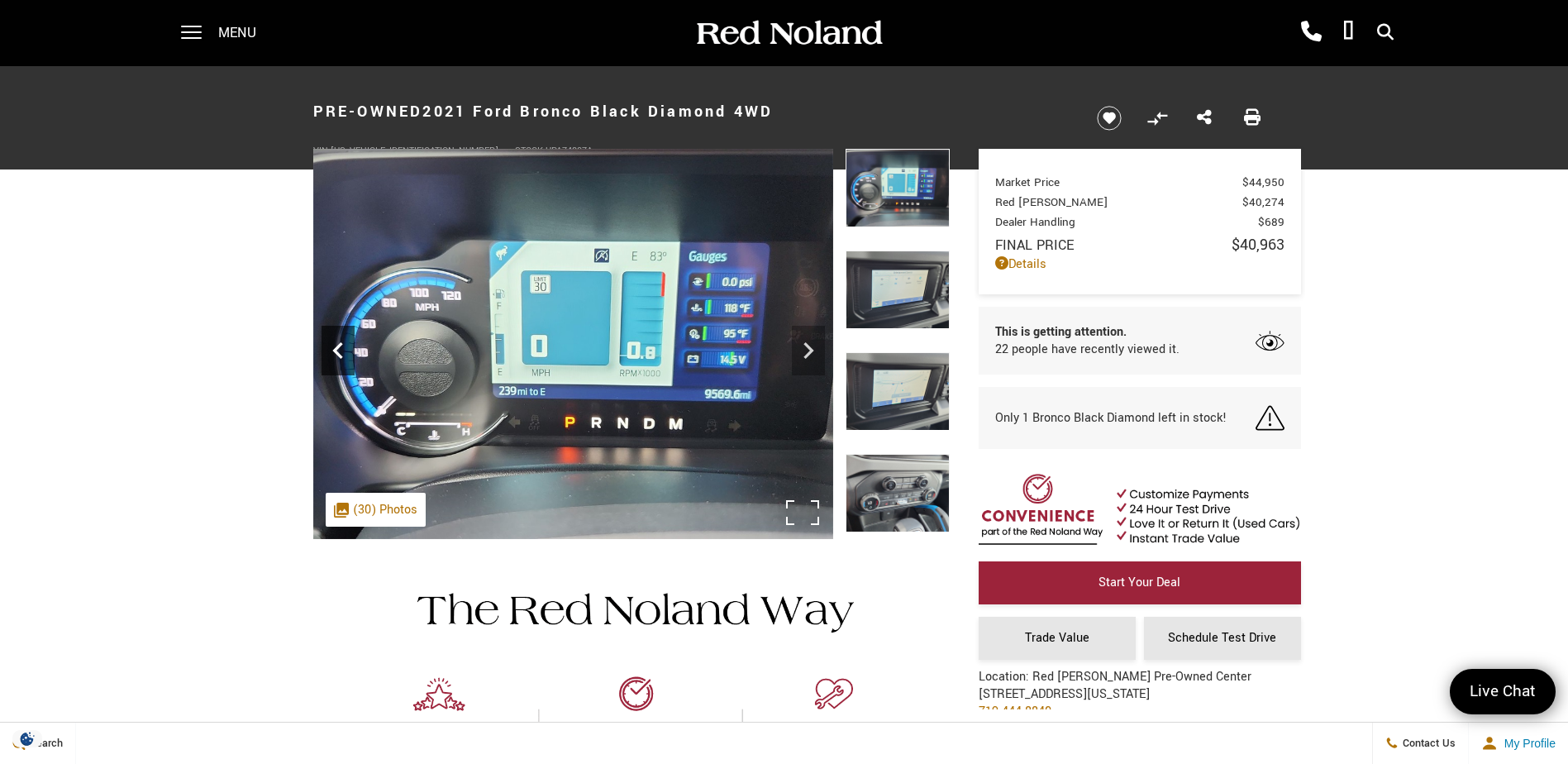
click at [340, 363] on icon "Previous" at bounding box center [338, 349] width 33 height 33
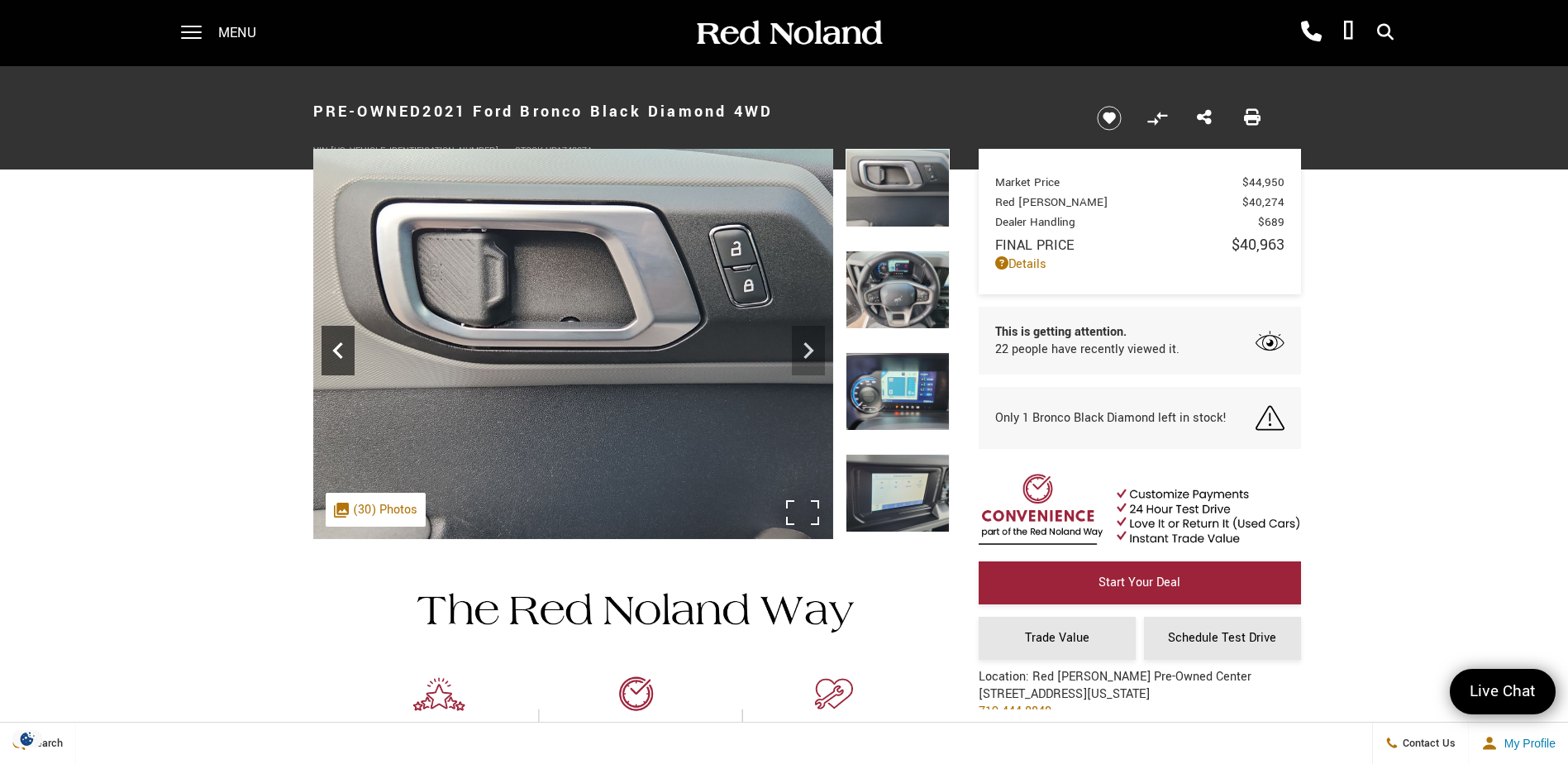
click at [340, 363] on icon "Previous" at bounding box center [338, 349] width 33 height 33
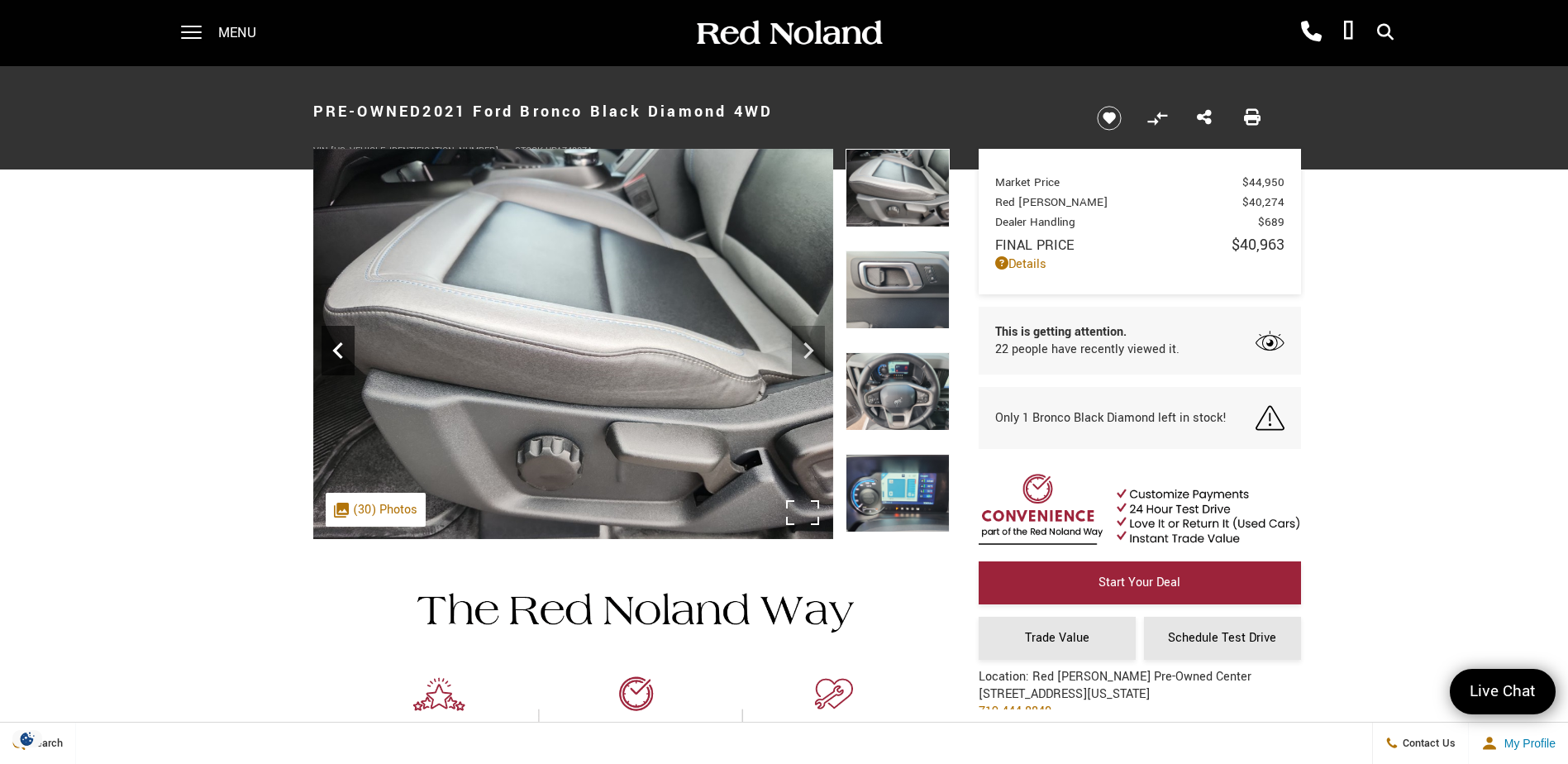
click at [340, 363] on icon "Previous" at bounding box center [338, 349] width 33 height 33
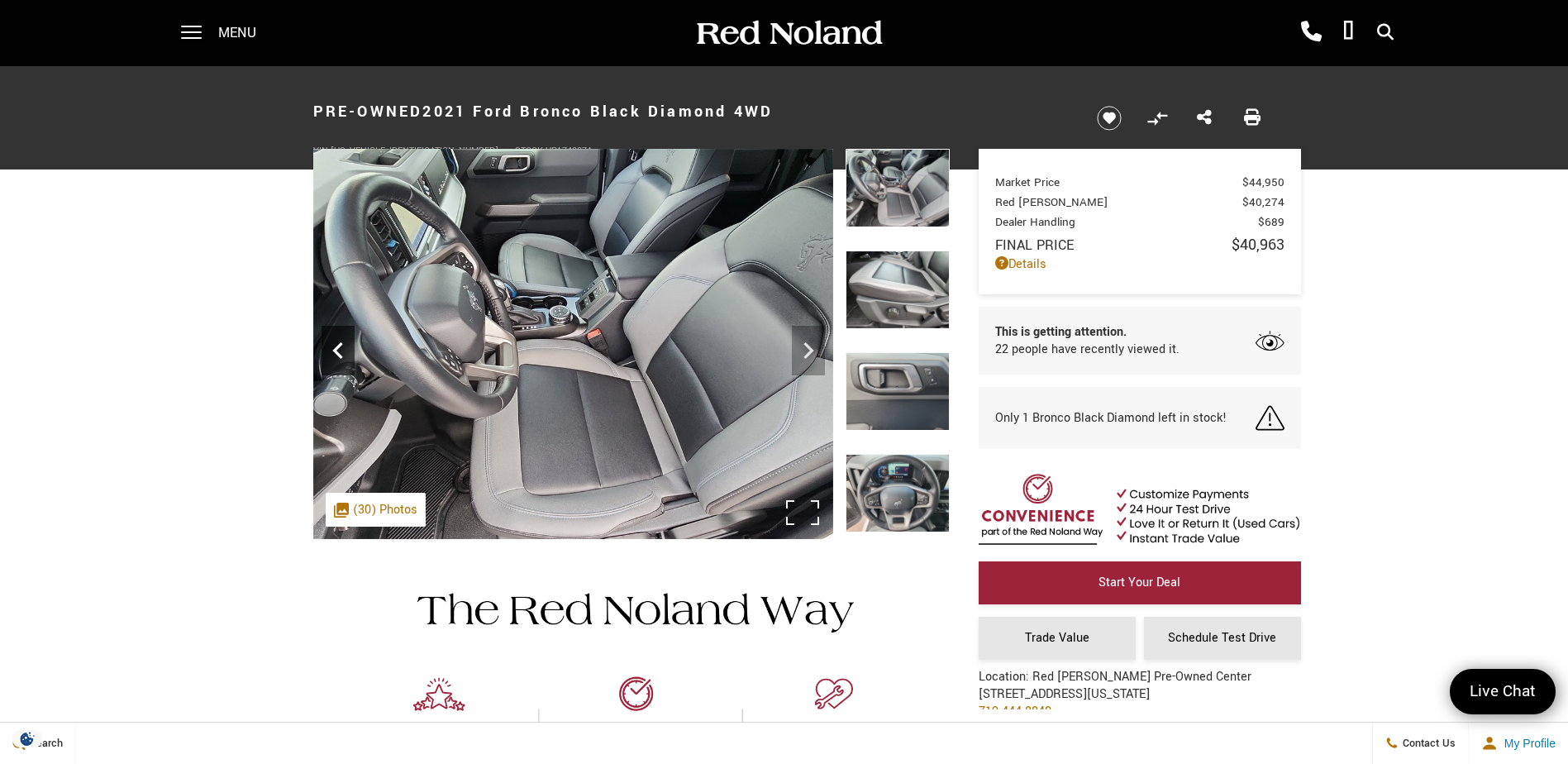
click at [340, 363] on icon "Previous" at bounding box center [338, 349] width 33 height 33
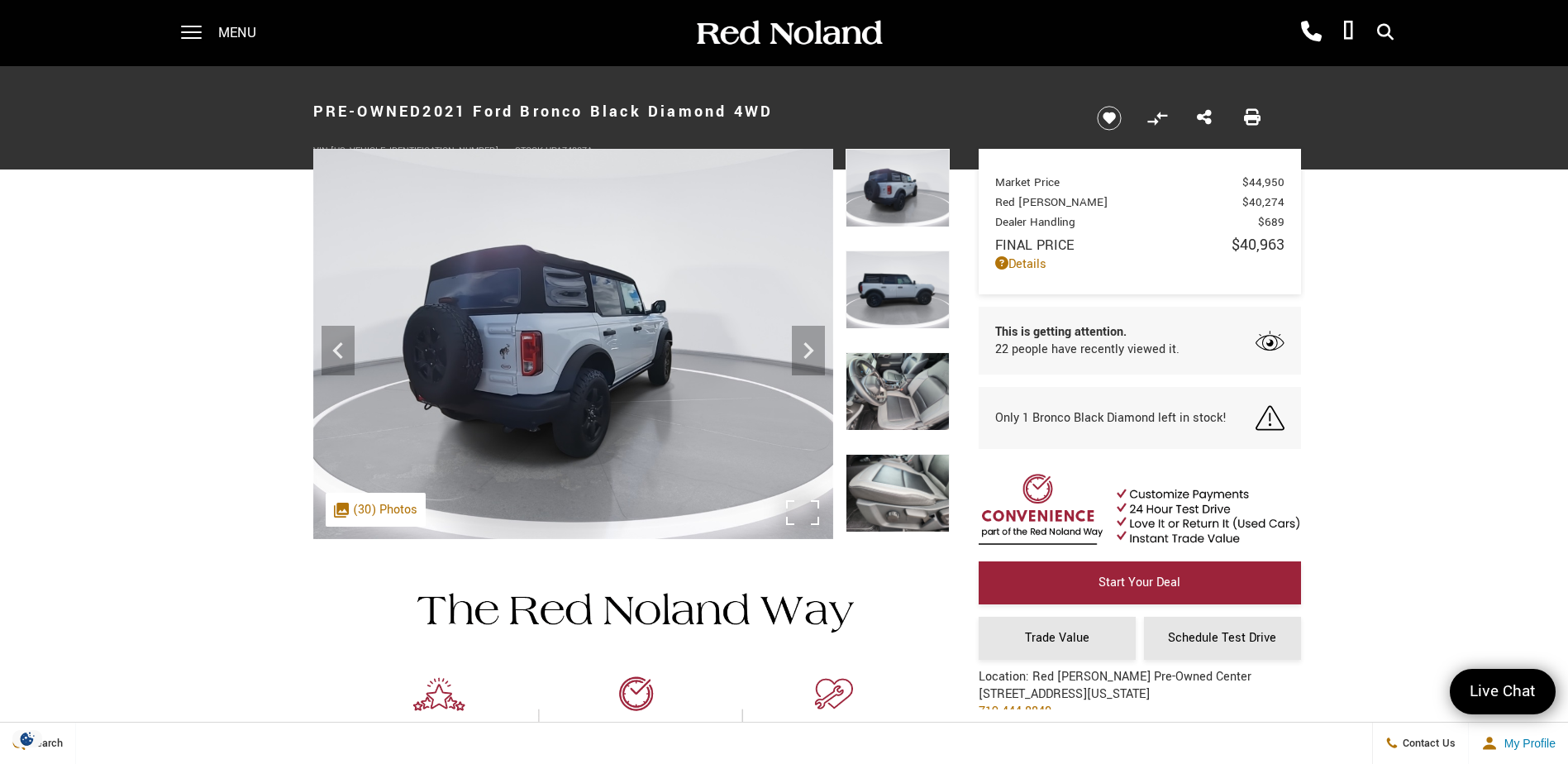
click at [315, 352] on img at bounding box center [573, 343] width 520 height 390
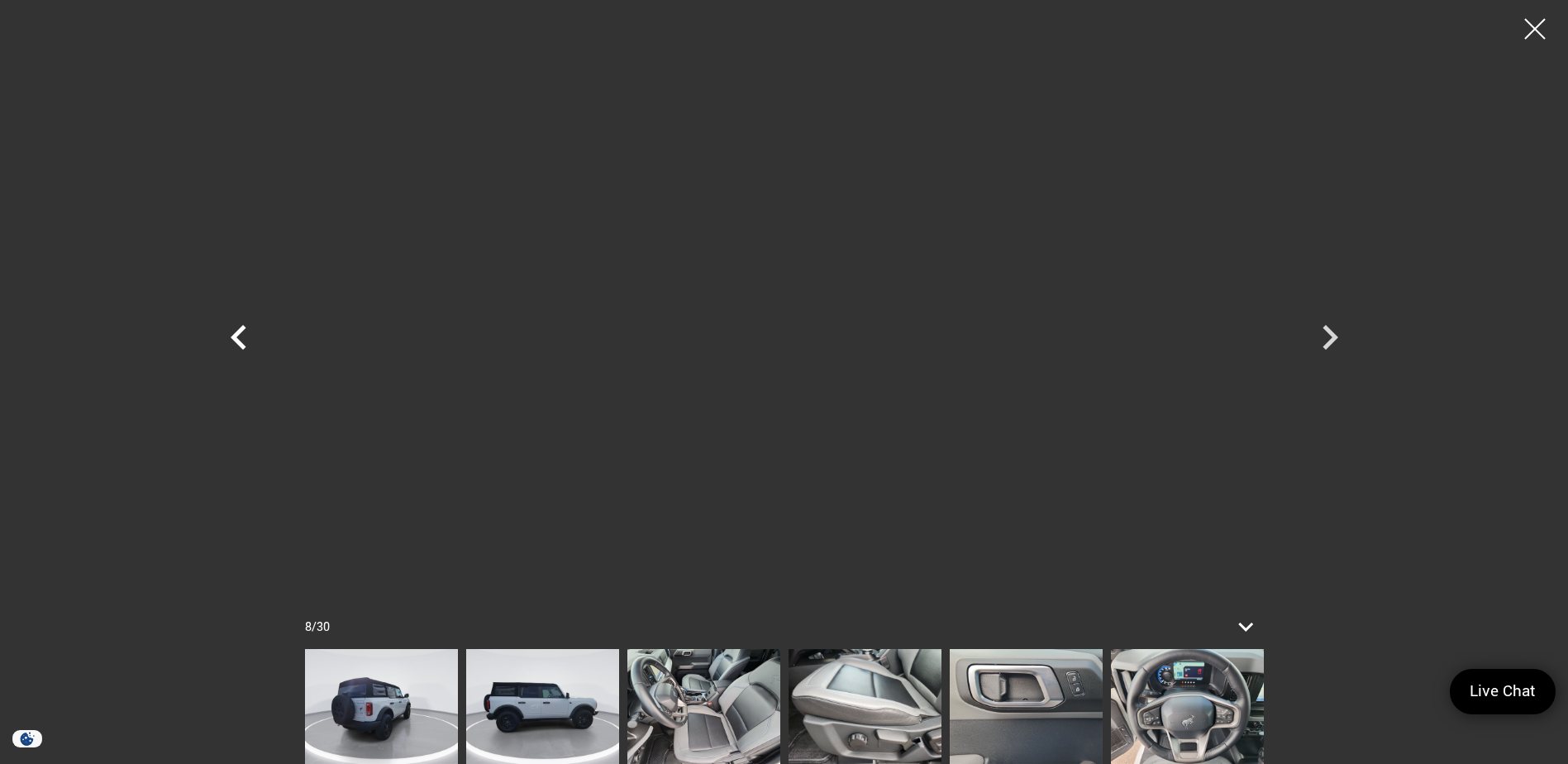
click at [244, 338] on icon "Previous" at bounding box center [239, 337] width 49 height 49
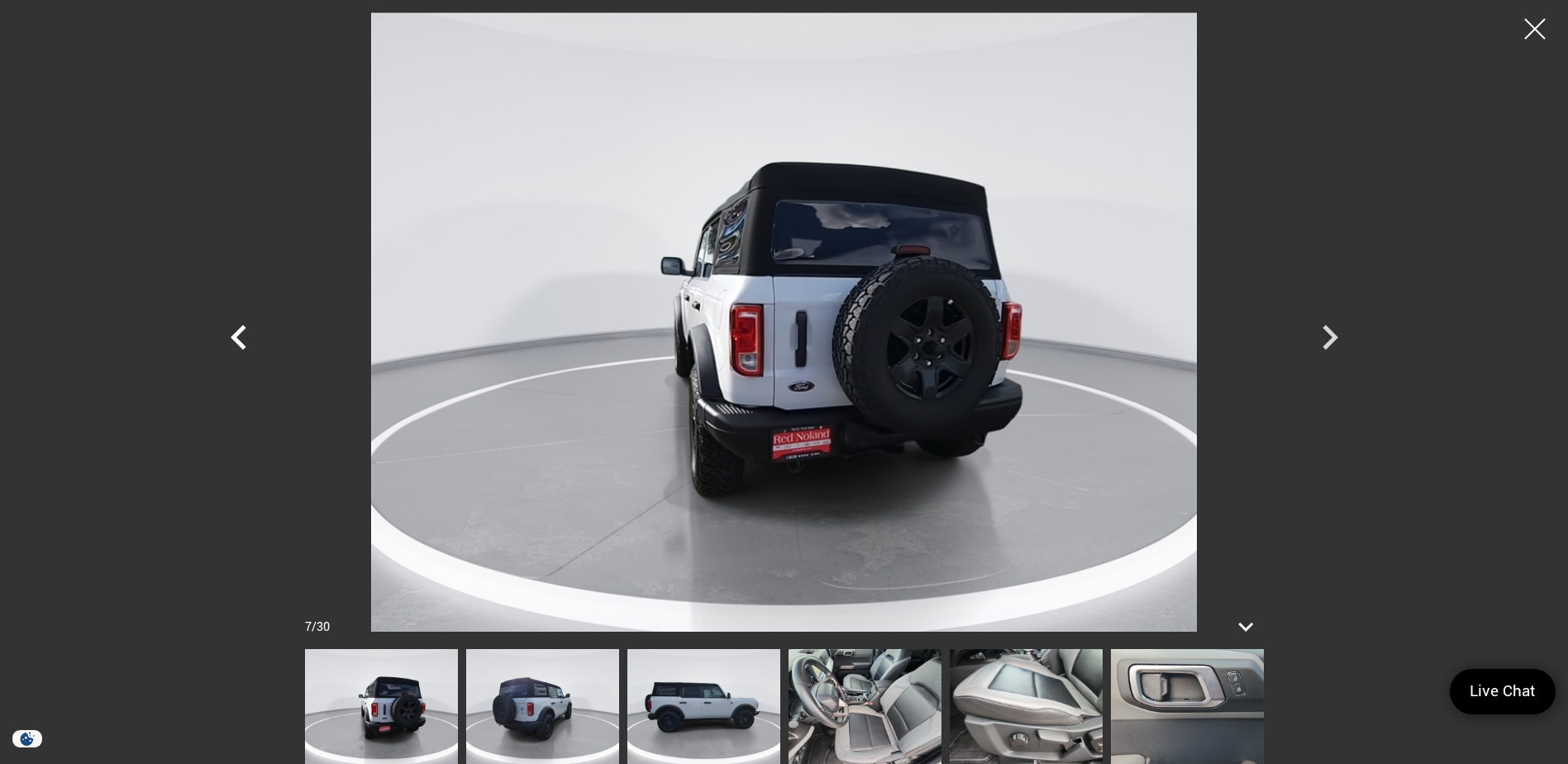
click at [244, 338] on icon "Previous" at bounding box center [239, 337] width 49 height 49
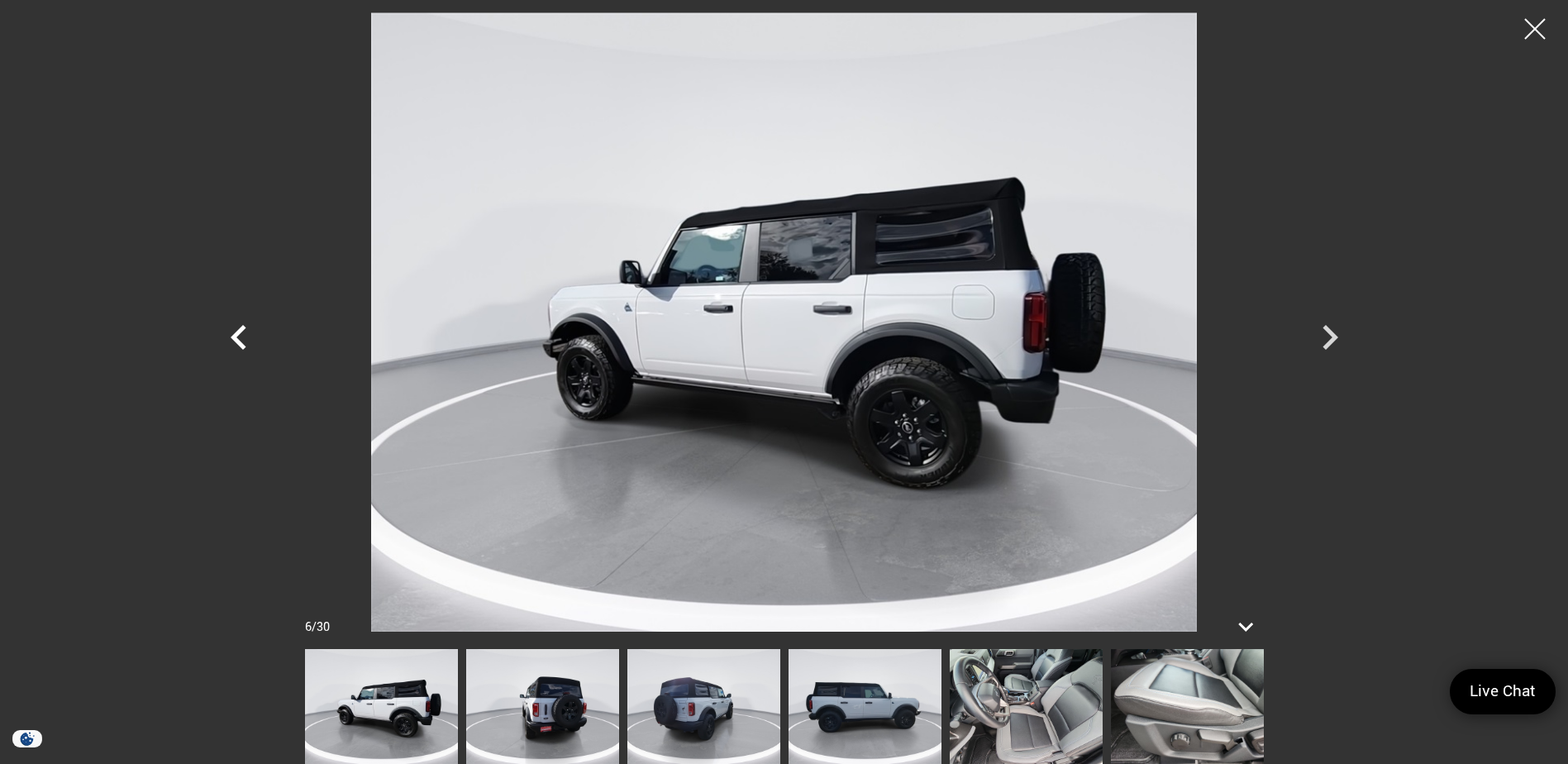
click at [244, 338] on icon "Previous" at bounding box center [239, 337] width 49 height 49
